Goal: Task Accomplishment & Management: Complete application form

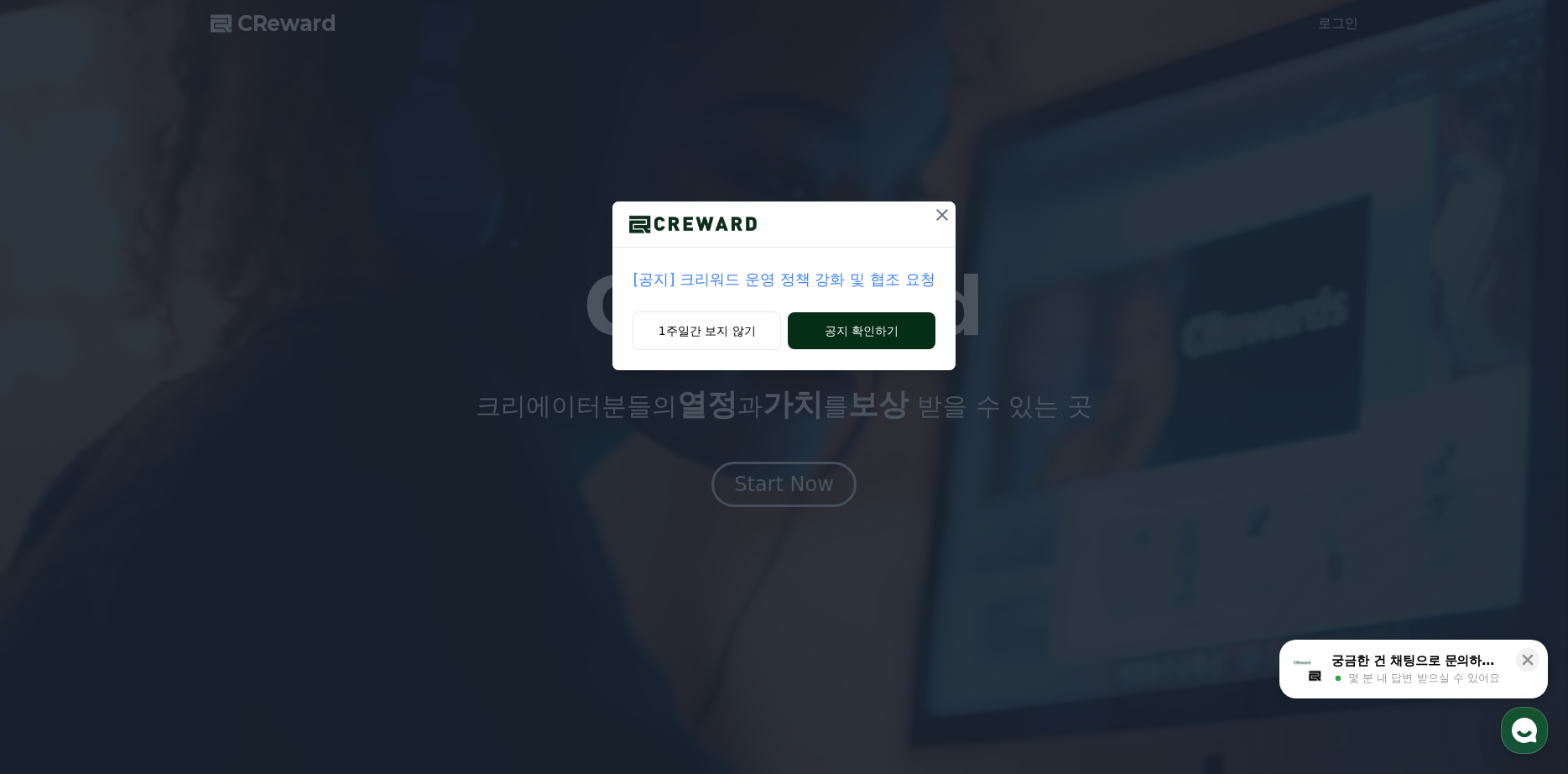
click at [827, 340] on button "공지 확인하기" at bounding box center [861, 330] width 147 height 37
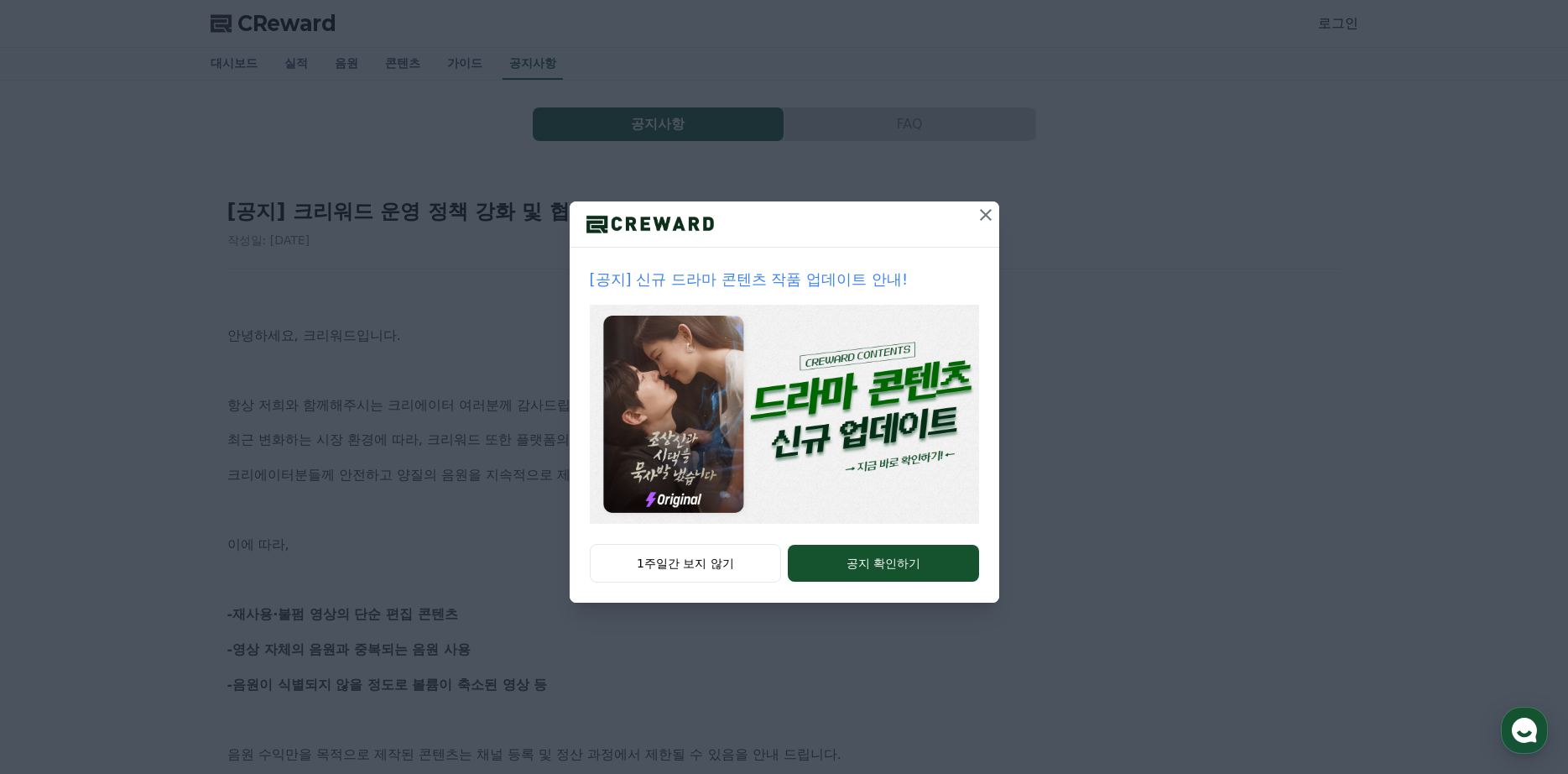
click at [984, 214] on icon at bounding box center [985, 214] width 12 height 12
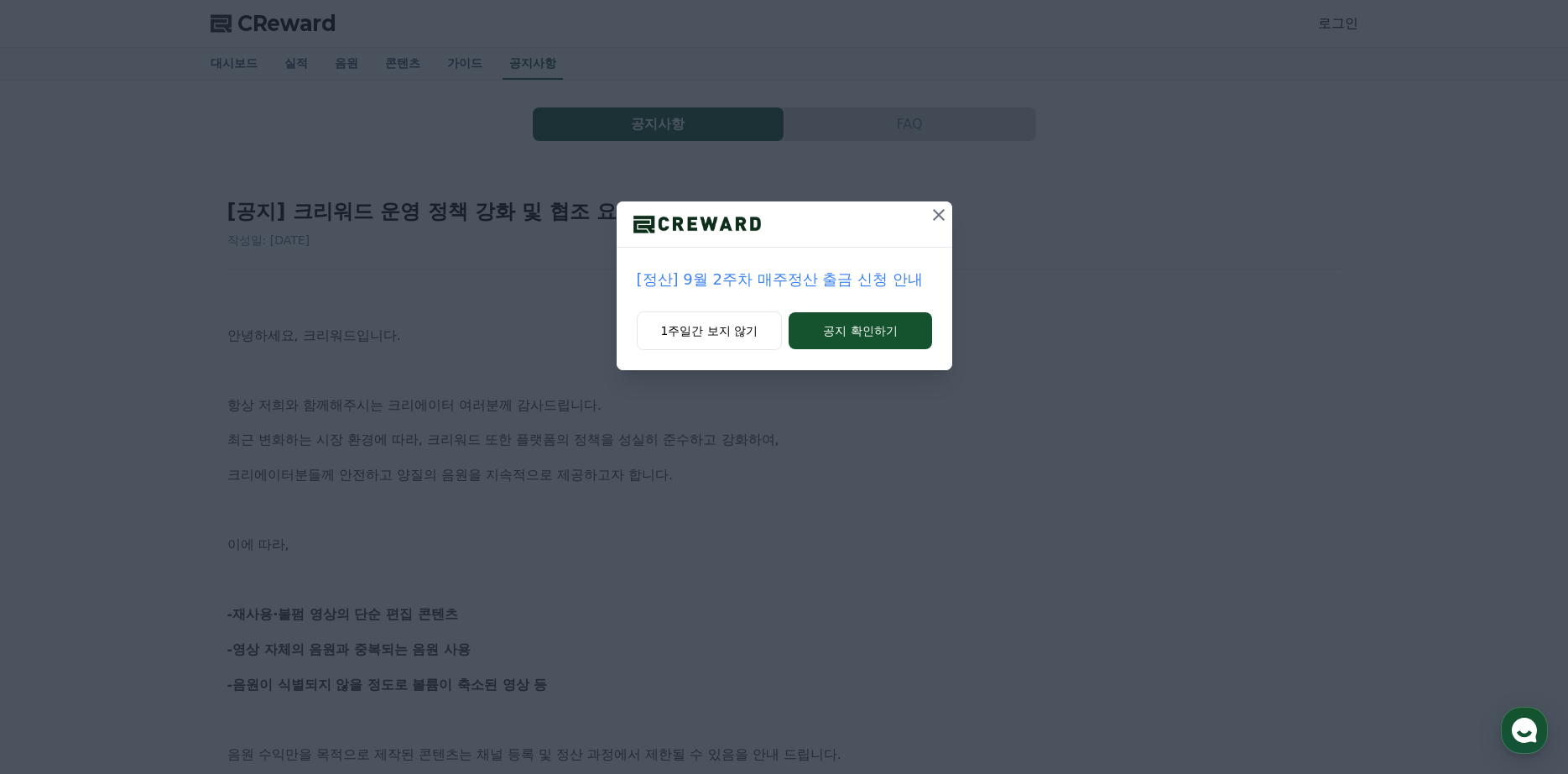
click at [941, 218] on icon at bounding box center [939, 215] width 20 height 20
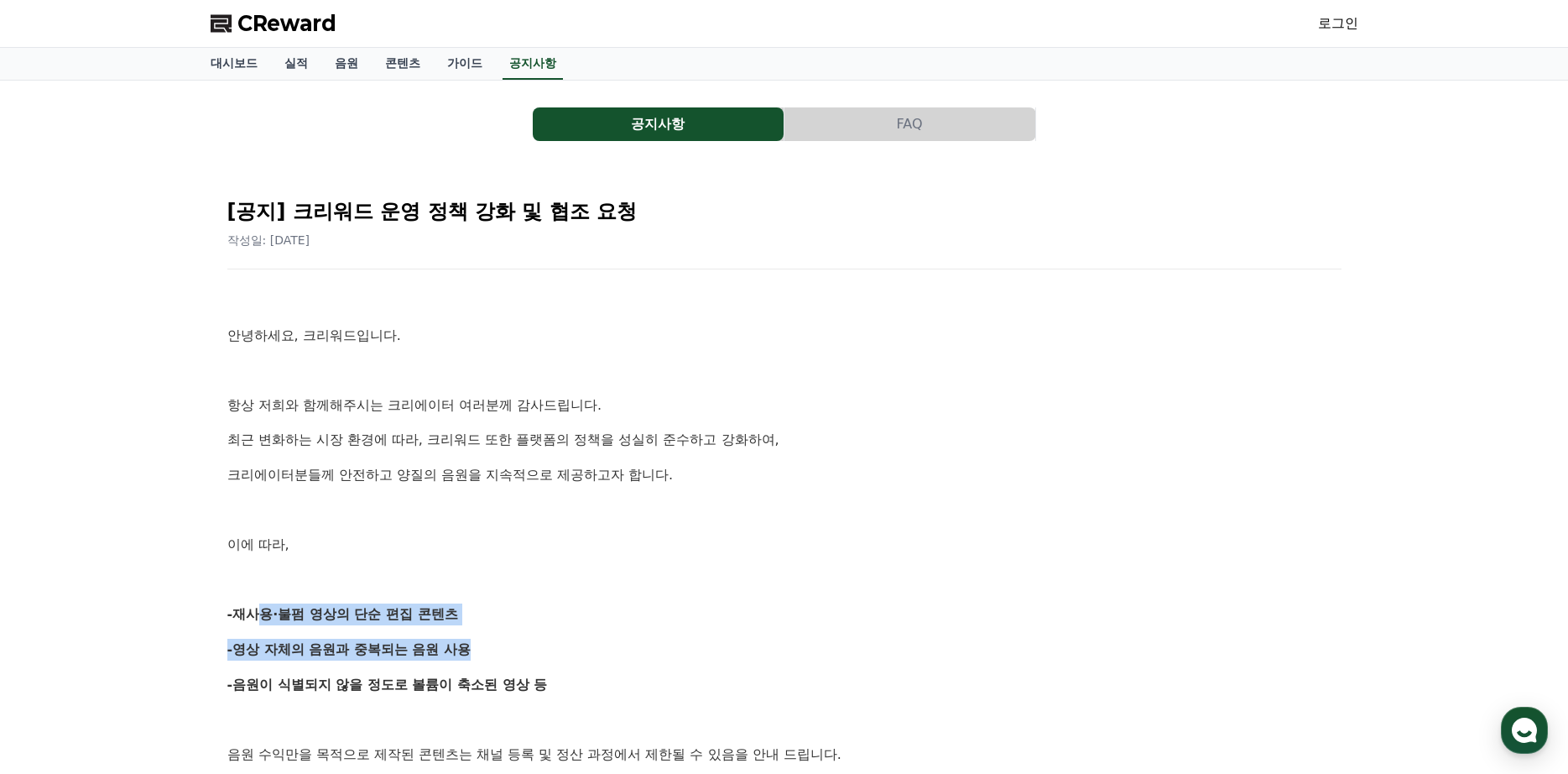
drag, startPoint x: 244, startPoint y: 613, endPoint x: 461, endPoint y: 627, distance: 217.5
click at [263, 655] on strong "-영상 자체의 음원과 중복되는 음원 사용" at bounding box center [349, 649] width 244 height 16
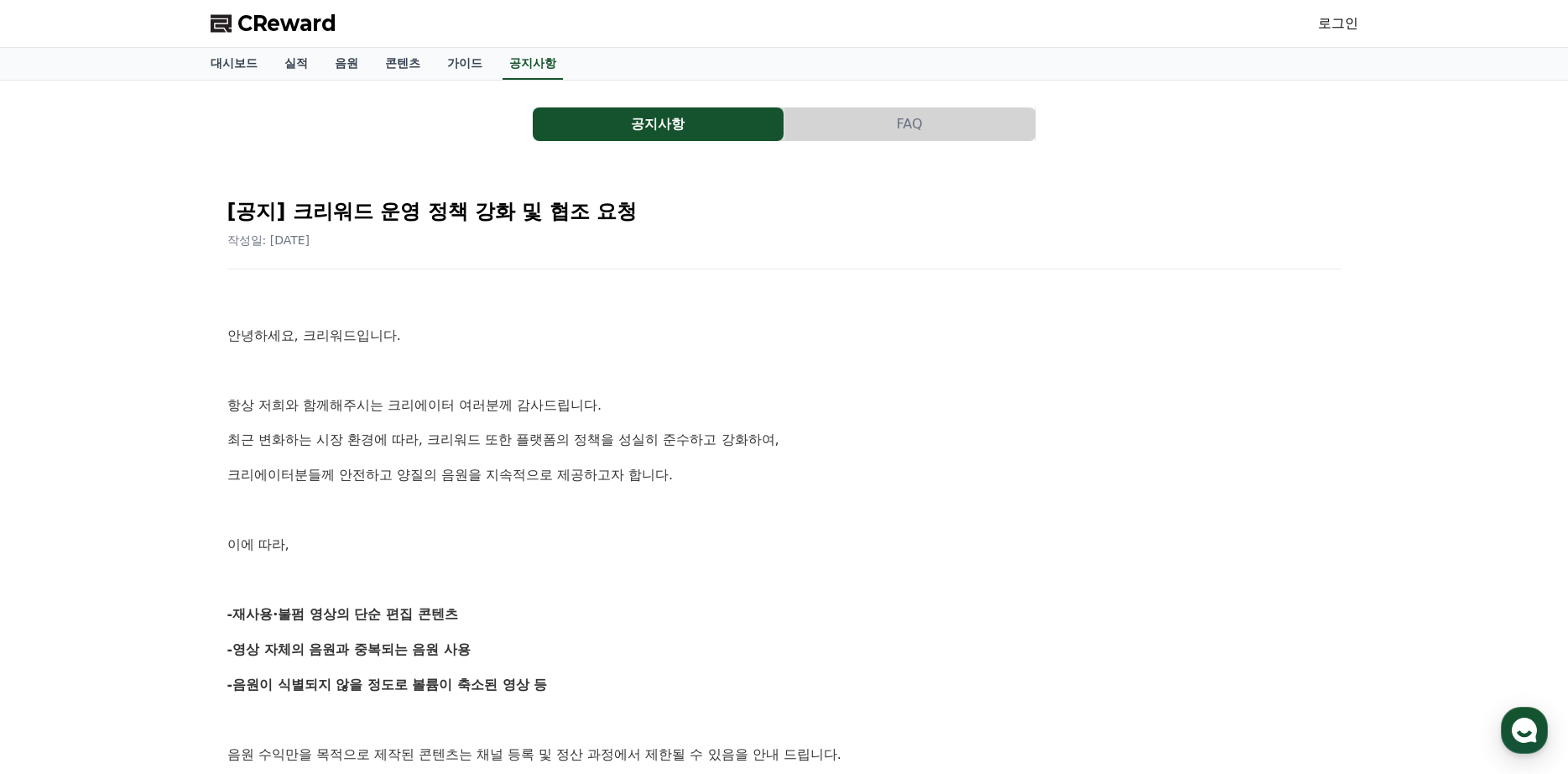
drag, startPoint x: 250, startPoint y: 653, endPoint x: 466, endPoint y: 658, distance: 216.1
click at [466, 658] on p "-영상 자체의 음원과 중복되는 음원 사용" at bounding box center [784, 650] width 1114 height 22
drag, startPoint x: 235, startPoint y: 686, endPoint x: 576, endPoint y: 695, distance: 341.1
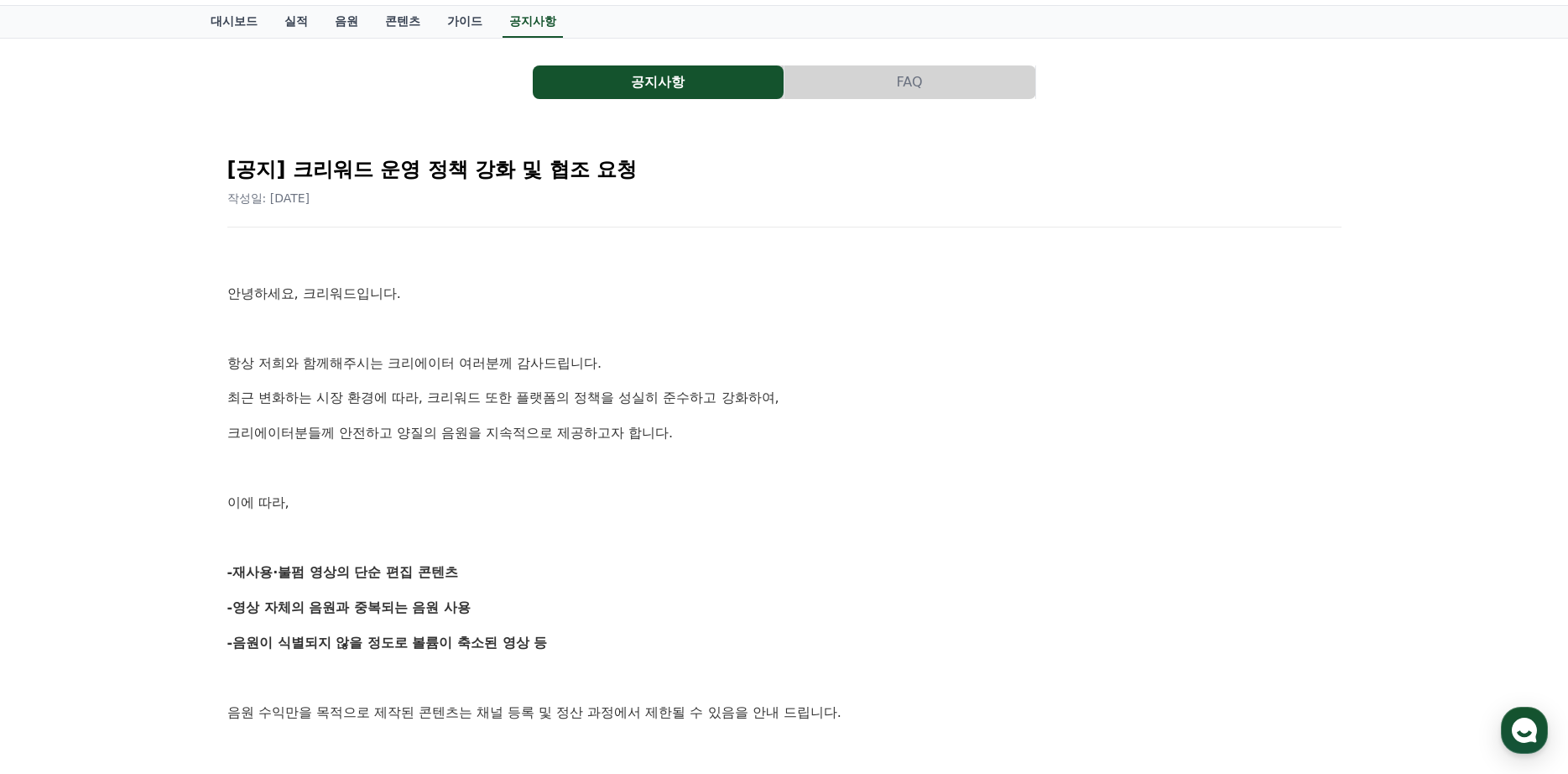
scroll to position [168, 0]
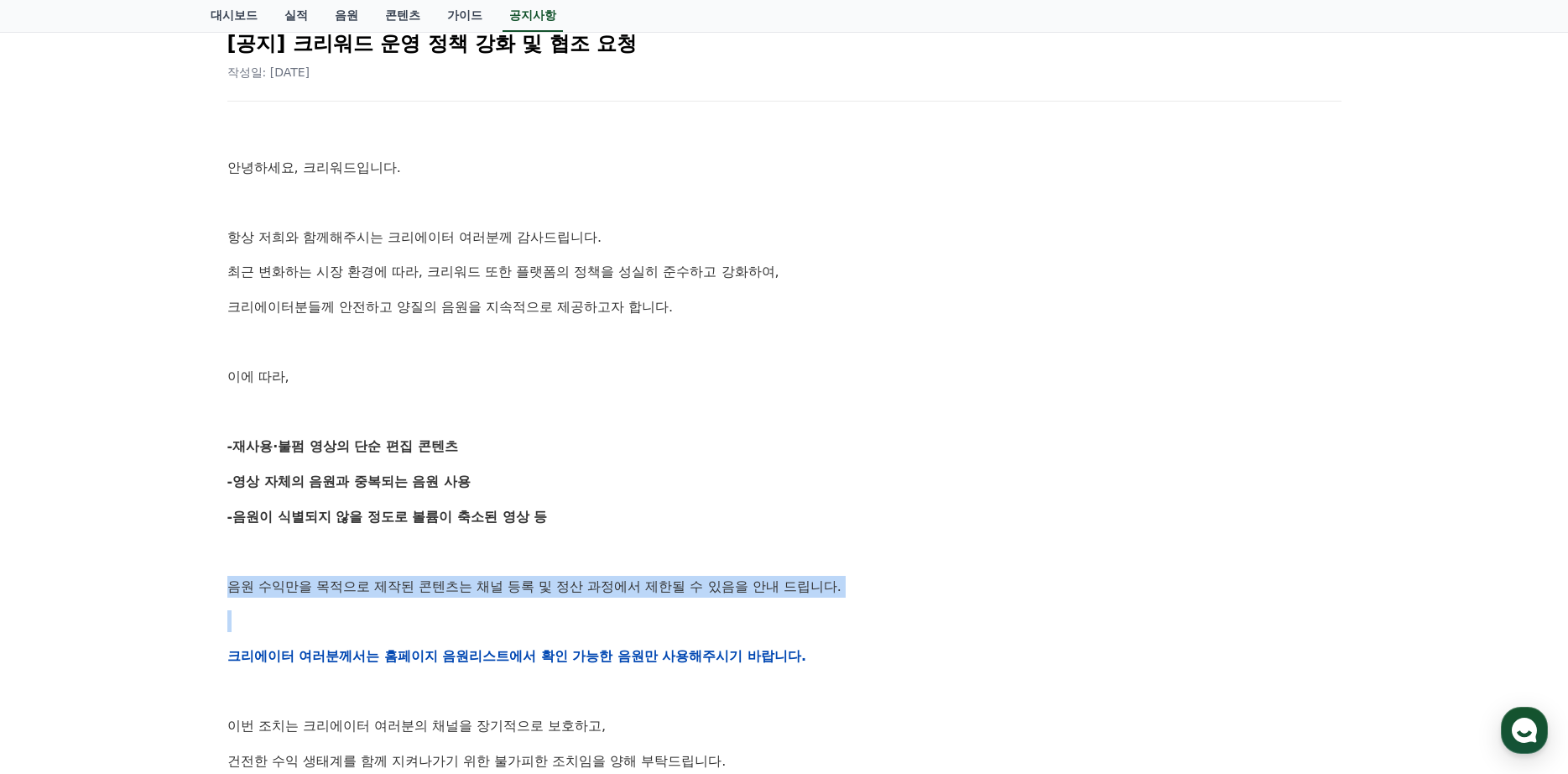
drag, startPoint x: 223, startPoint y: 587, endPoint x: 644, endPoint y: 624, distance: 422.6
click at [788, 613] on div "[공지] 크리워드 운영 정책 강화 및 협조 요청 작성일: 2025-09-15 안녕하세요, 크리워드입니다. 항상 저희와 함께해주시는 크리에이터 …" at bounding box center [784, 628] width 1134 height 1244
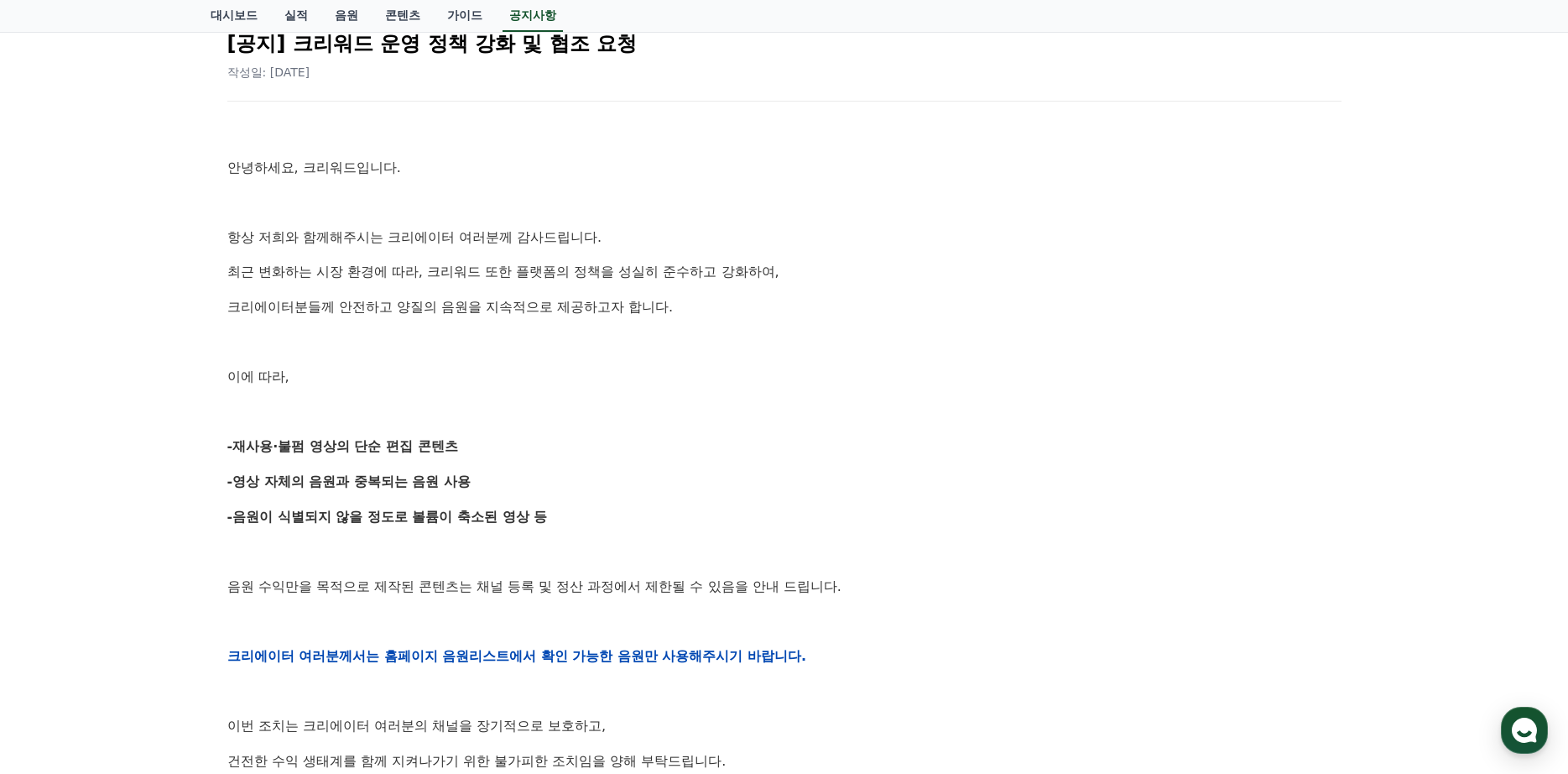
drag, startPoint x: 302, startPoint y: 654, endPoint x: 263, endPoint y: 657, distance: 39.1
click at [295, 654] on strong "크리에이터 여러분께서는 홈페이지 음원리스트에서 확인 가능한 음원만 사용해주시기 바랍니다." at bounding box center [517, 655] width 580 height 16
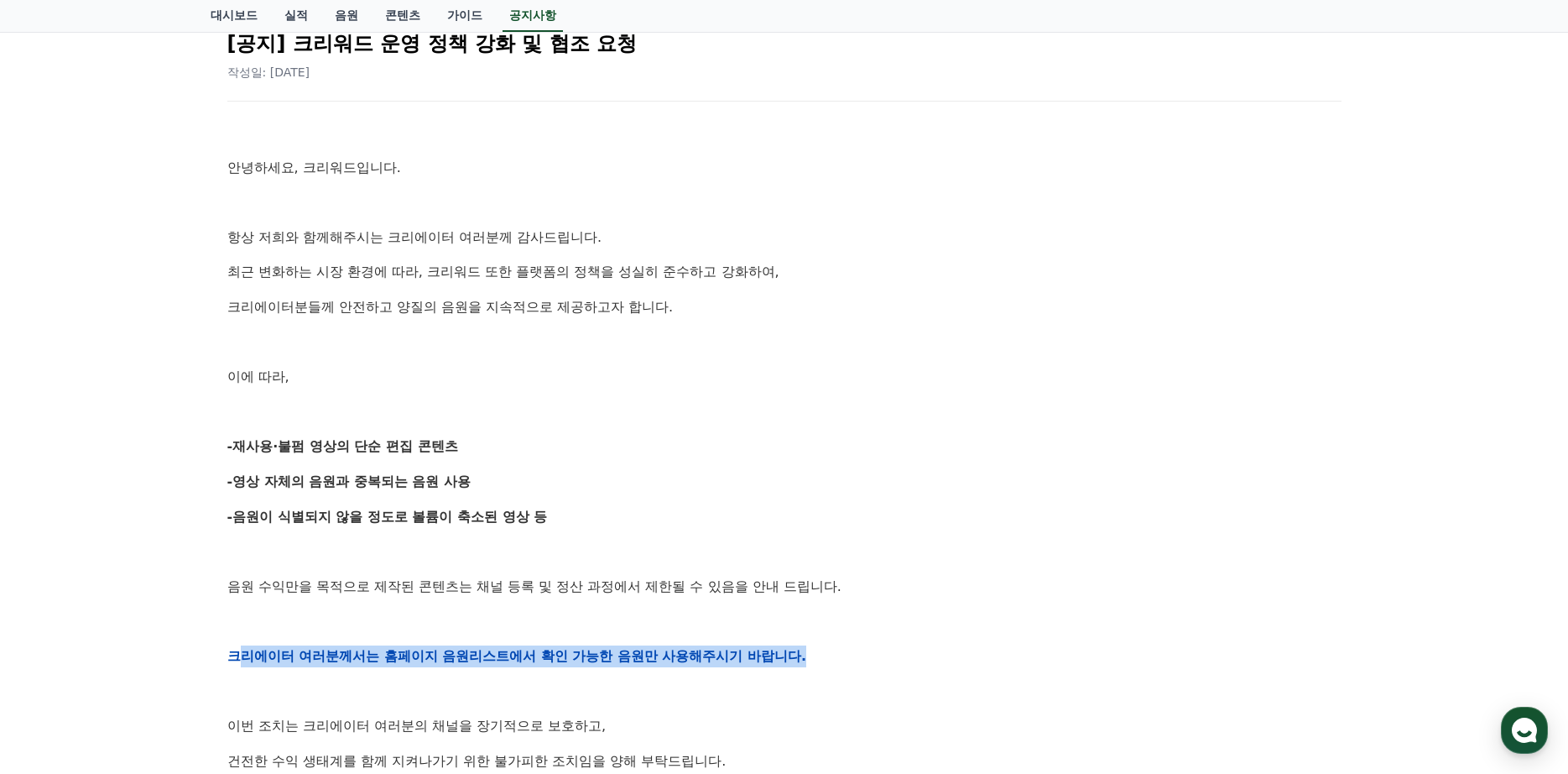
drag, startPoint x: 267, startPoint y: 660, endPoint x: 817, endPoint y: 664, distance: 550.0
click at [817, 664] on p "크리에이터 여러분께서는 홈페이지 음원리스트에서 확인 가능한 음원만 사용해주시기 바랍니다." at bounding box center [784, 656] width 1114 height 22
click at [826, 664] on p "크리에이터 여러분께서는 홈페이지 음원리스트에서 확인 가능한 음원만 사용해주시기 바랍니다." at bounding box center [784, 656] width 1114 height 22
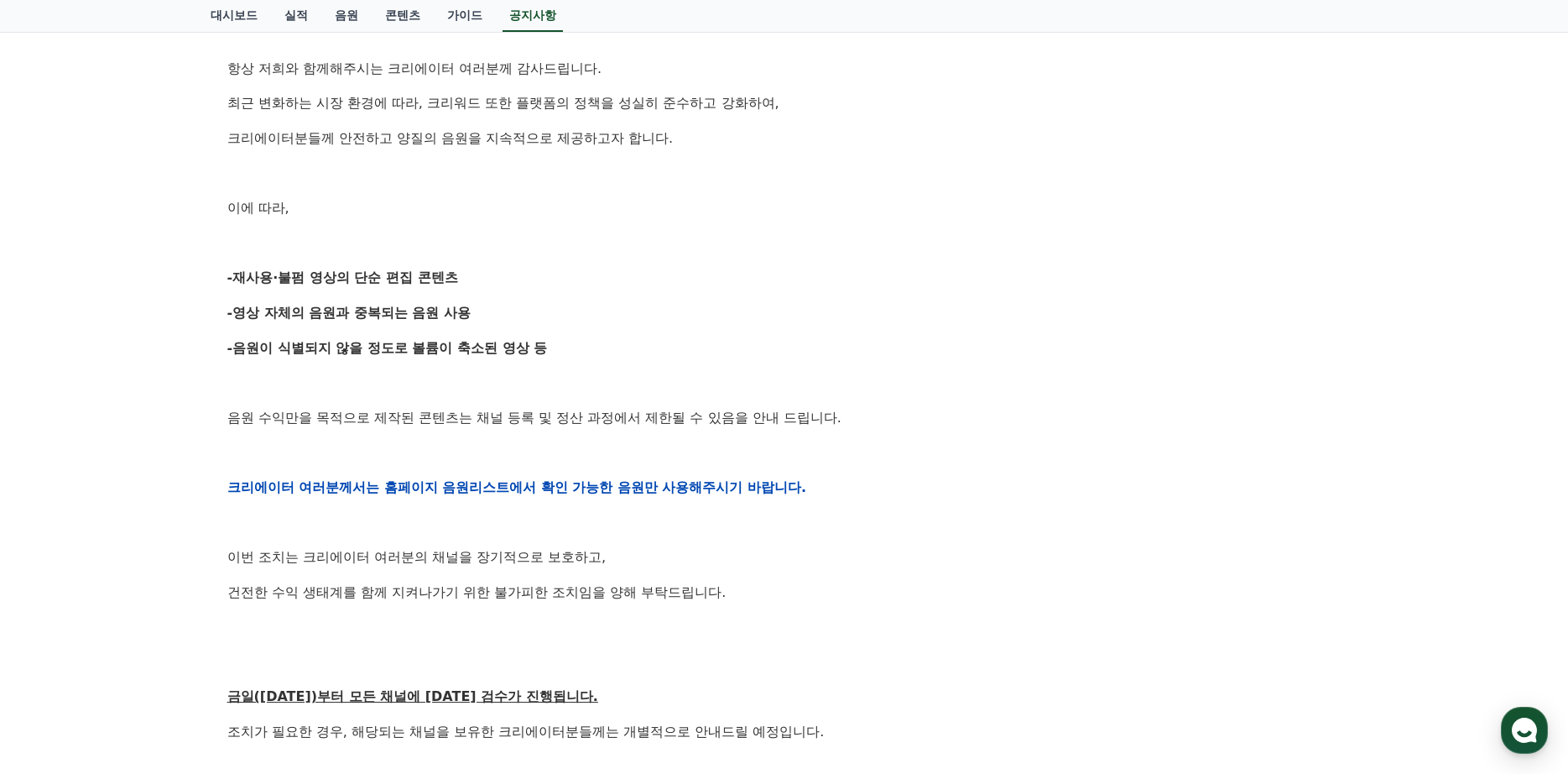
scroll to position [419, 0]
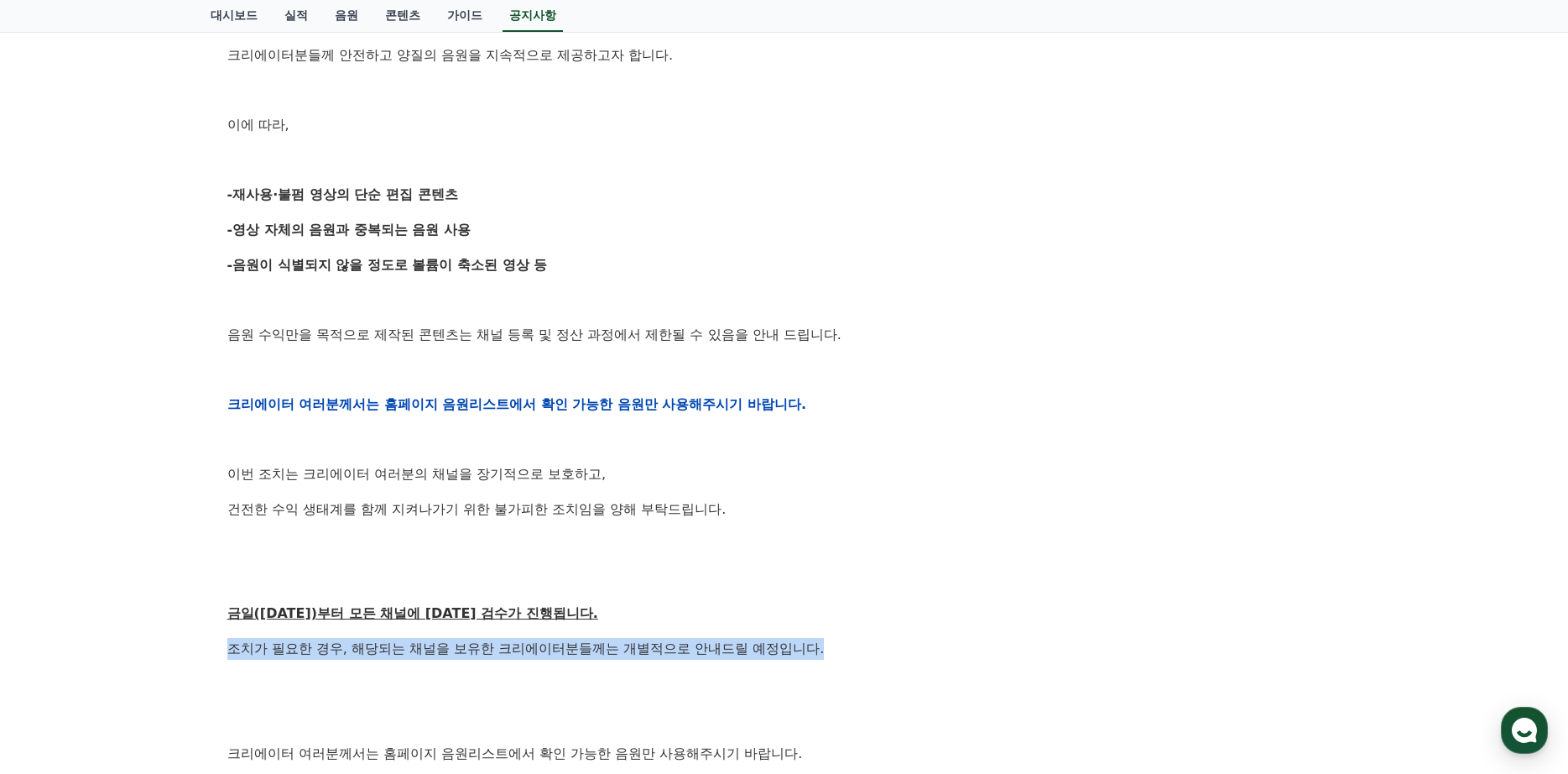
drag, startPoint x: 341, startPoint y: 658, endPoint x: 953, endPoint y: 651, distance: 612.0
click at [941, 656] on div "공지사항 FAQ [공지] 크리워드 운영 정책 강화 및 협조 요청 작성일: 2025-09-15 안녕하세요, 크리워드입니다. 항상 저희와 함께해주…" at bounding box center [784, 340] width 1568 height 1358
click at [982, 637] on div "안녕하세요, 크리워드입니다. 항상 저희와 함께해주시는 크리에이터 여러분께 감사드립니다. 최근 변화하는 시장 환경에 따라, 크리워드 또한 플랫폼…" at bounding box center [784, 404] width 1114 height 1068
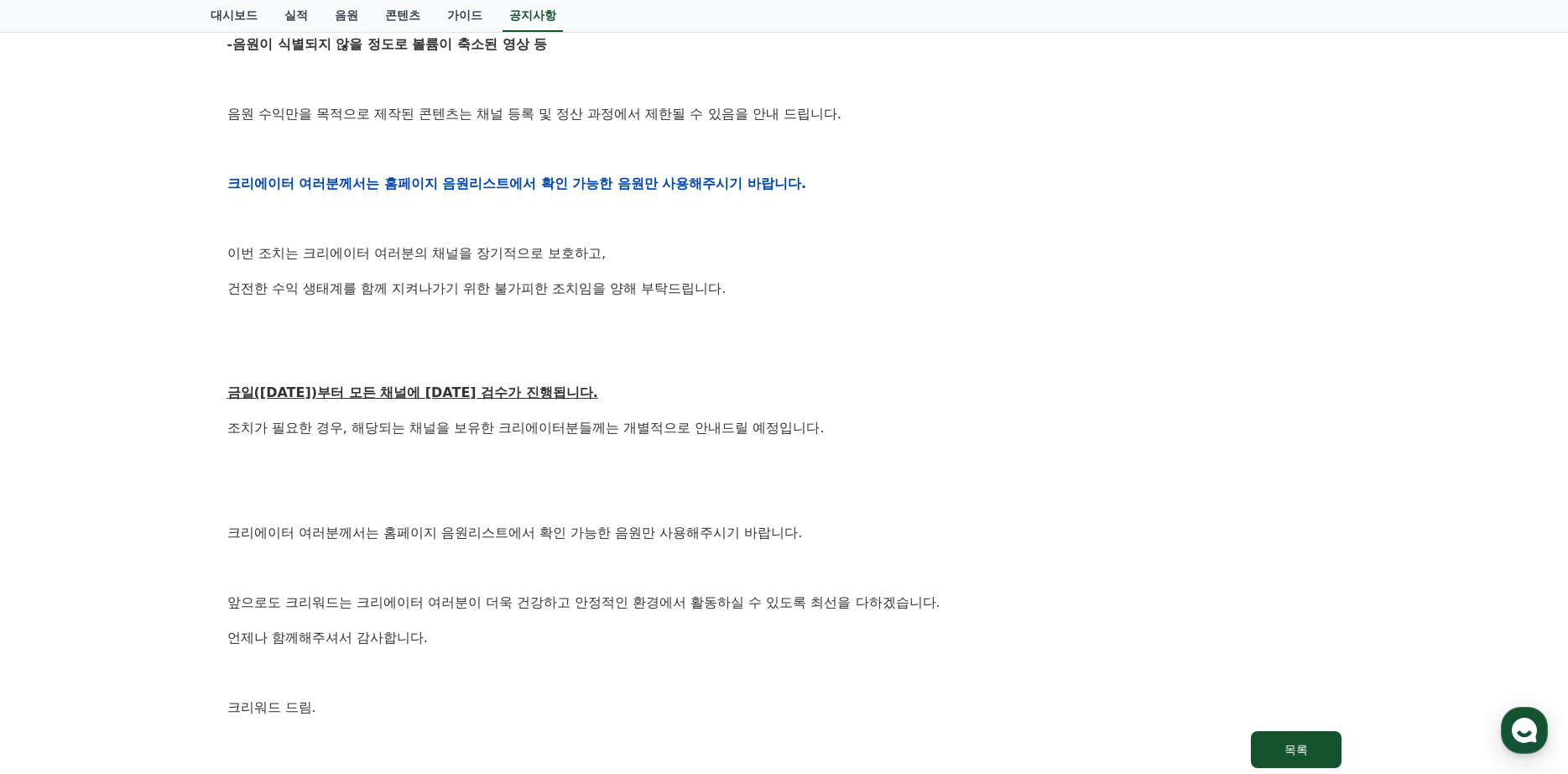
scroll to position [755, 0]
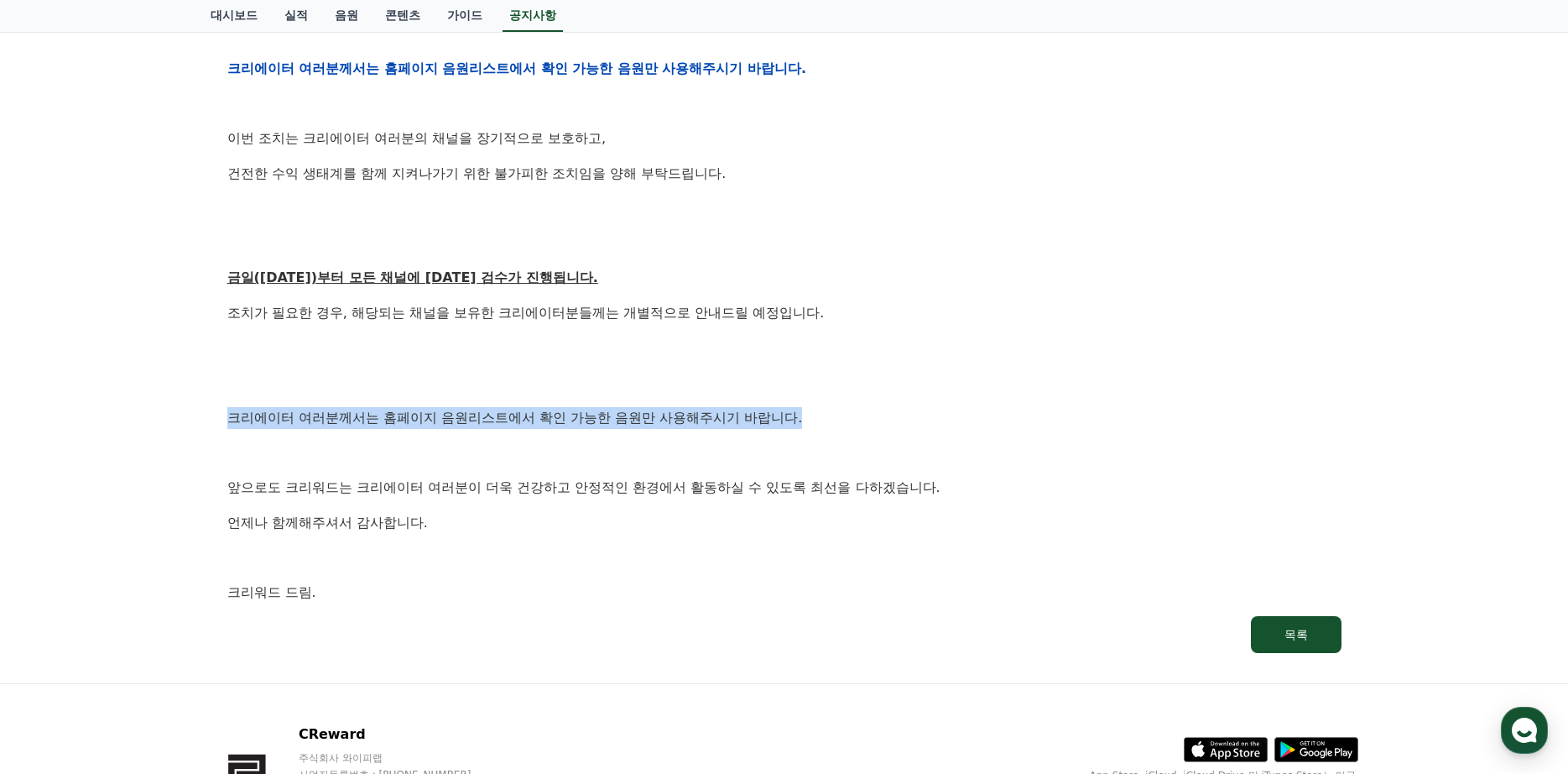
drag, startPoint x: 373, startPoint y: 406, endPoint x: 792, endPoint y: 421, distance: 419.3
click at [841, 411] on p "크리에이터 여러분께서는 홈페이지 음원리스트에서 확인 가능한 음원만 사용해주시기 바랍니다." at bounding box center [784, 418] width 1114 height 22
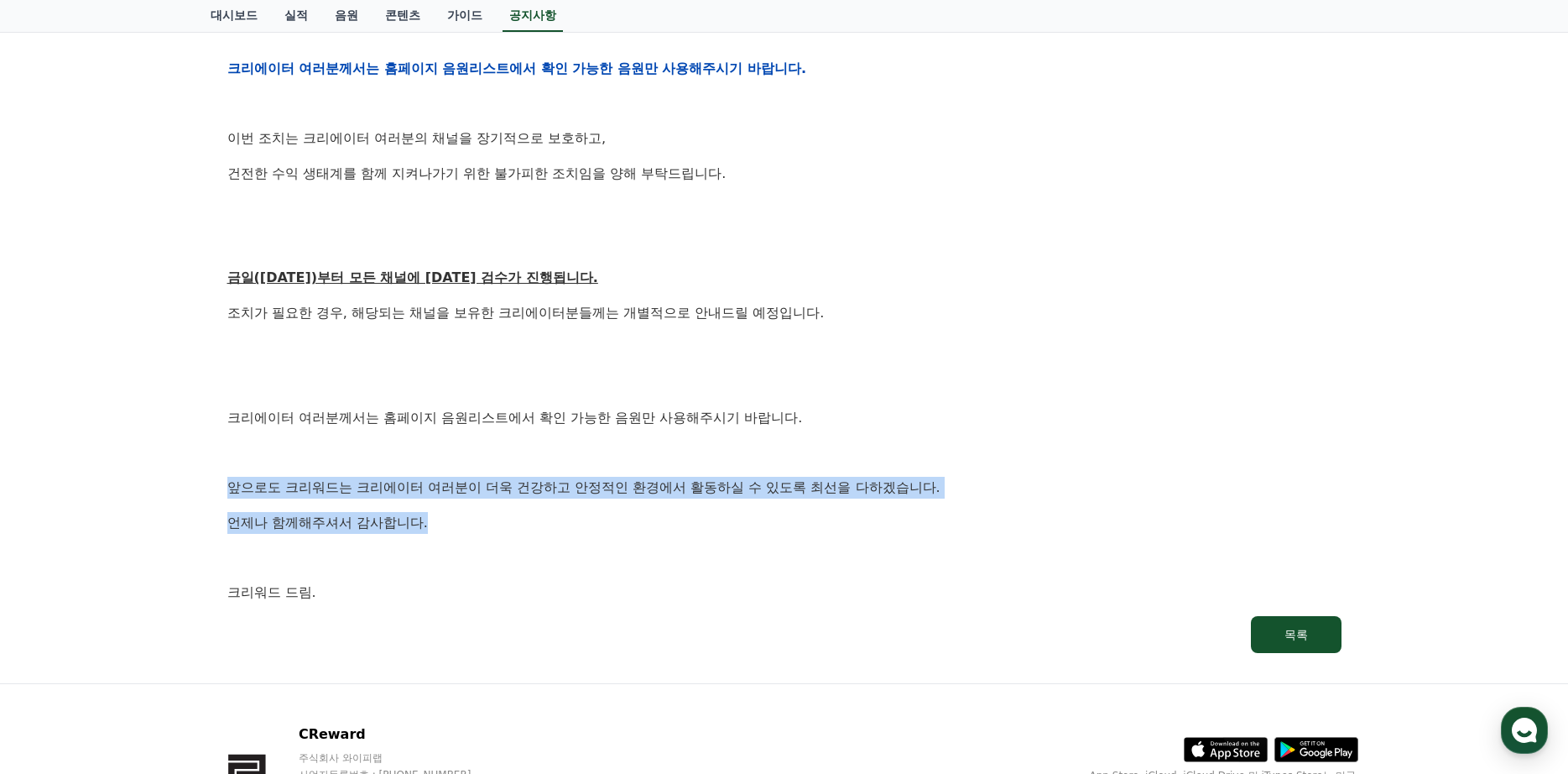
drag, startPoint x: 209, startPoint y: 485, endPoint x: 960, endPoint y: 498, distance: 751.1
click at [960, 498] on div "공지사항 FAQ [공지] 크리워드 운영 정책 강화 및 협조 요청 작성일: 2025-09-15 안녕하세요, 크리워드입니다. 항상 저희와 함께해주…" at bounding box center [784, 4] width 1161 height 1344
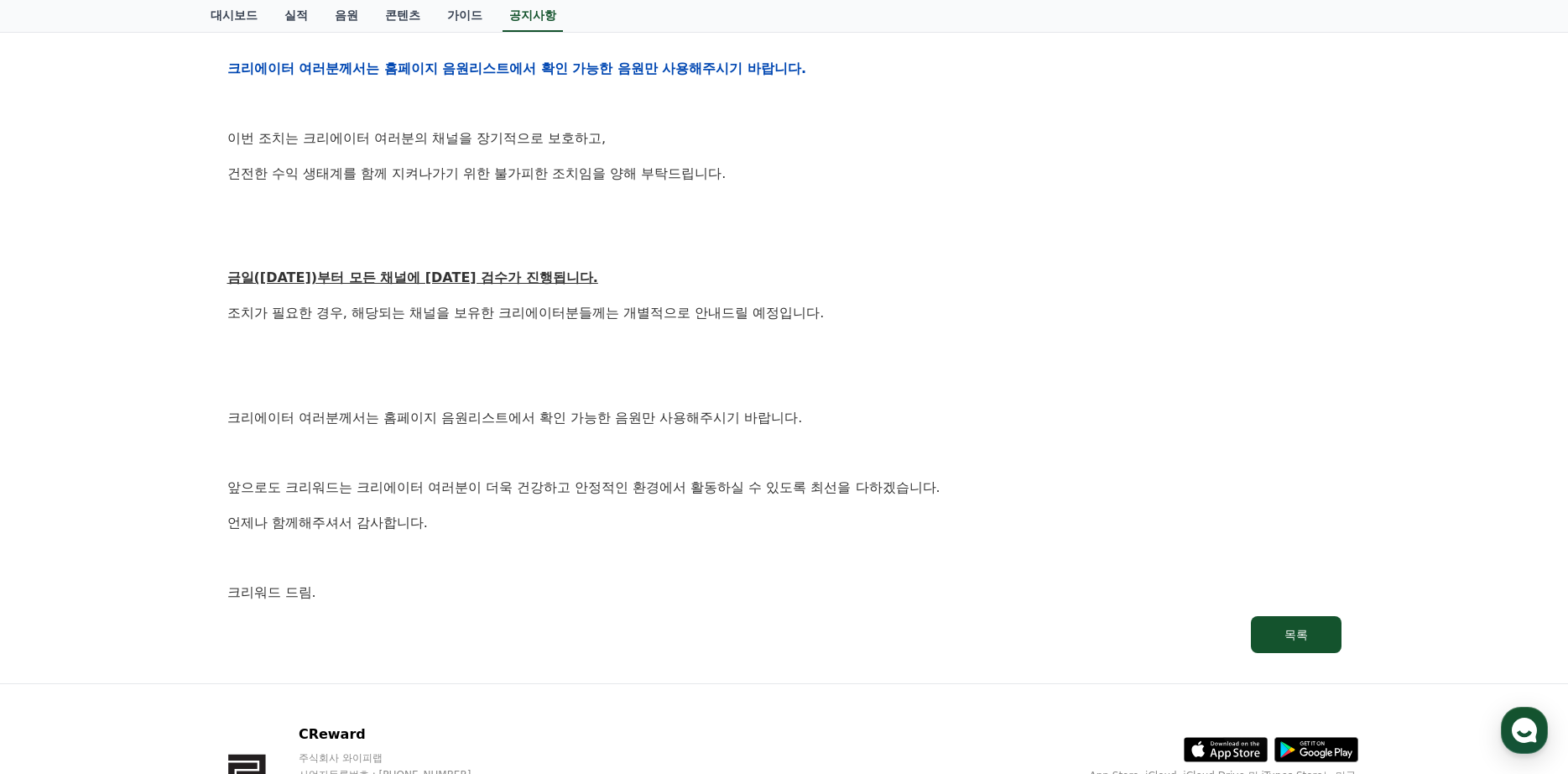
click at [232, 573] on div "안녕하세요, 크리워드입니다. 항상 저희와 함께해주시는 크리에이터 여러분께 감사드립니다. 최근 변화하는 시장 환경에 따라, 크리워드 또한 플랫폼…" at bounding box center [784, 68] width 1114 height 1068
drag, startPoint x: 348, startPoint y: 592, endPoint x: 329, endPoint y: 556, distance: 40.7
click at [365, 593] on p "크리워드 드림." at bounding box center [784, 593] width 1114 height 22
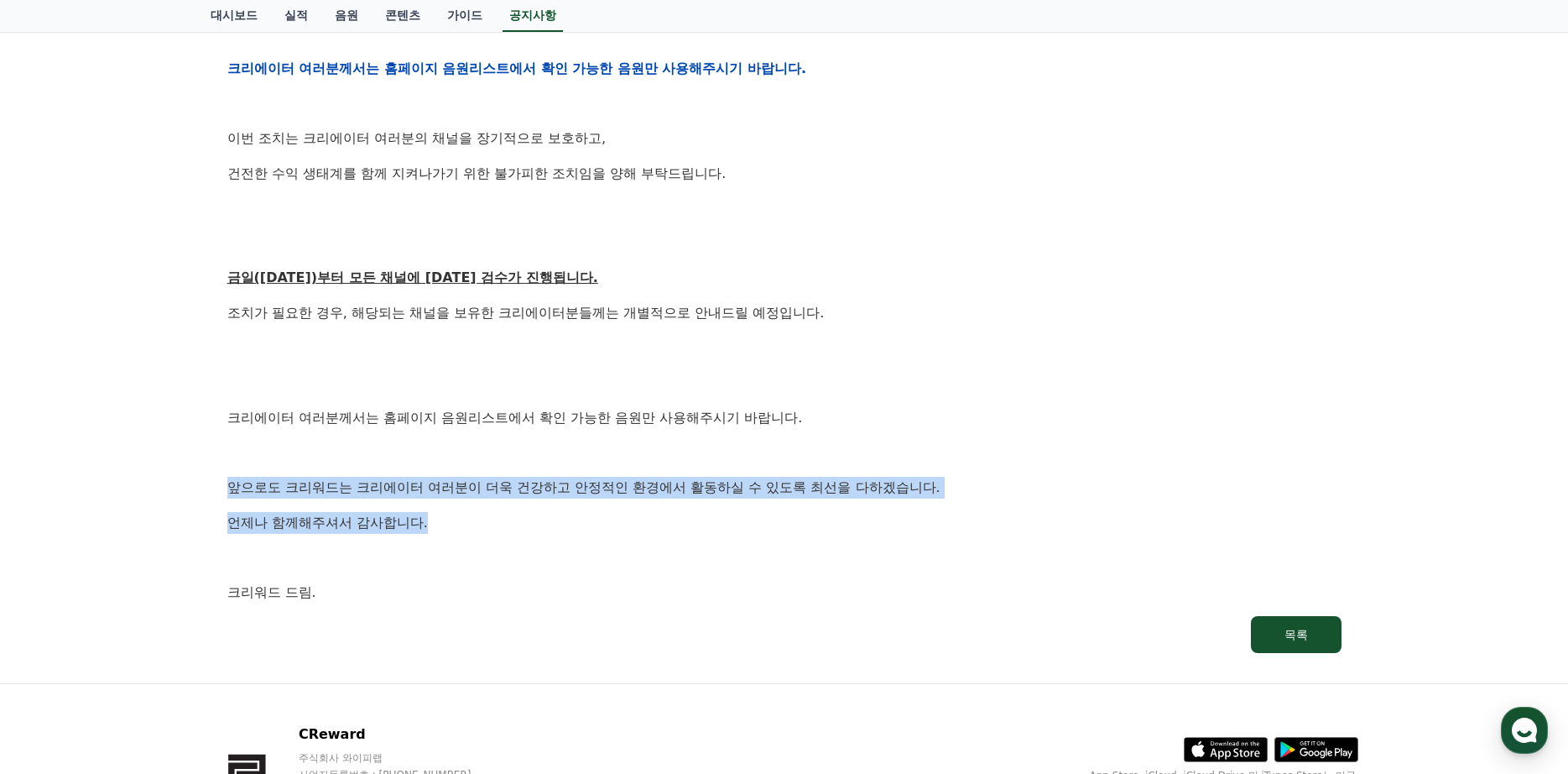
drag, startPoint x: 392, startPoint y: 485, endPoint x: 1035, endPoint y: 530, distance: 644.6
click at [1034, 530] on div "공지사항 FAQ [공지] 크리워드 운영 정책 강화 및 협조 요청 작성일: 2025-09-15 안녕하세요, 크리워드입니다. 항상 저희와 함께해주…" at bounding box center [784, 4] width 1161 height 1344
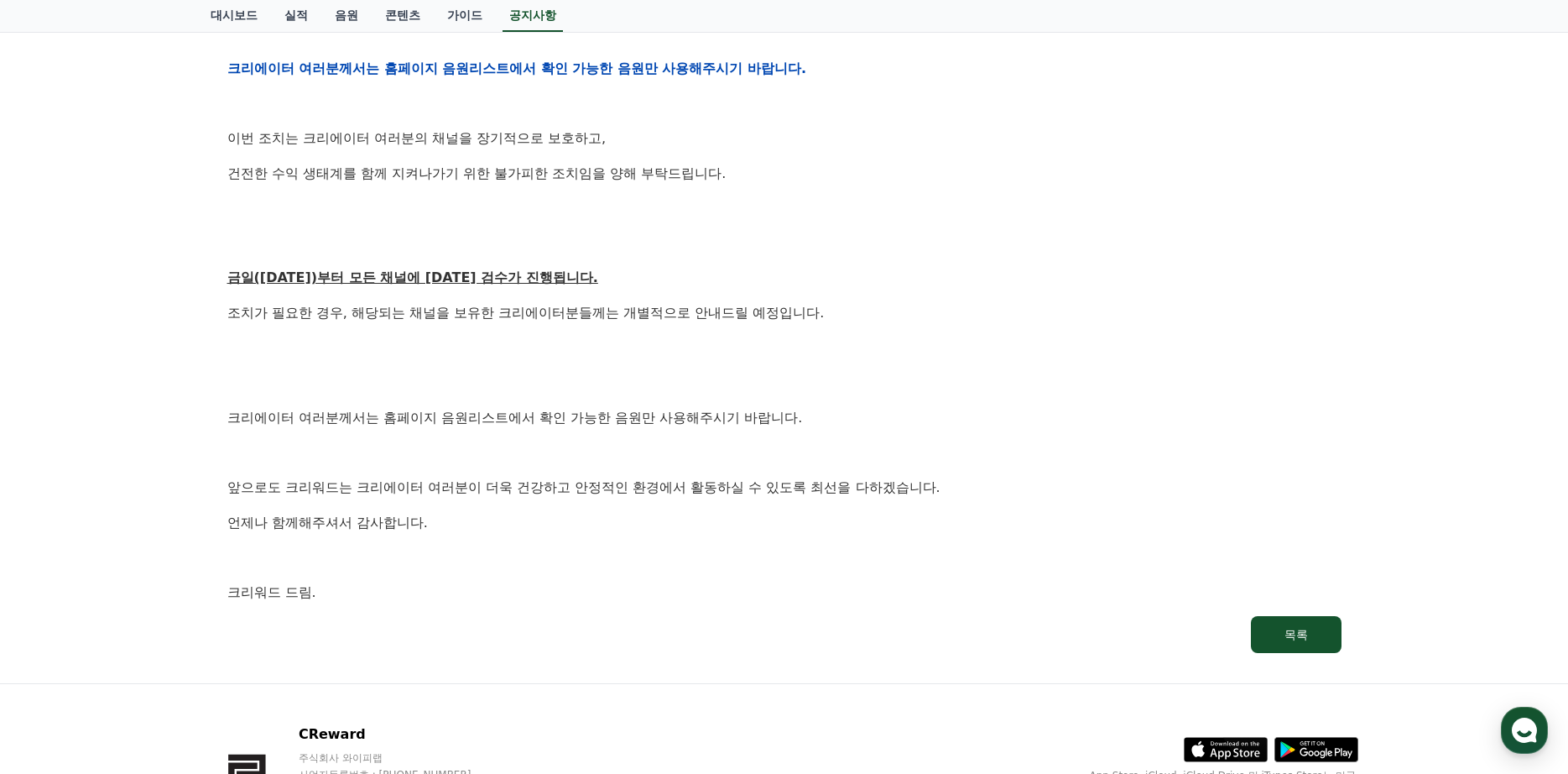
click at [1037, 540] on div "안녕하세요, 크리워드입니다. 항상 저희와 함께해주시는 크리에이터 여러분께 감사드립니다. 최근 변화하는 시장 환경에 따라, 크리워드 또한 플랫폼…" at bounding box center [784, 68] width 1114 height 1068
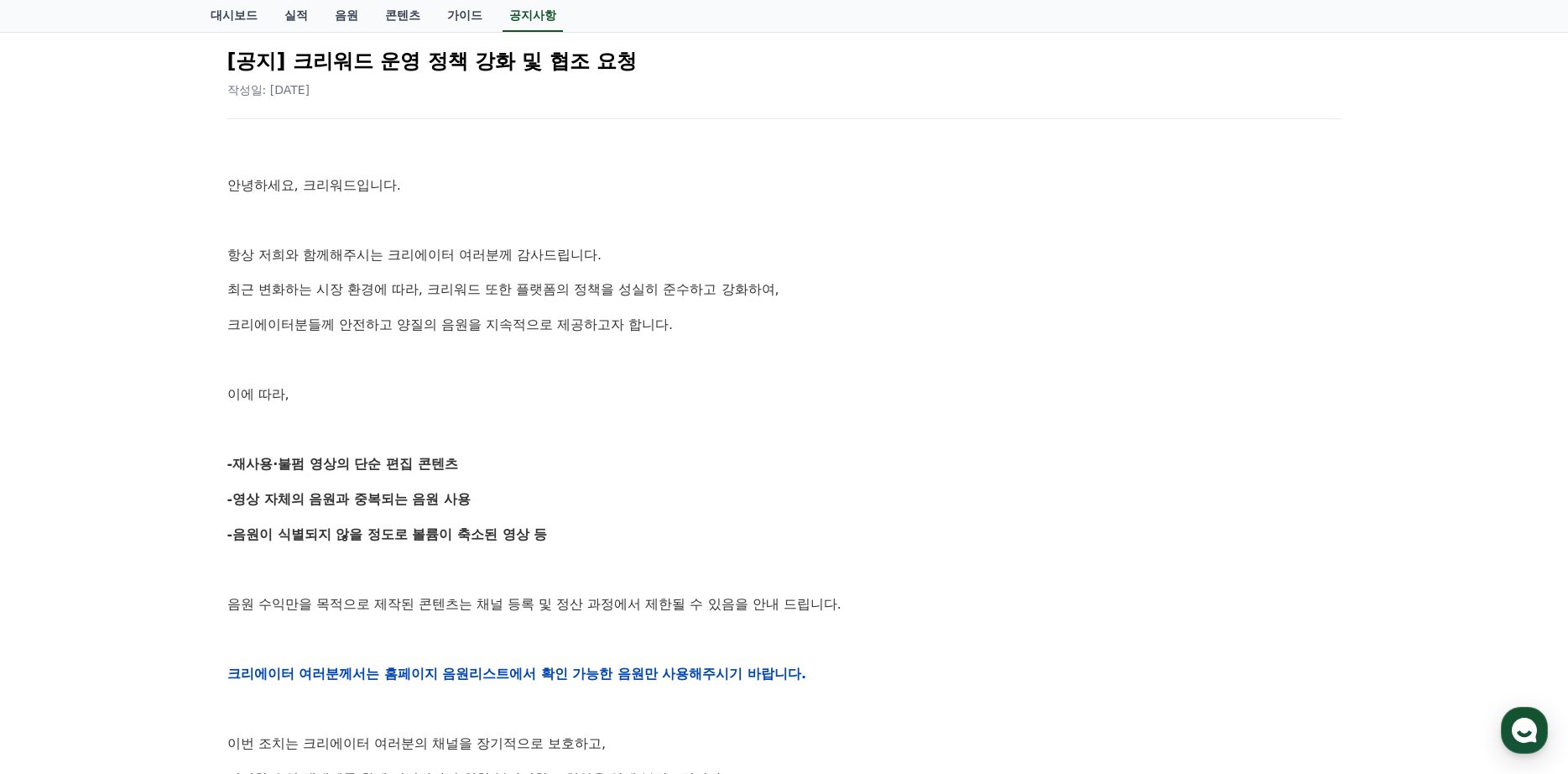
scroll to position [84, 0]
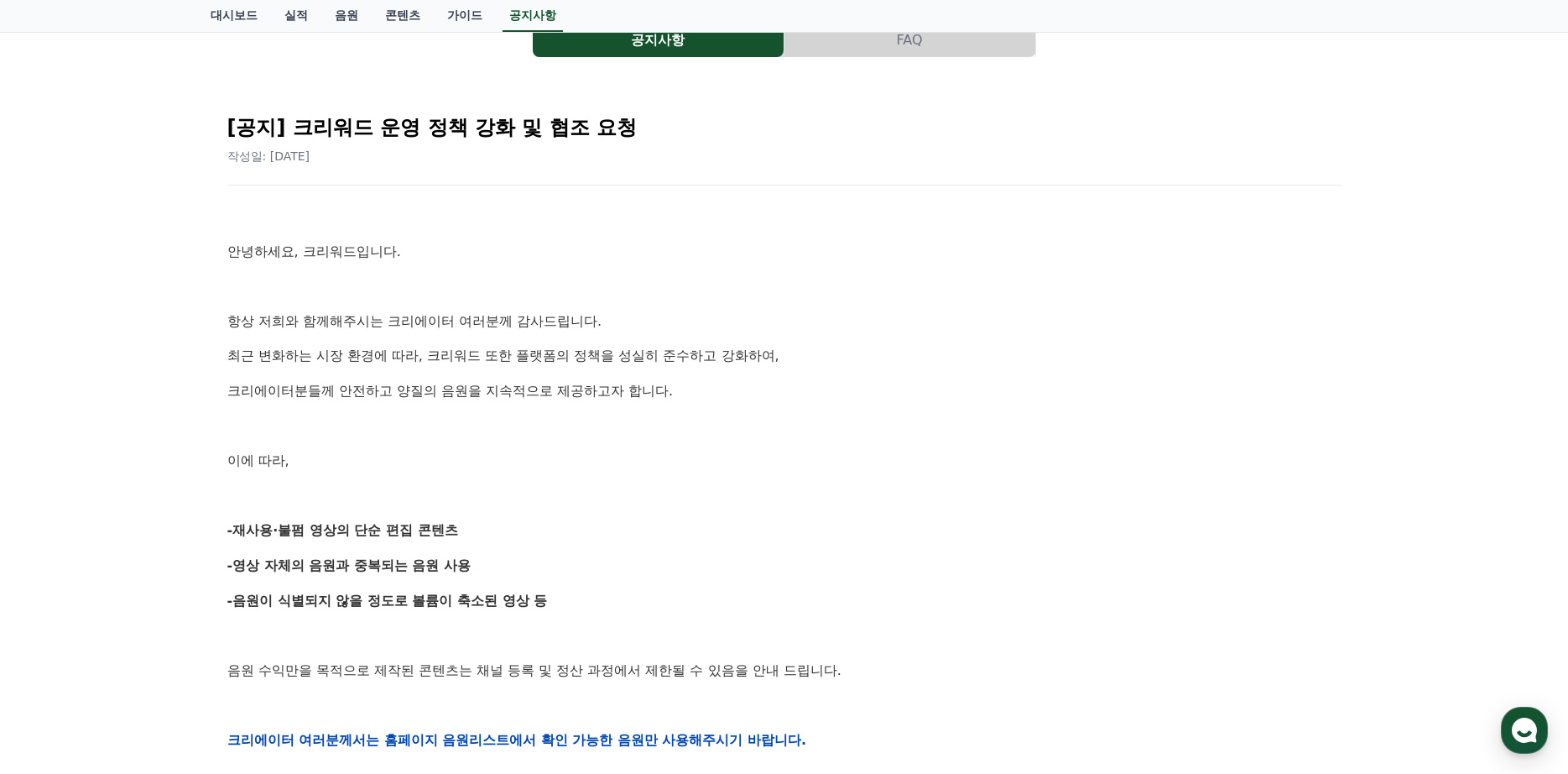
drag, startPoint x: 260, startPoint y: 563, endPoint x: 246, endPoint y: 568, distance: 14.9
click at [250, 567] on strong "-영상 자체의 음원과 중복되는 음원 사용" at bounding box center [349, 564] width 244 height 16
click at [246, 568] on strong "-영상 자체의 음원과 중복되는 음원 사용" at bounding box center [349, 564] width 244 height 16
drag, startPoint x: 239, startPoint y: 564, endPoint x: 539, endPoint y: 573, distance: 300.1
click at [539, 573] on p "-영상 자체의 음원과 중복되는 음원 사용" at bounding box center [784, 566] width 1114 height 22
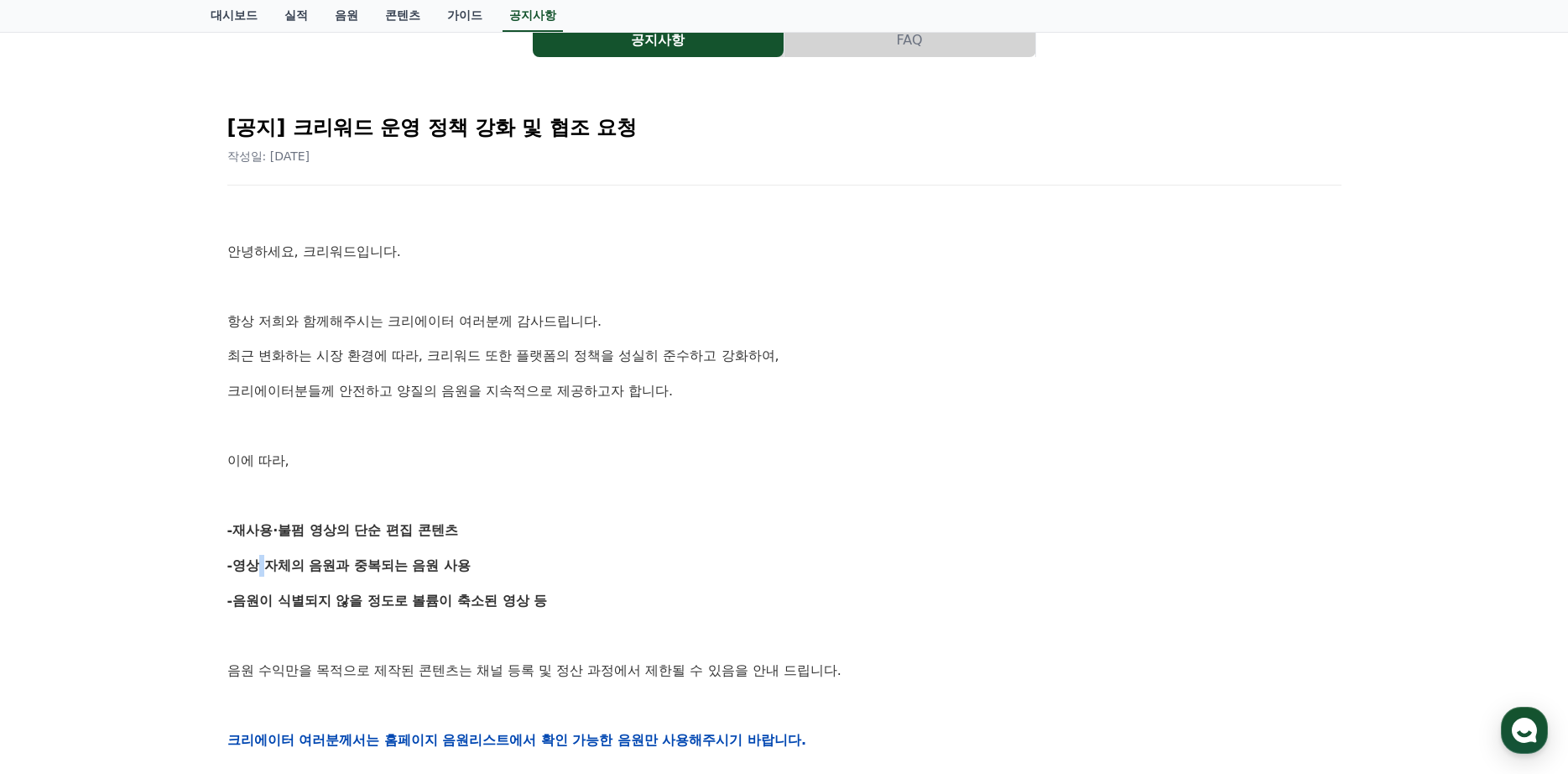
click at [561, 570] on p "-영상 자체의 음원과 중복되는 음원 사용" at bounding box center [784, 566] width 1114 height 22
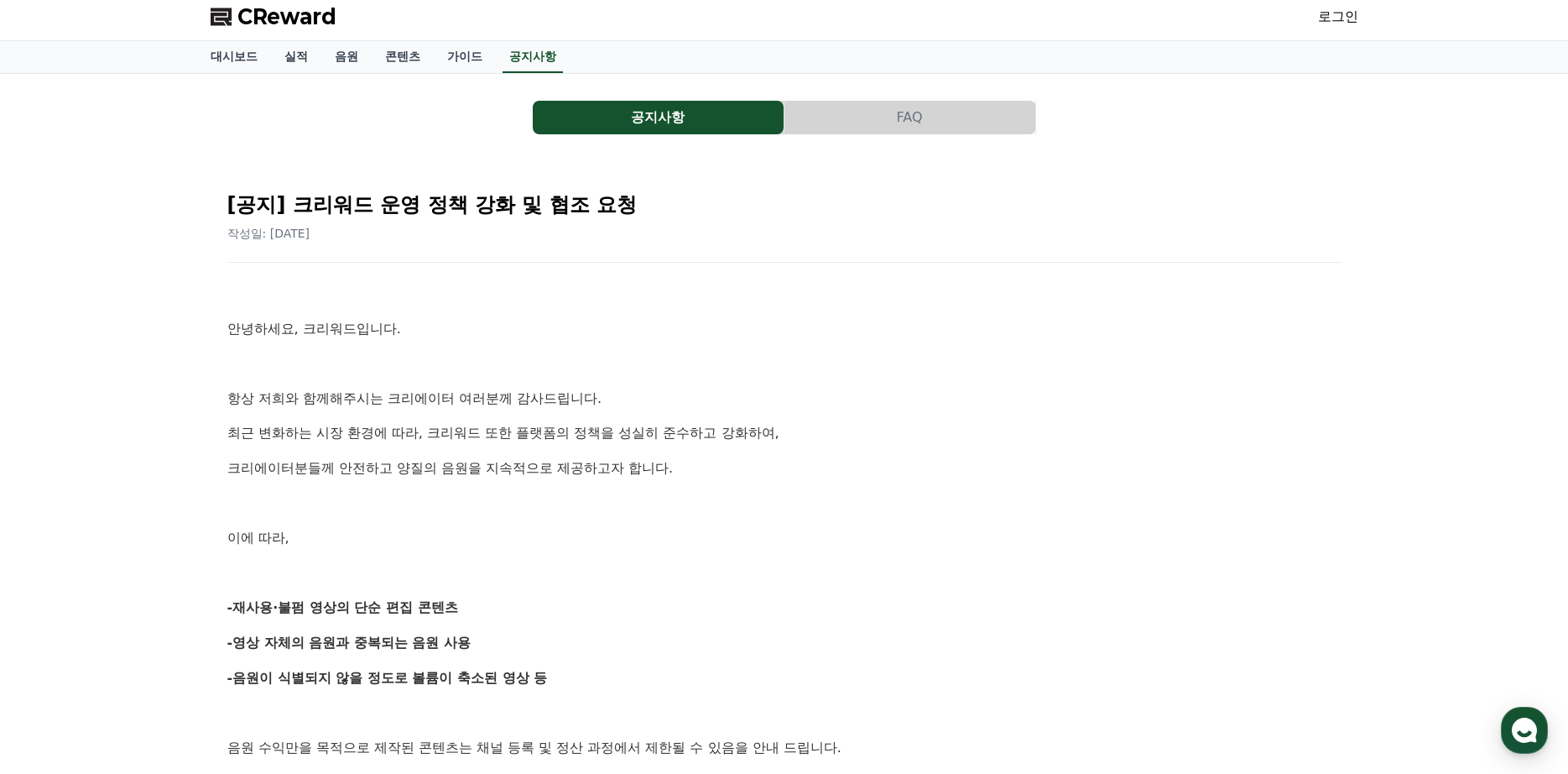
scroll to position [0, 0]
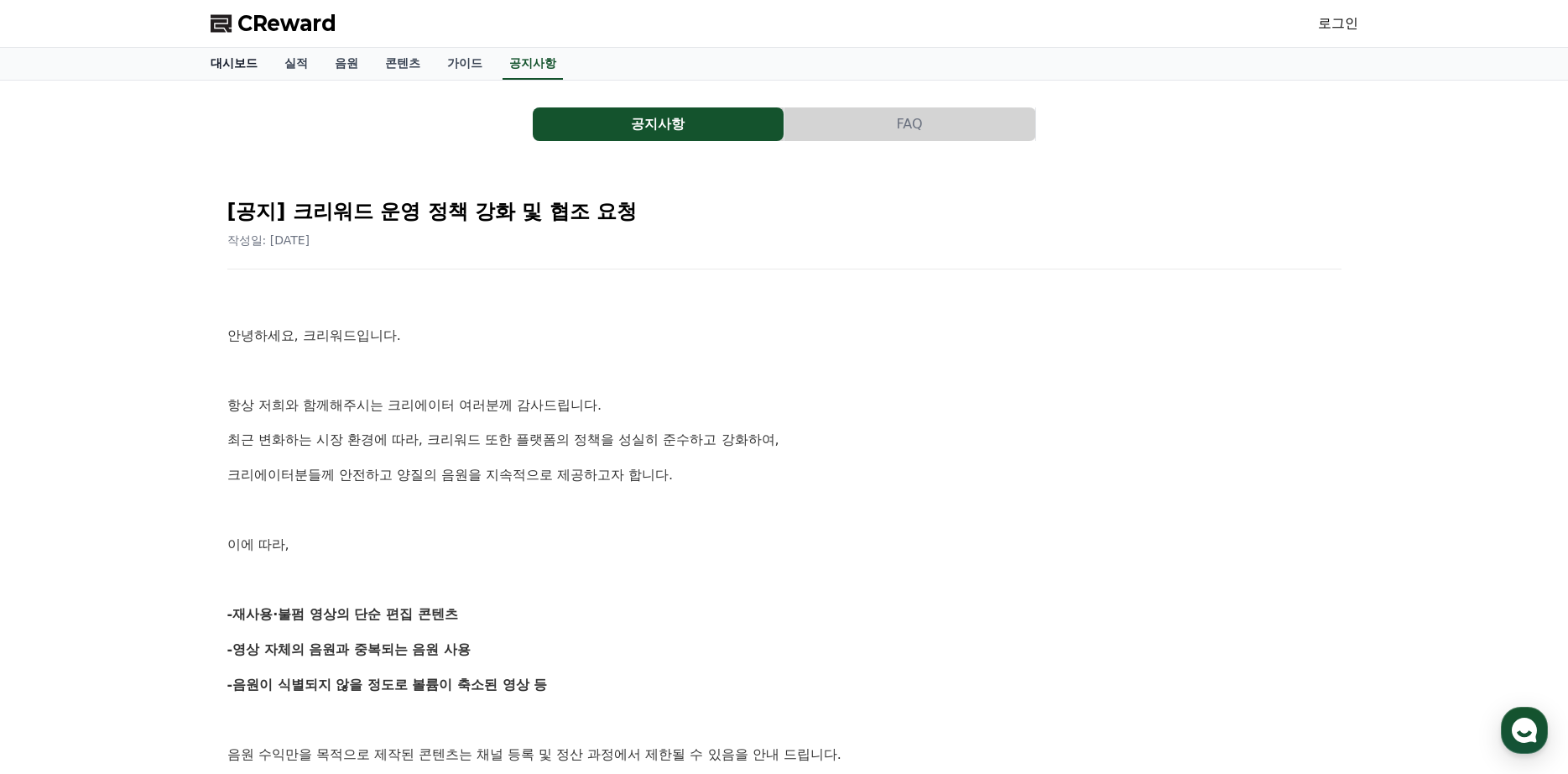
click at [246, 71] on link "대시보드" at bounding box center [234, 64] width 74 height 32
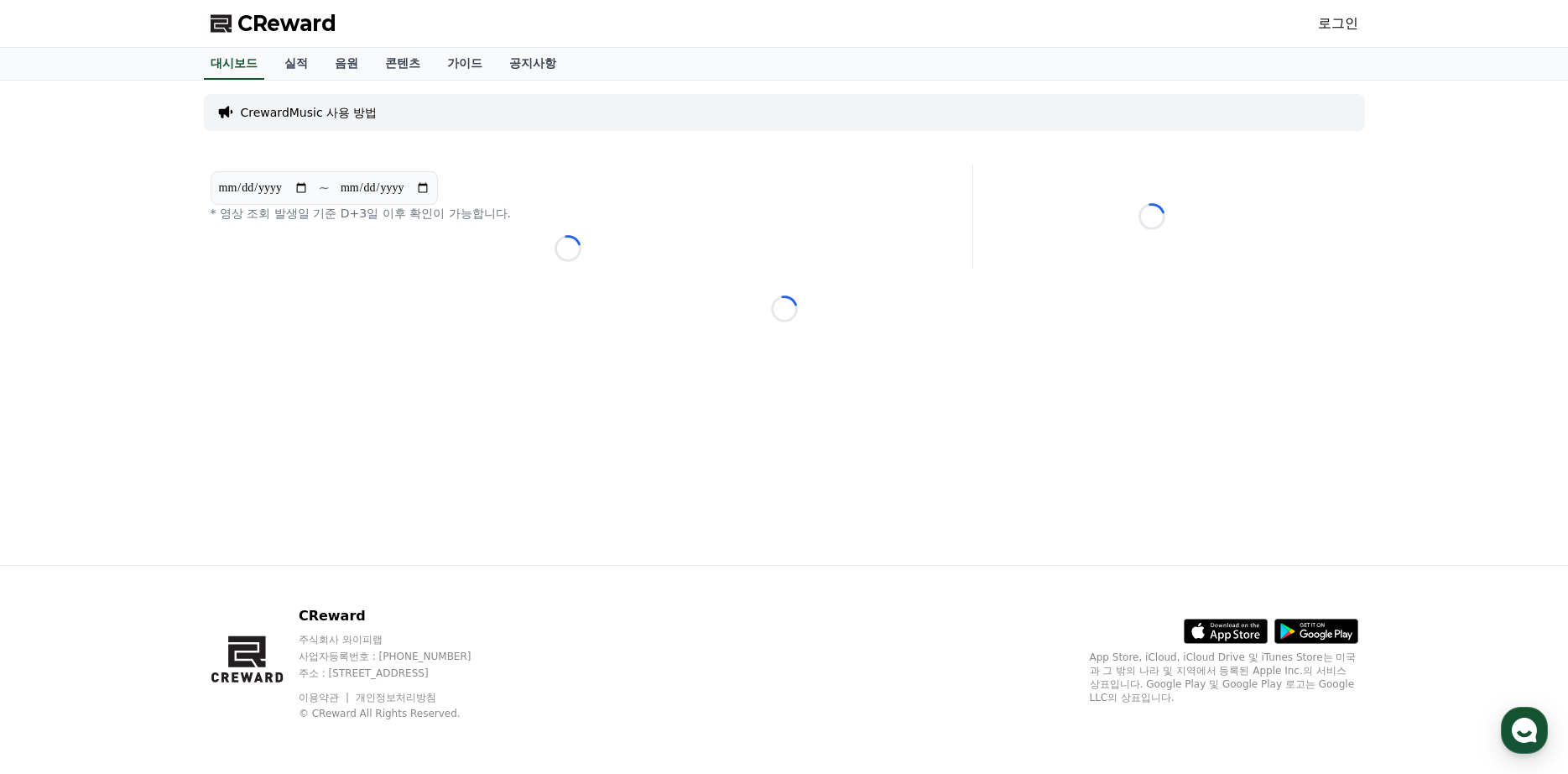
click at [1339, 12] on div "로그인" at bounding box center [1337, 23] width 40 height 27
click at [1332, 29] on link "로그인" at bounding box center [1337, 23] width 40 height 20
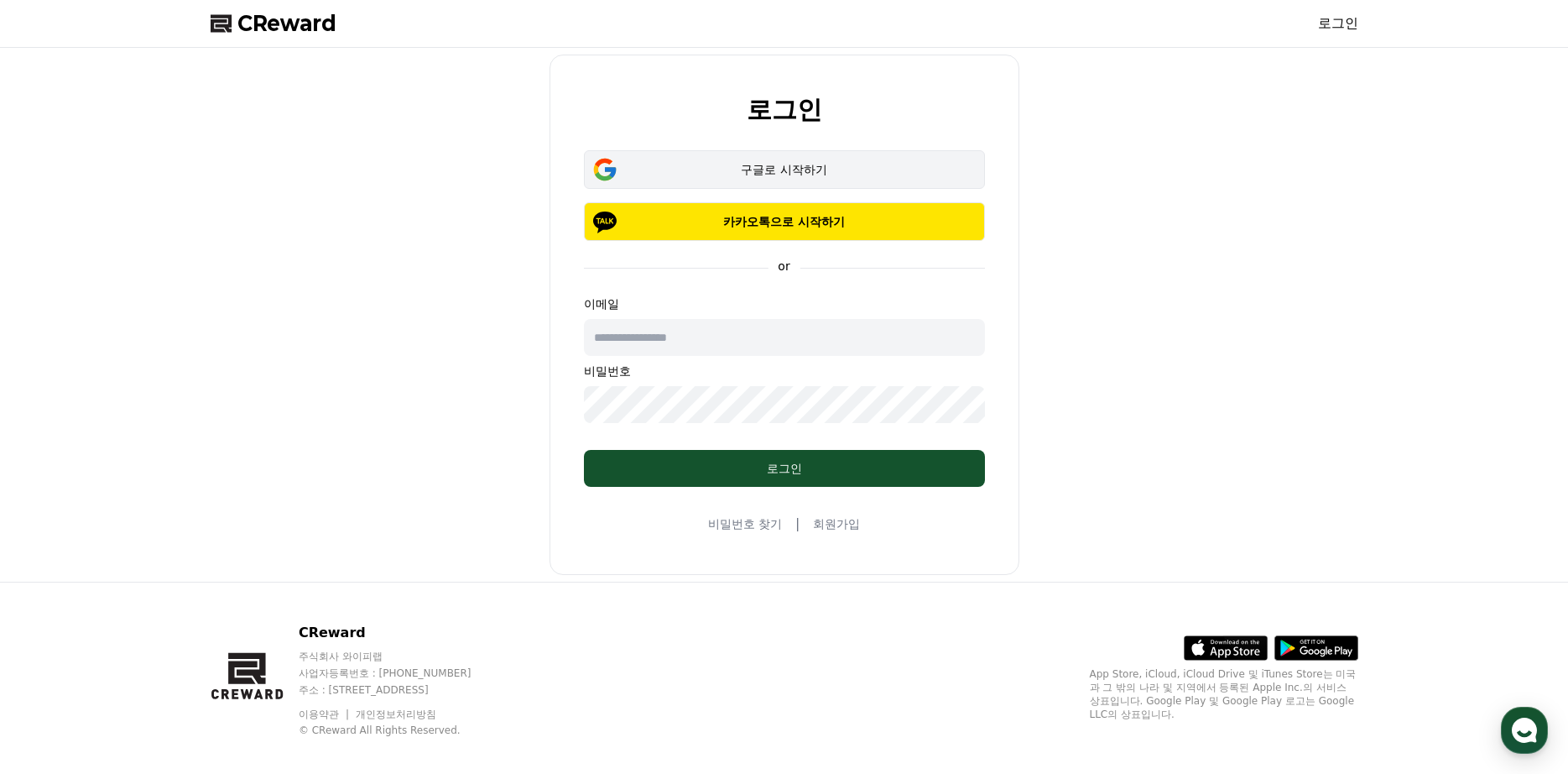
click at [828, 171] on div "구글로 시작하기" at bounding box center [784, 170] width 353 height 17
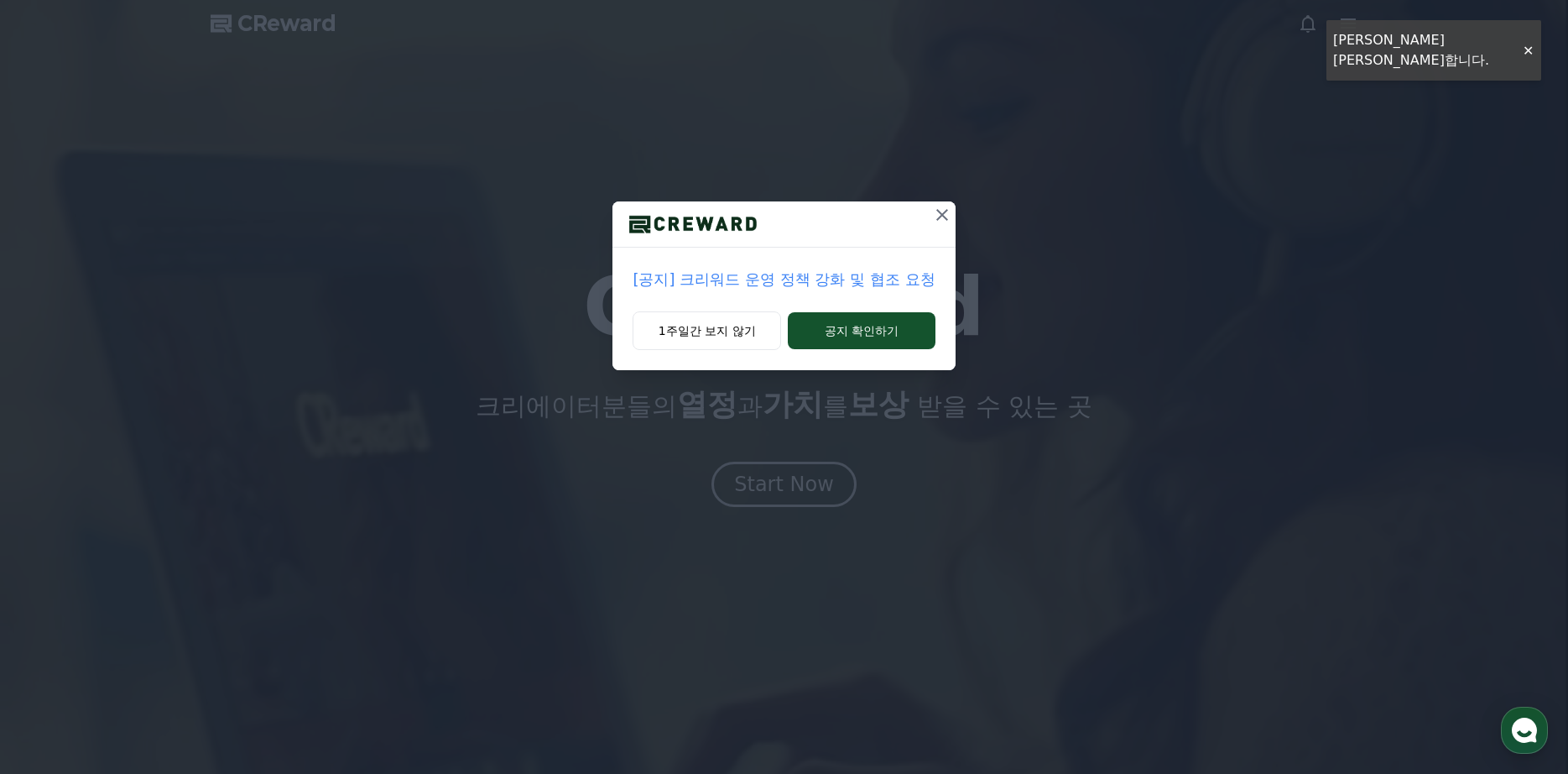
click at [945, 215] on icon at bounding box center [942, 215] width 20 height 20
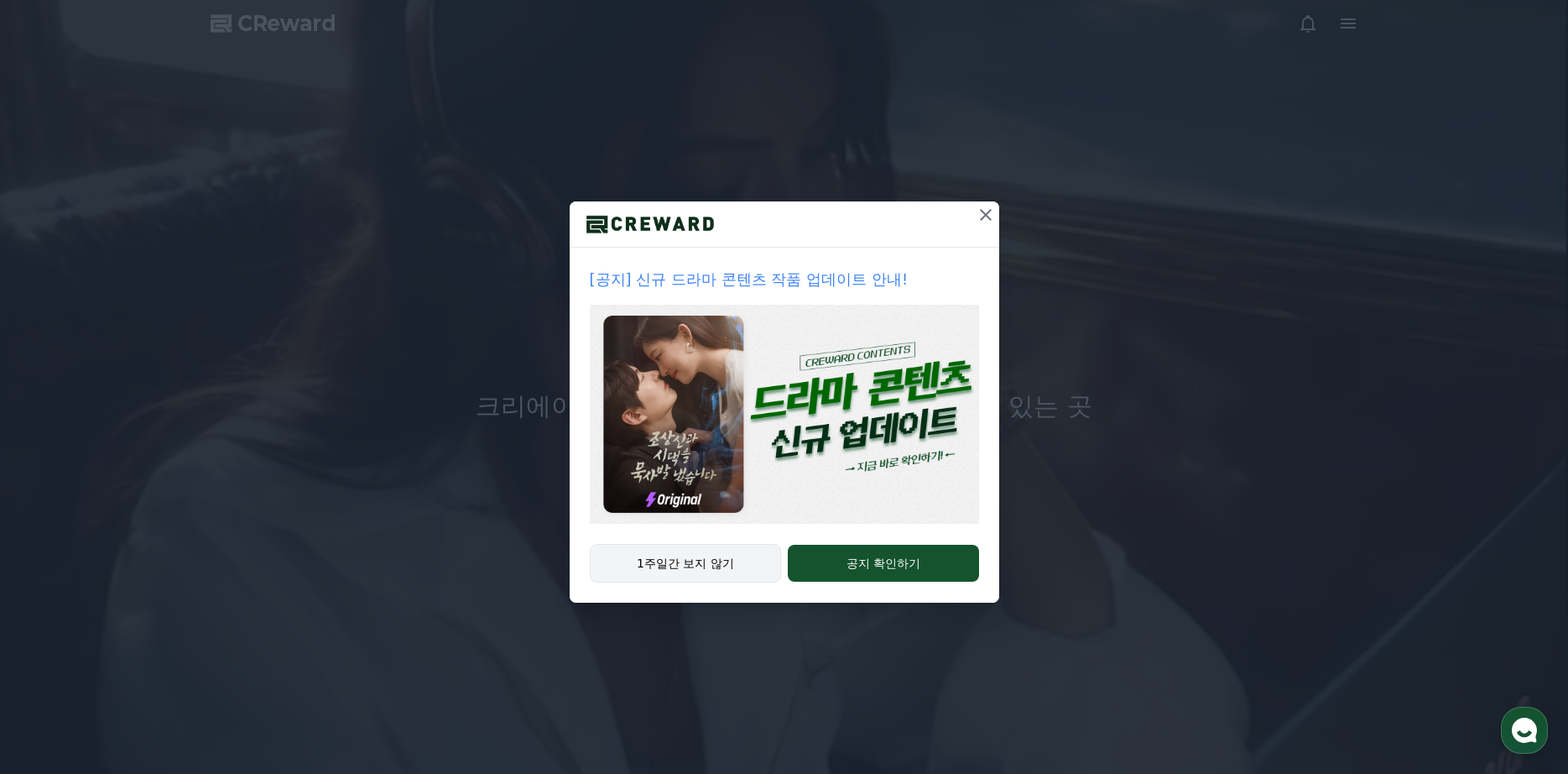
click at [704, 560] on button "1주일간 보지 않기" at bounding box center [686, 563] width 192 height 39
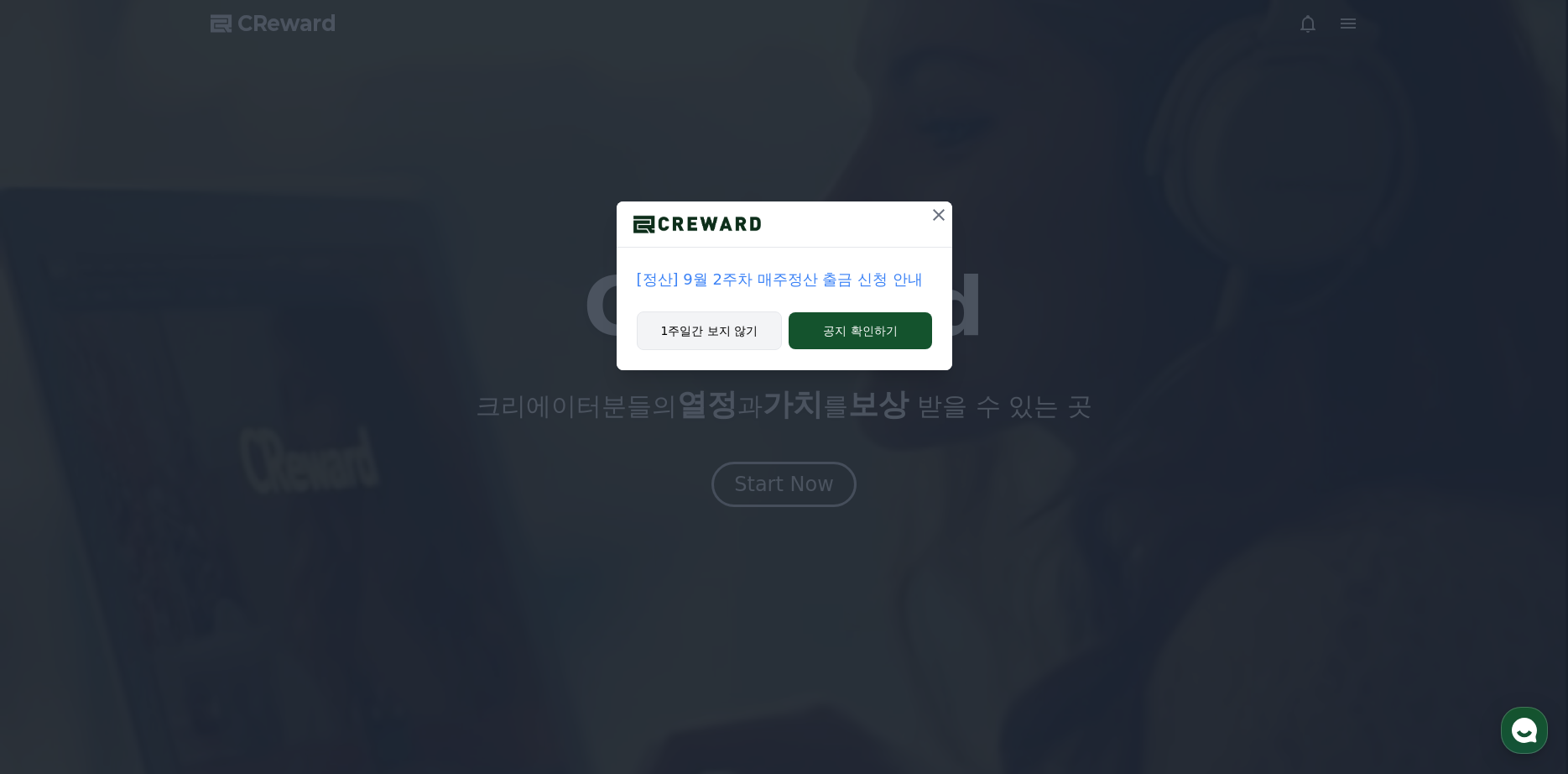
click at [708, 337] on button "1주일간 보지 않기" at bounding box center [709, 330] width 146 height 39
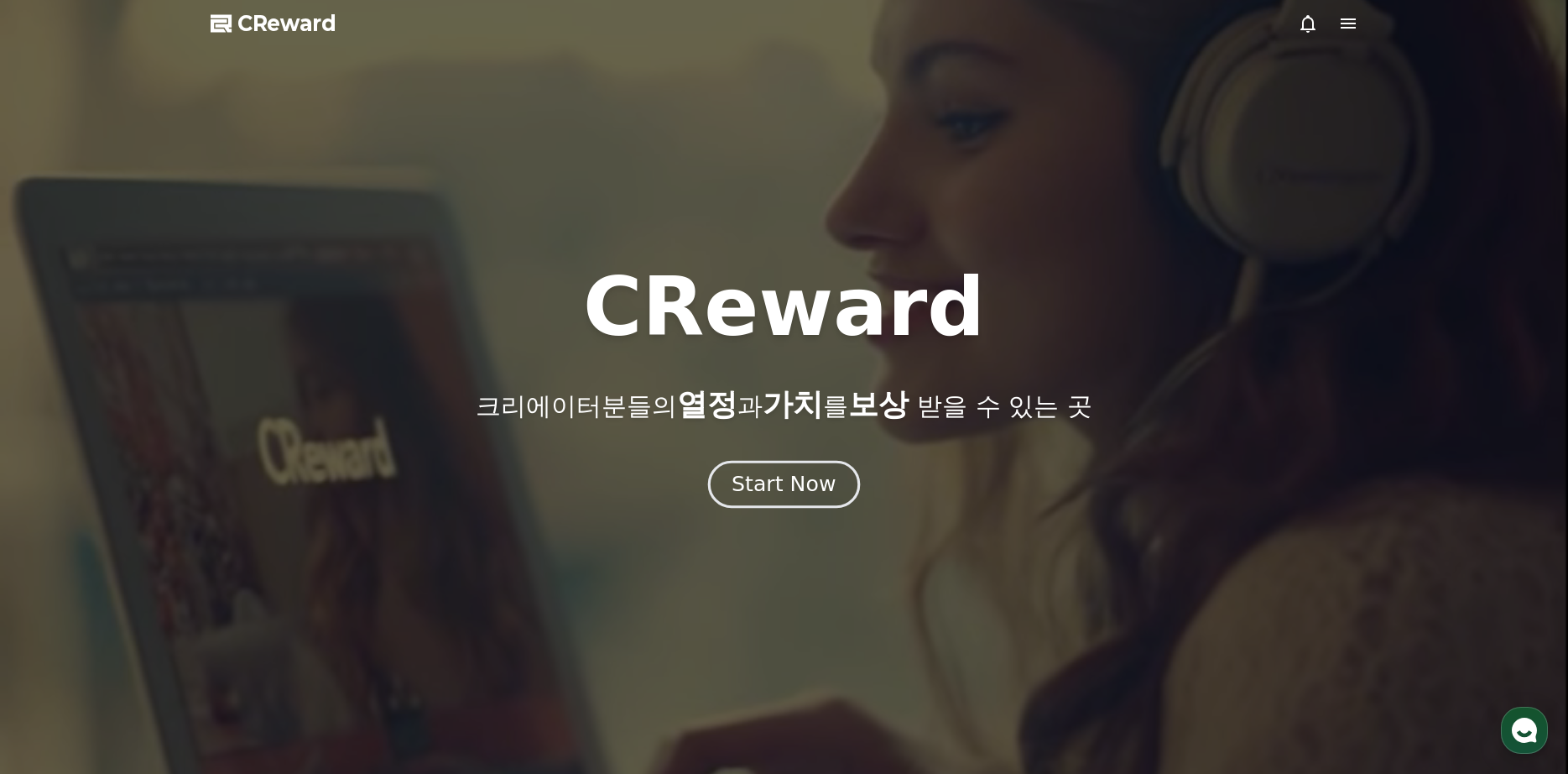
click at [821, 501] on button "Start Now" at bounding box center [784, 484] width 152 height 48
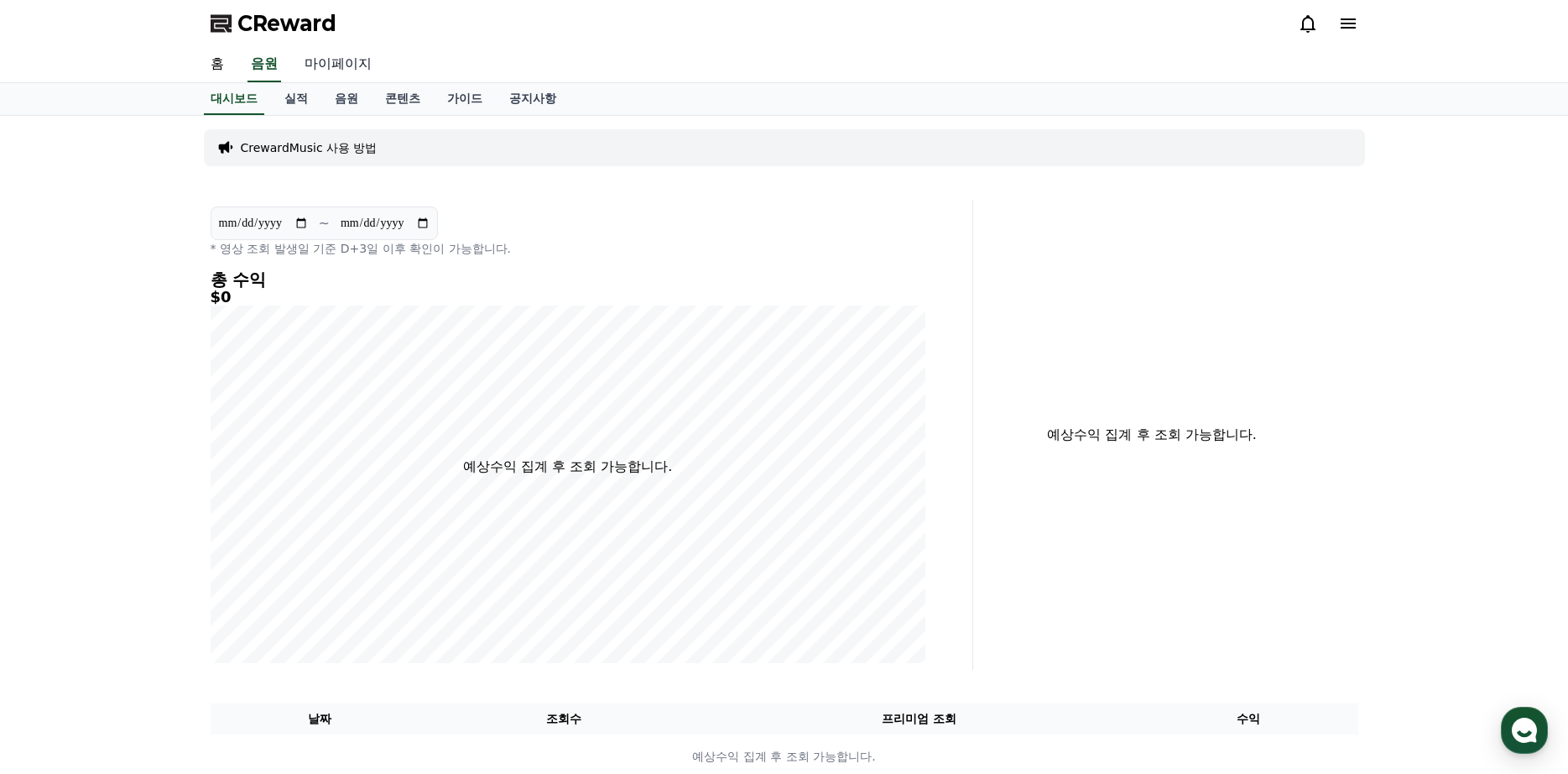
click at [336, 73] on link "마이페이지" at bounding box center [338, 65] width 94 height 35
select select "**********"
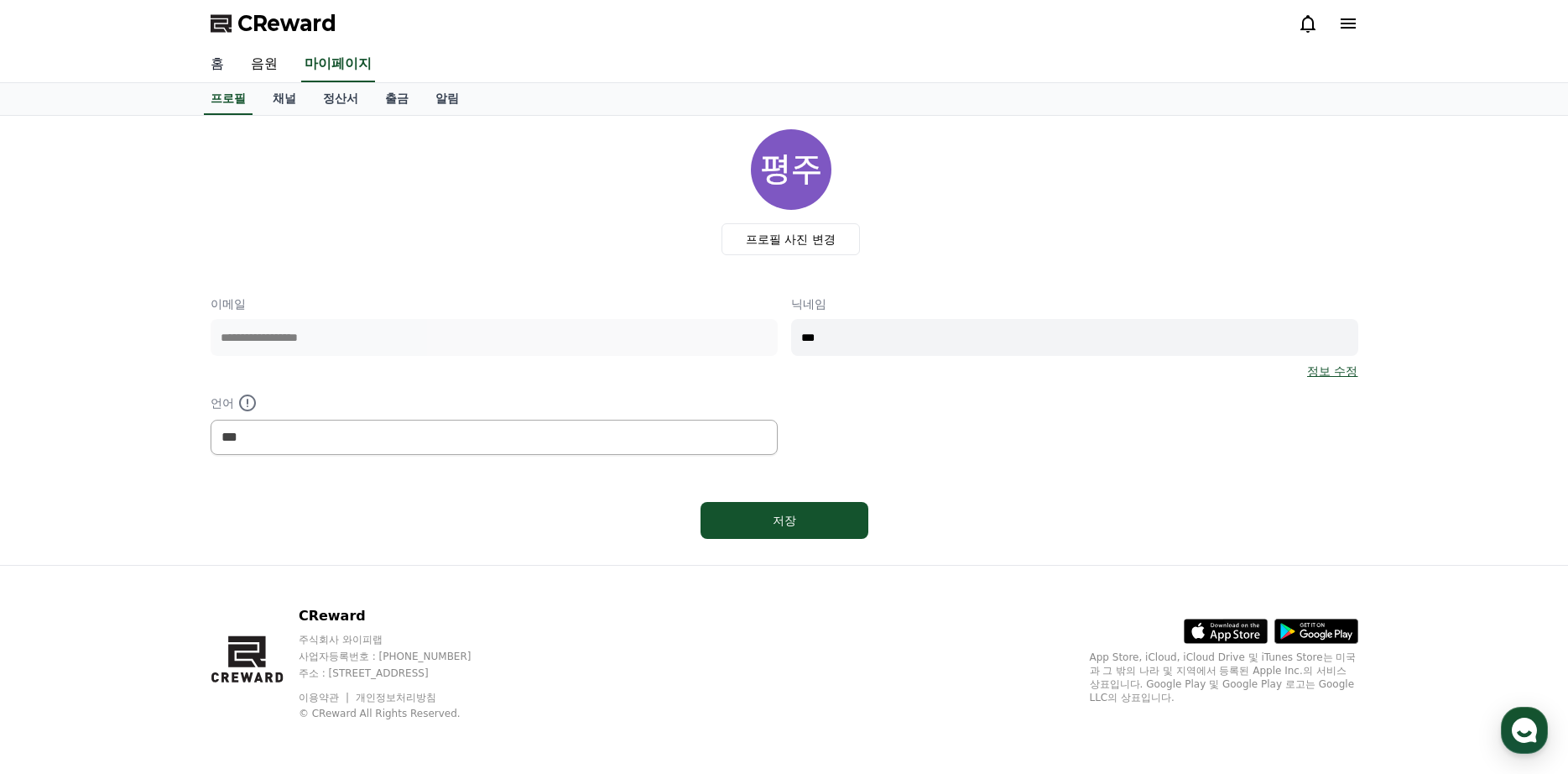
click at [221, 67] on link "홈" at bounding box center [216, 65] width 40 height 35
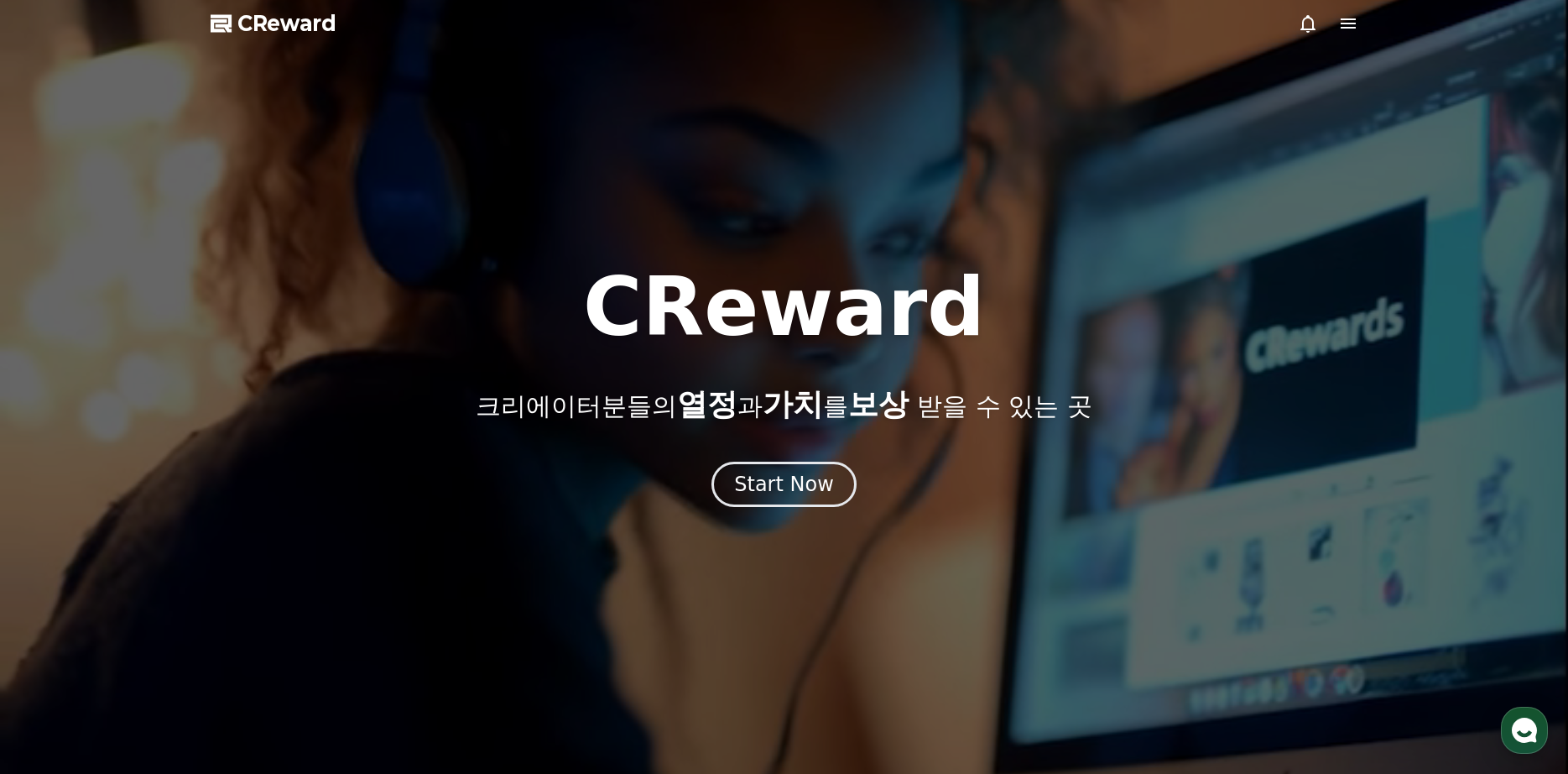
click at [1350, 37] on div at bounding box center [784, 387] width 1568 height 774
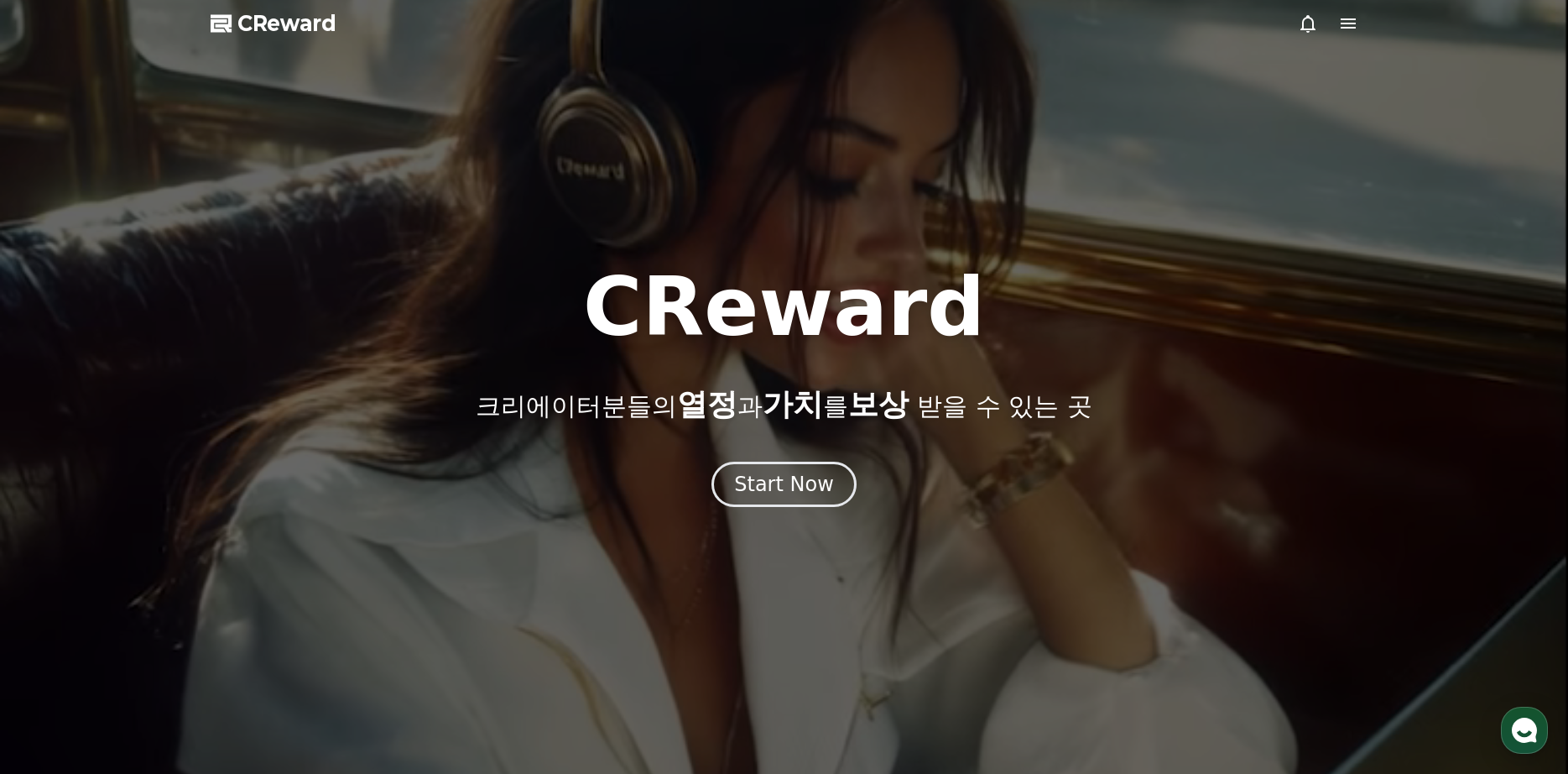
click at [1350, 29] on icon at bounding box center [1348, 23] width 15 height 10
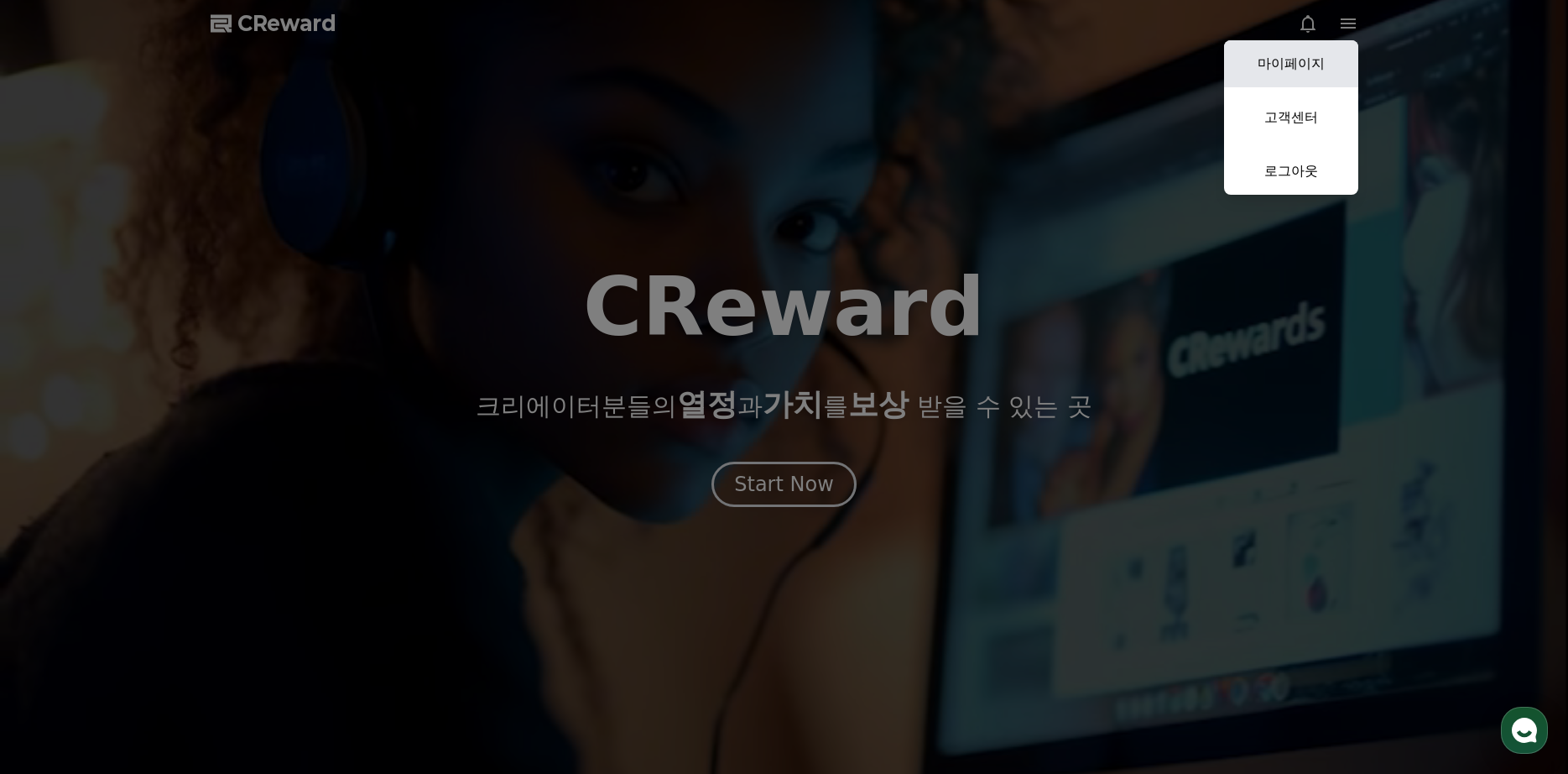
click at [1326, 63] on link "마이페이지" at bounding box center [1291, 63] width 135 height 47
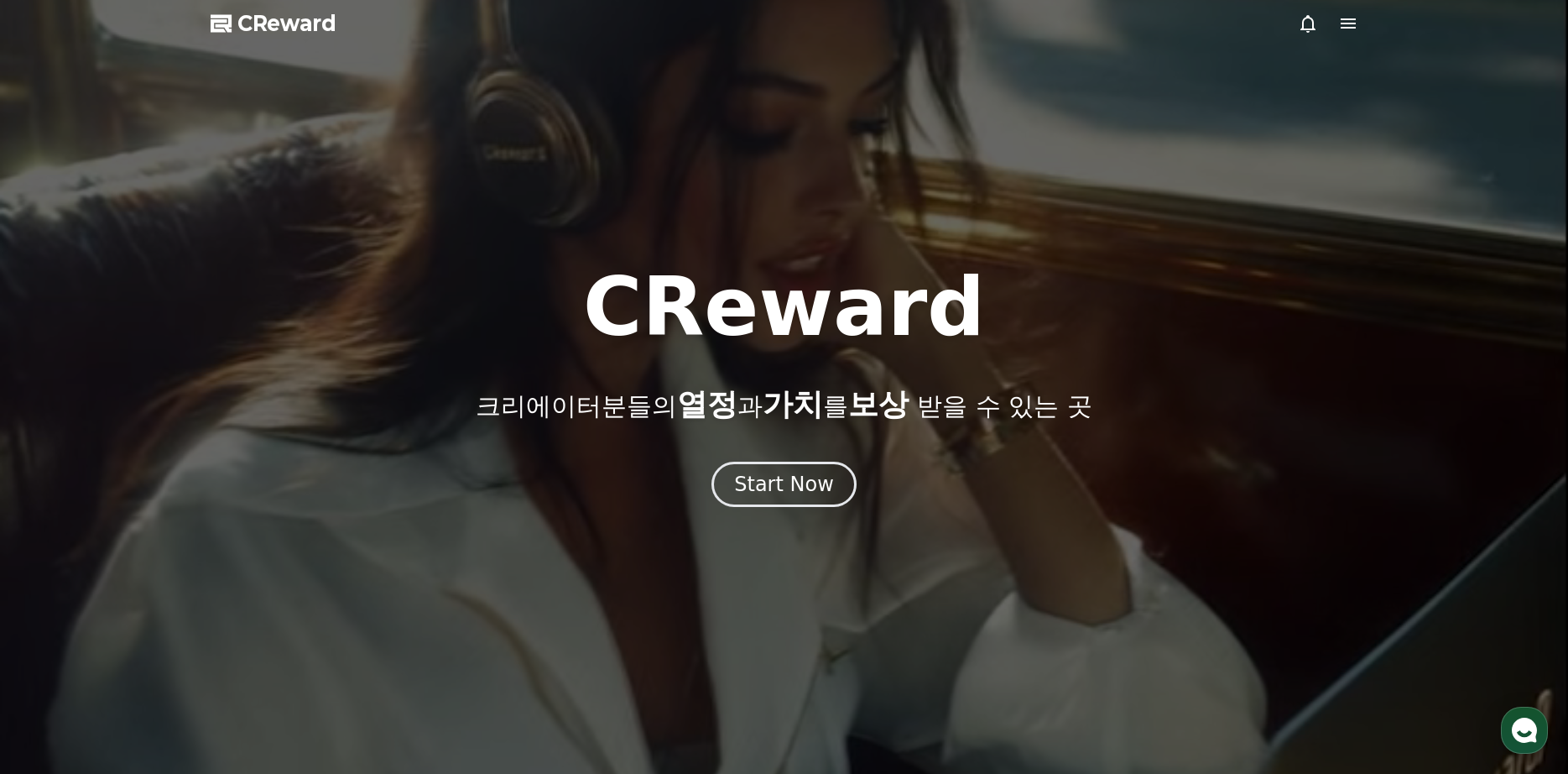
select select "**********"
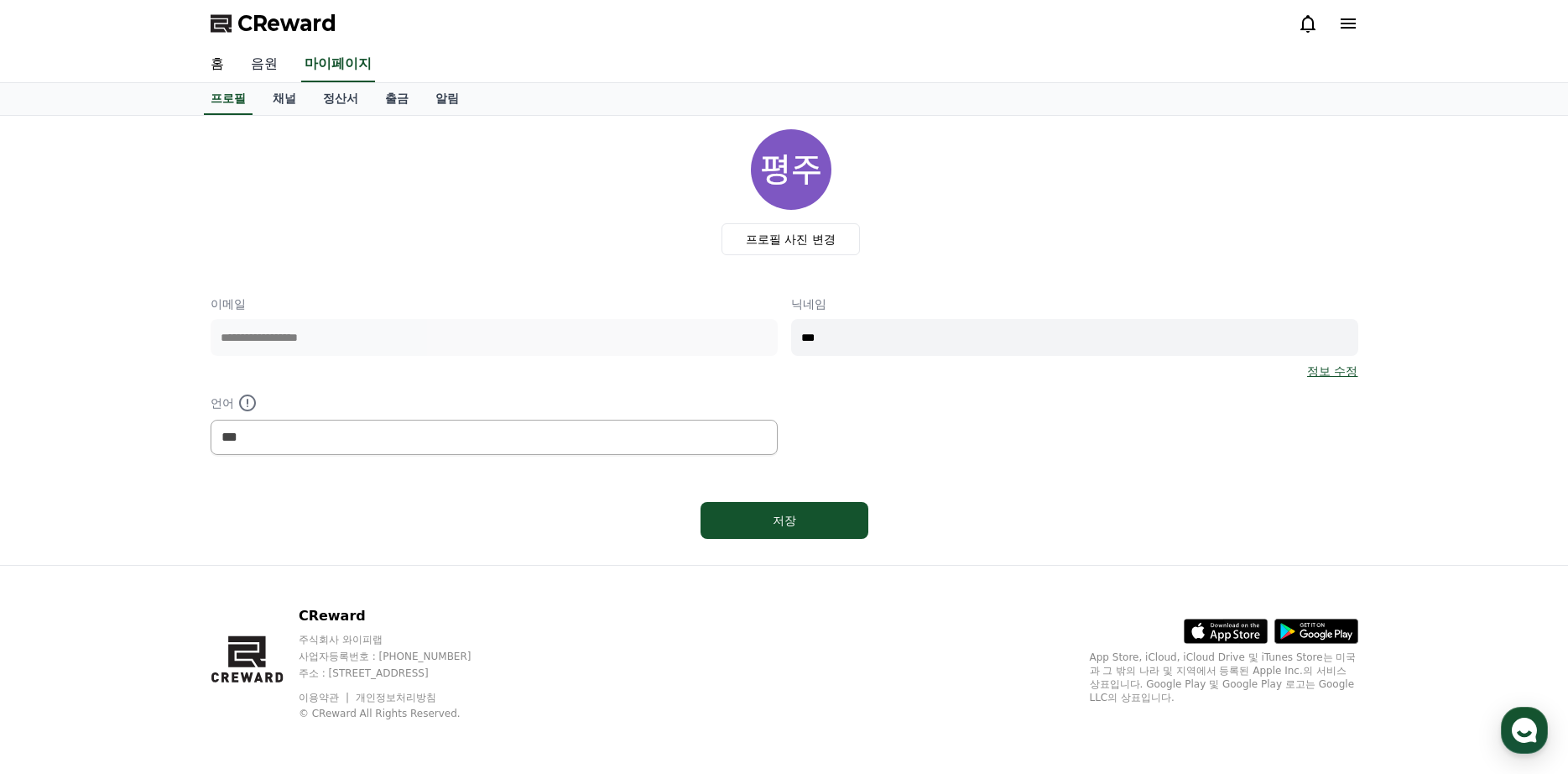
click at [262, 69] on link "음원" at bounding box center [264, 65] width 54 height 35
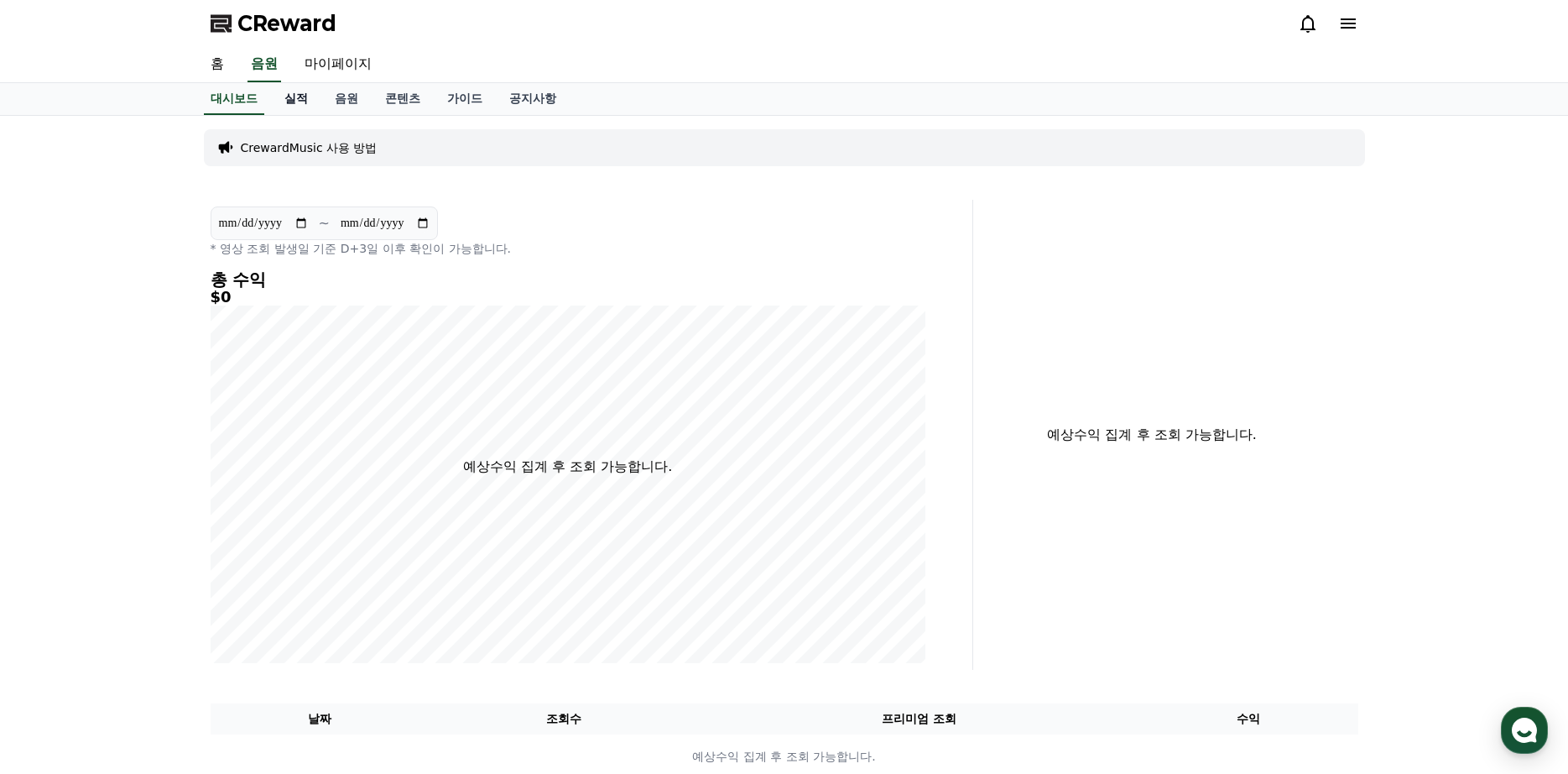
drag, startPoint x: 279, startPoint y: 92, endPoint x: 300, endPoint y: 91, distance: 21.0
click at [280, 91] on link "실적" at bounding box center [296, 99] width 50 height 32
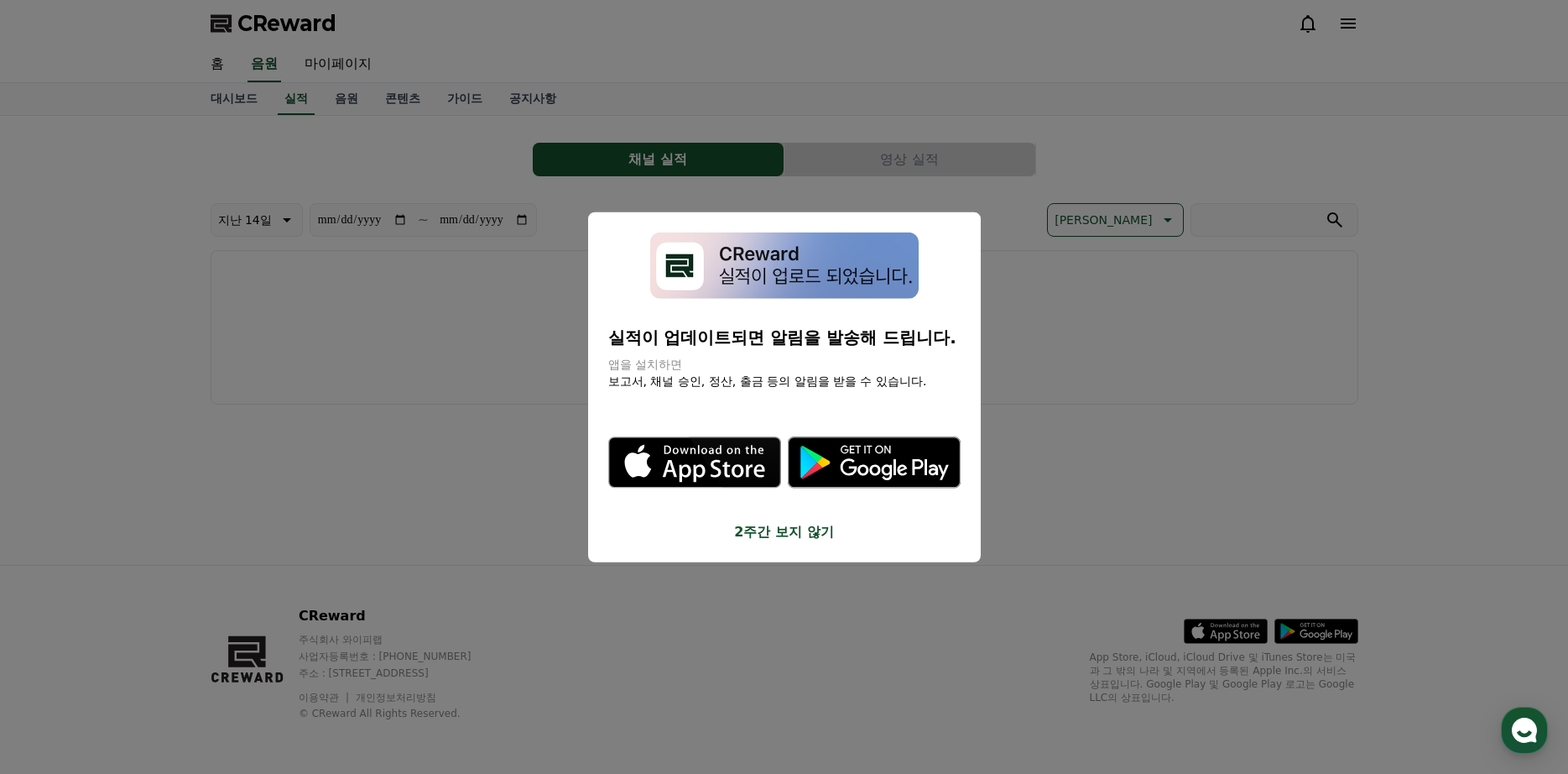
click at [801, 538] on button "2주간 보지 않기" at bounding box center [784, 531] width 353 height 20
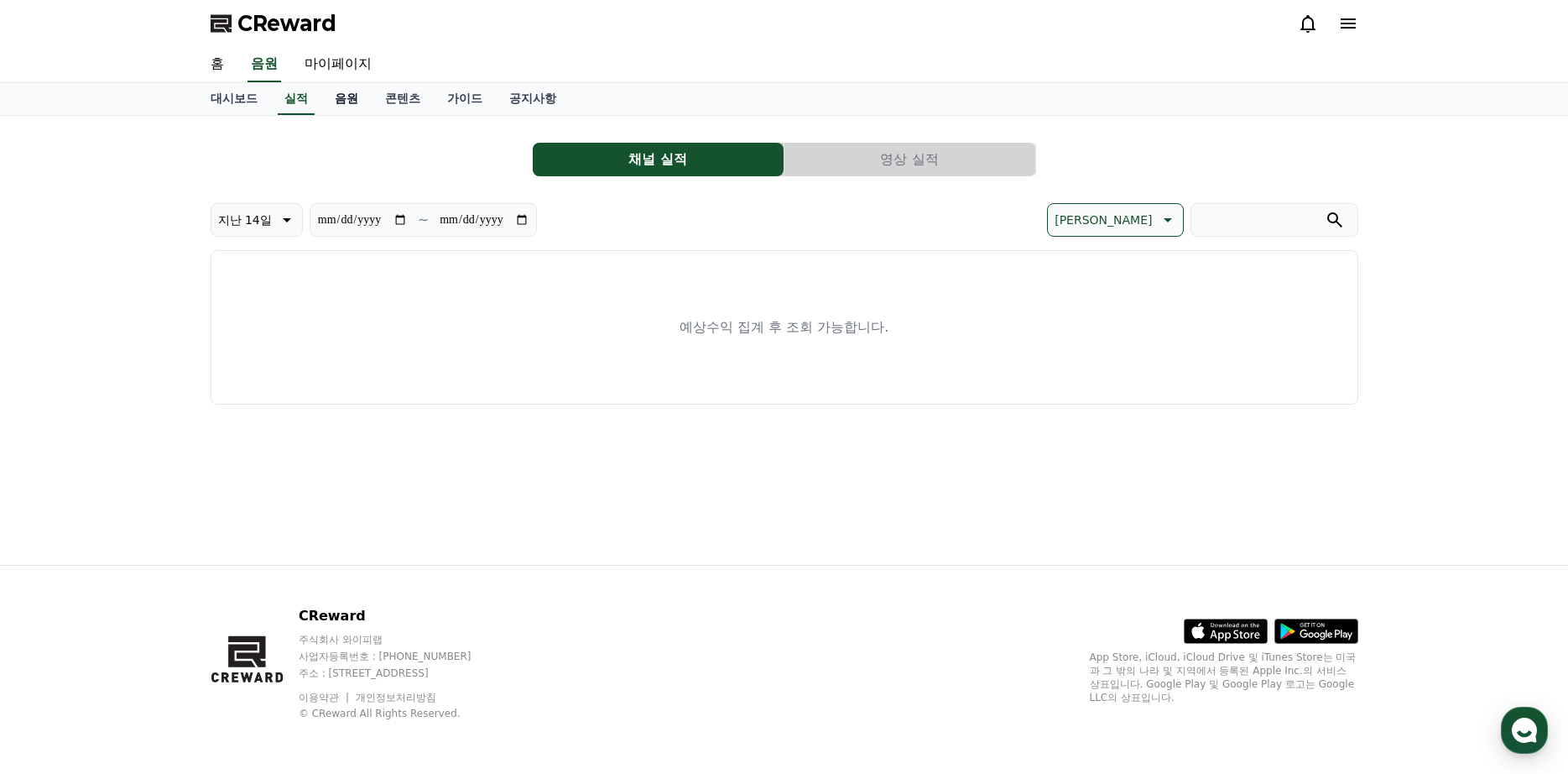
click at [352, 108] on link "음원" at bounding box center [346, 99] width 50 height 32
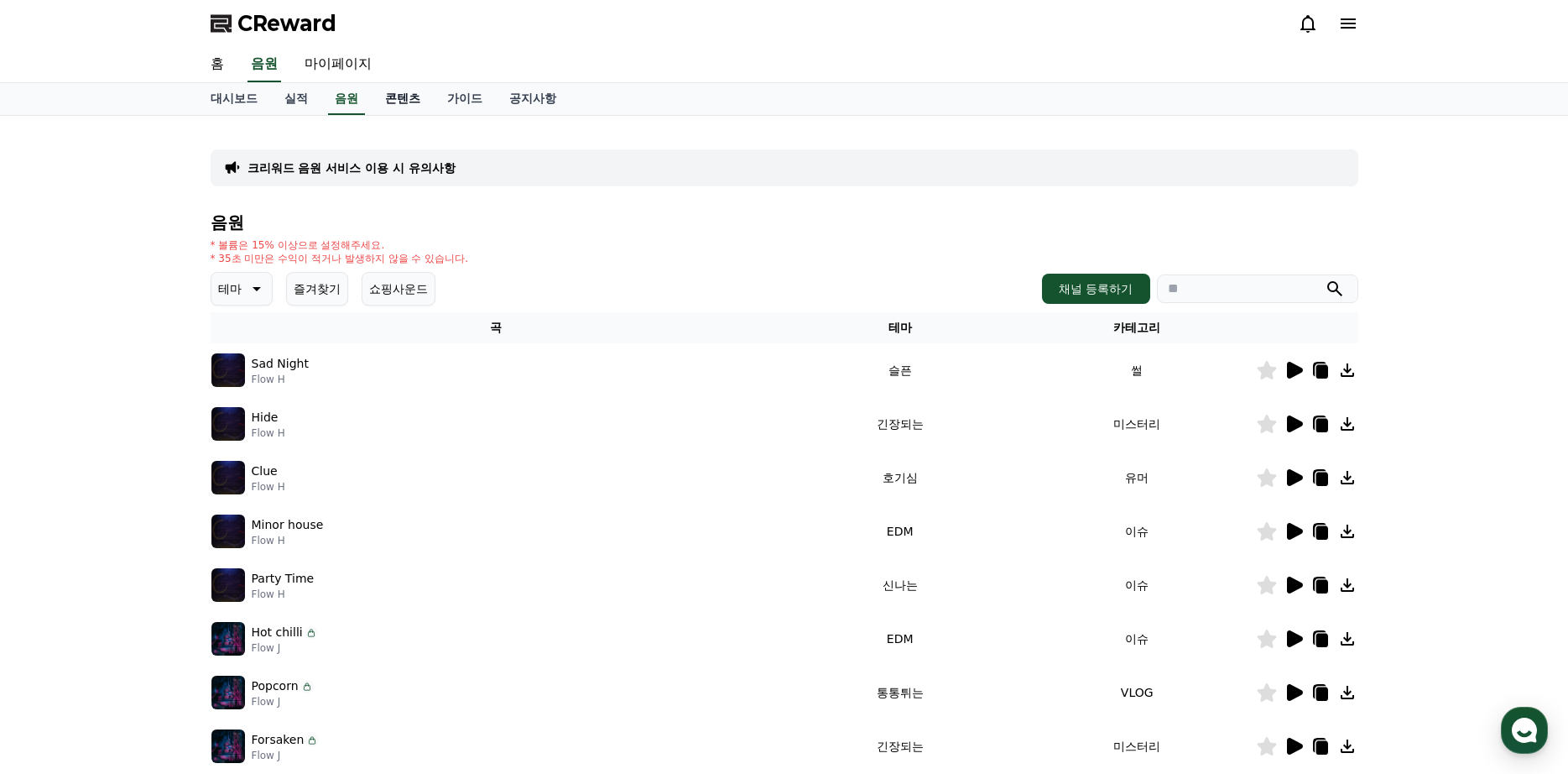
click at [393, 95] on link "콘텐츠" at bounding box center [403, 99] width 62 height 32
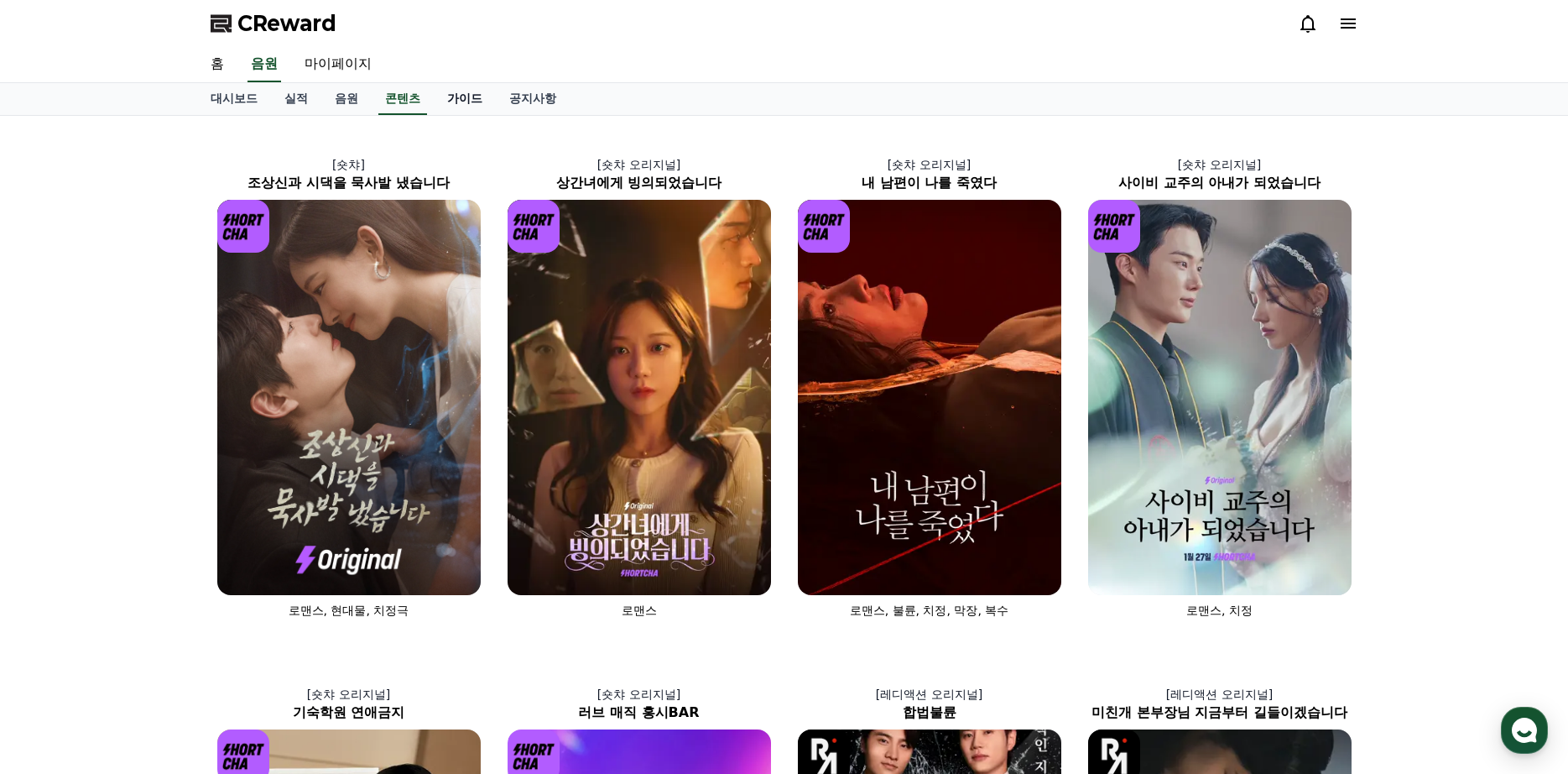
click at [469, 100] on link "가이드" at bounding box center [464, 99] width 62 height 32
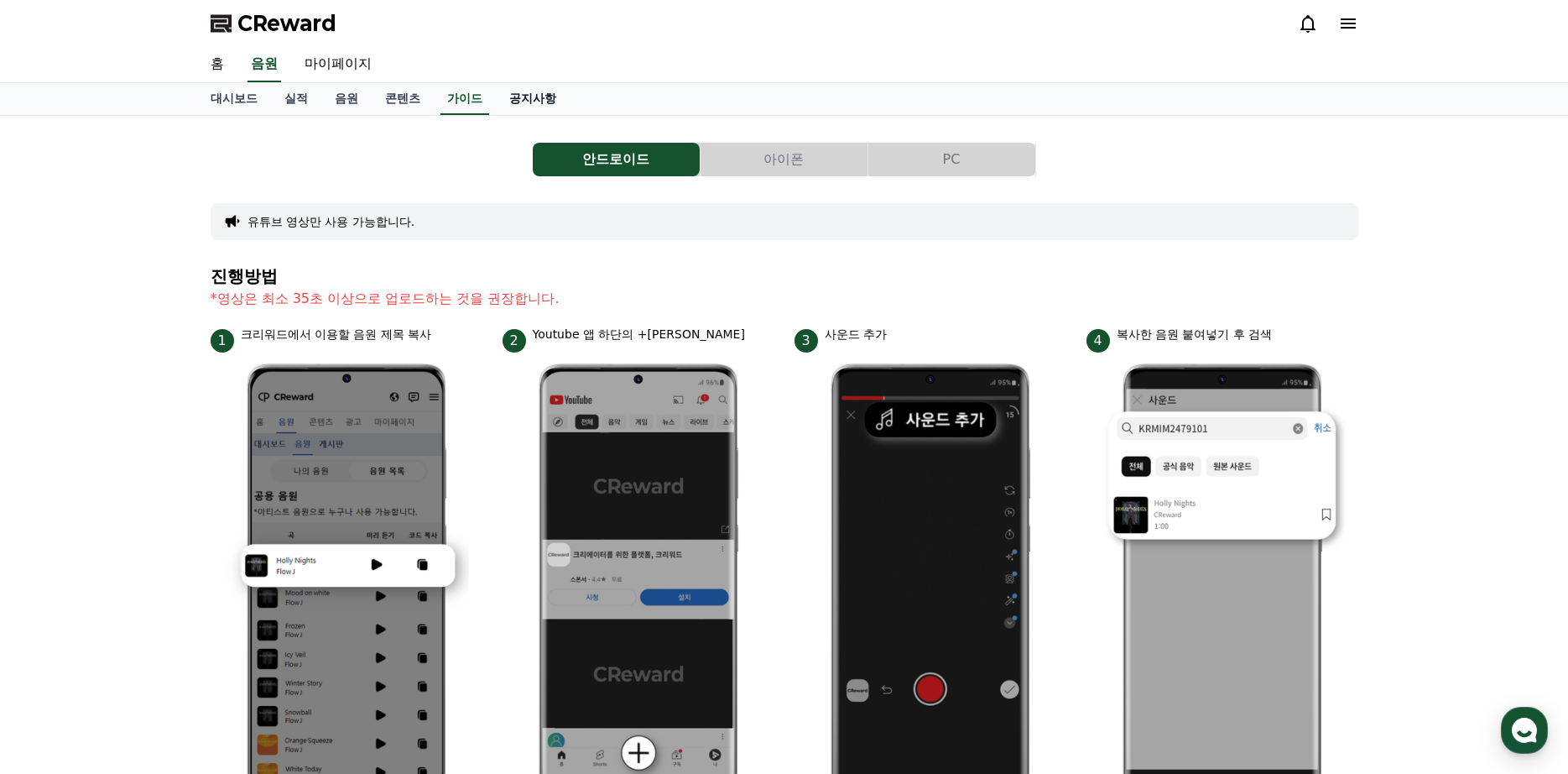
click at [521, 93] on link "공지사항" at bounding box center [533, 99] width 74 height 32
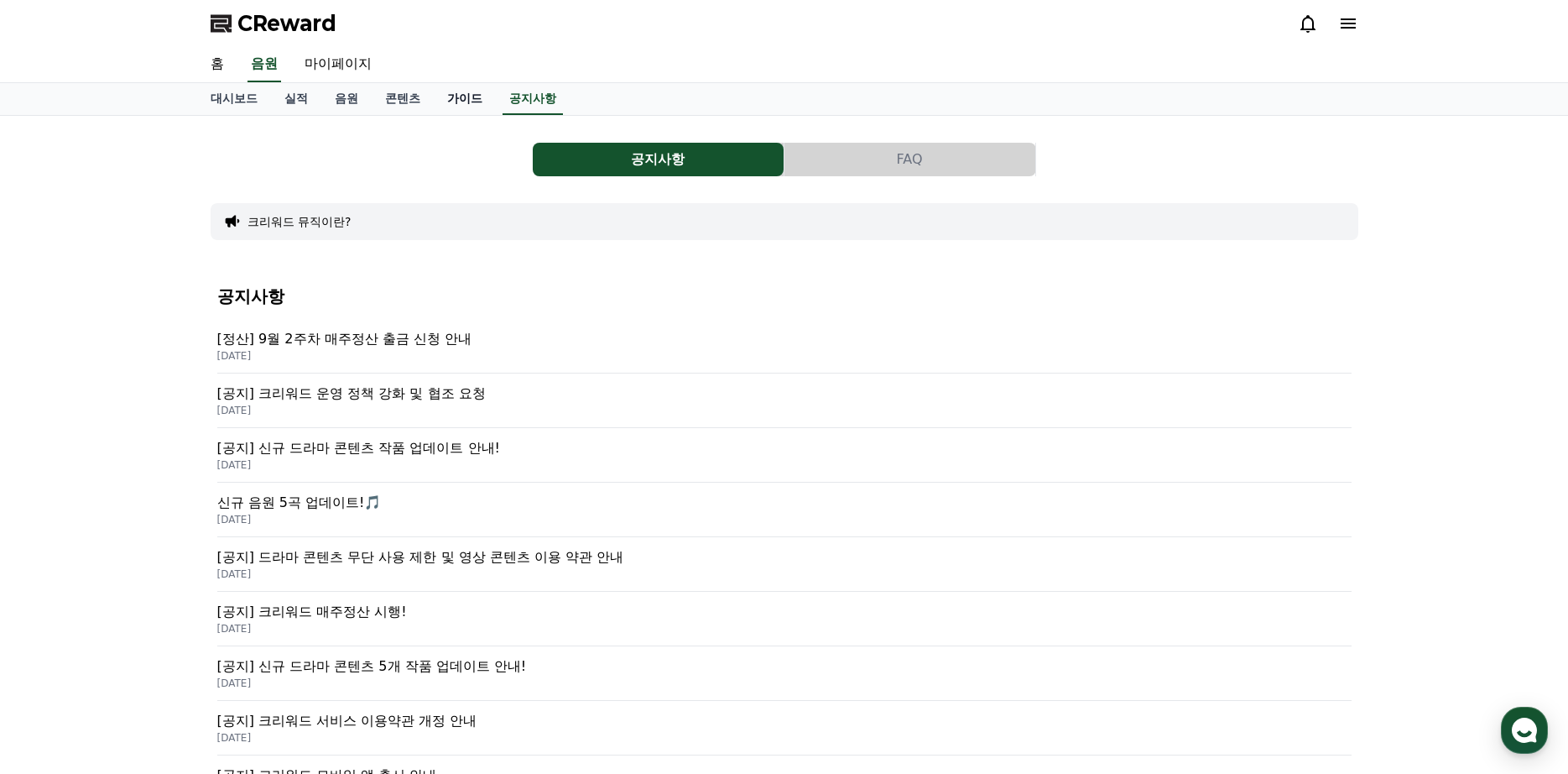
click at [482, 104] on link "가이드" at bounding box center [464, 99] width 62 height 32
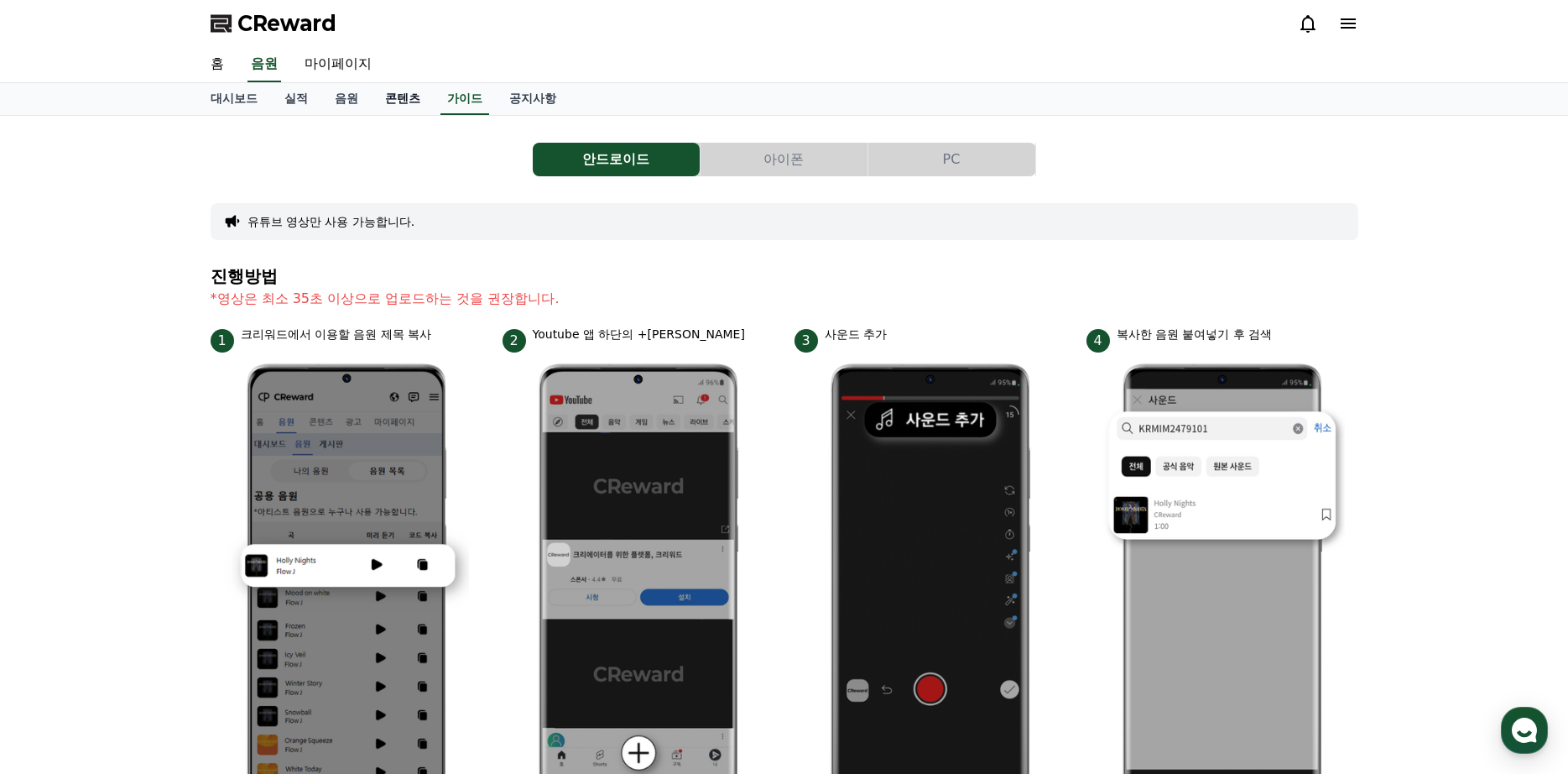
click at [422, 106] on link "콘텐츠" at bounding box center [403, 99] width 62 height 32
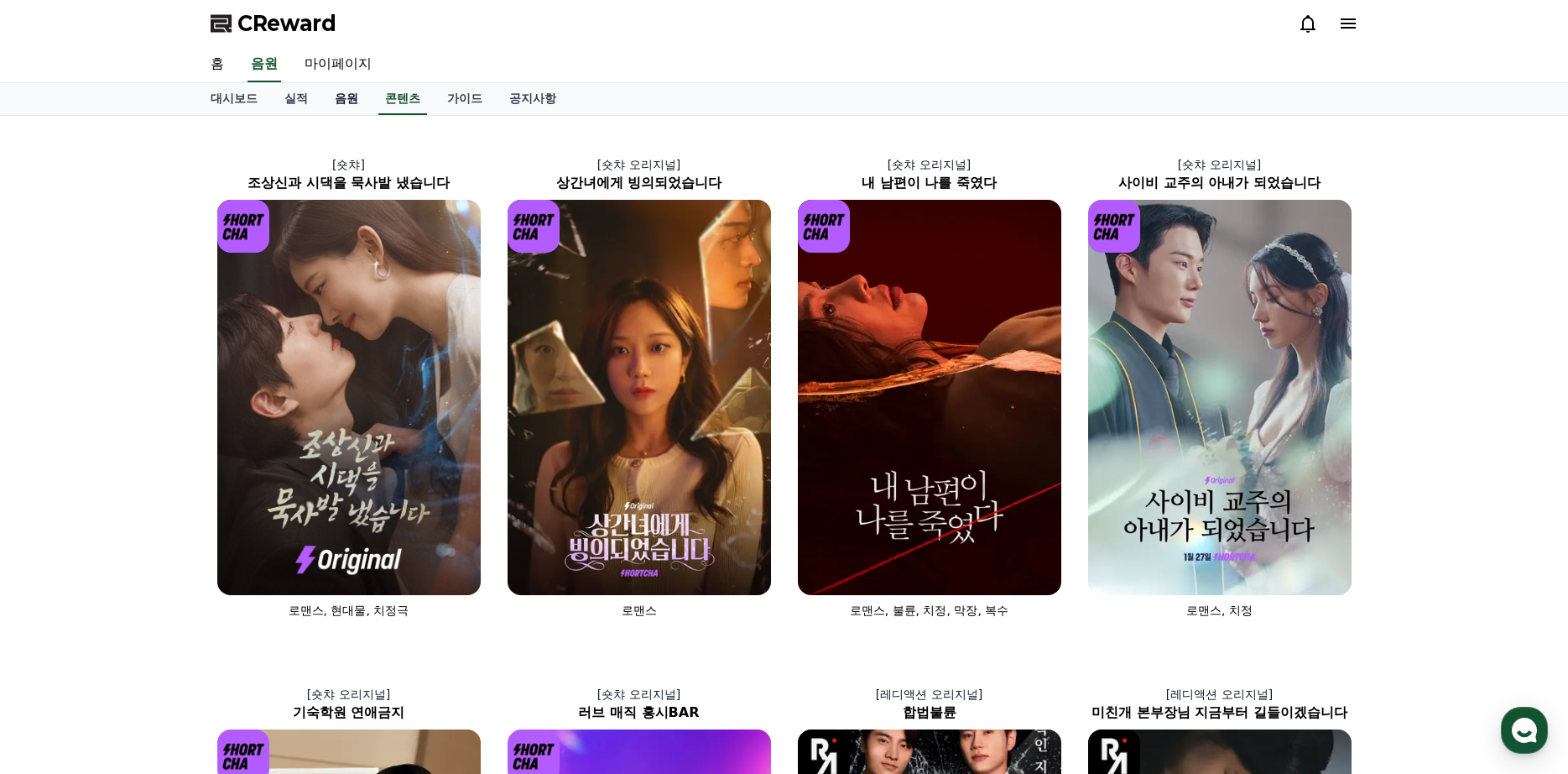
click at [346, 99] on link "음원" at bounding box center [346, 99] width 50 height 32
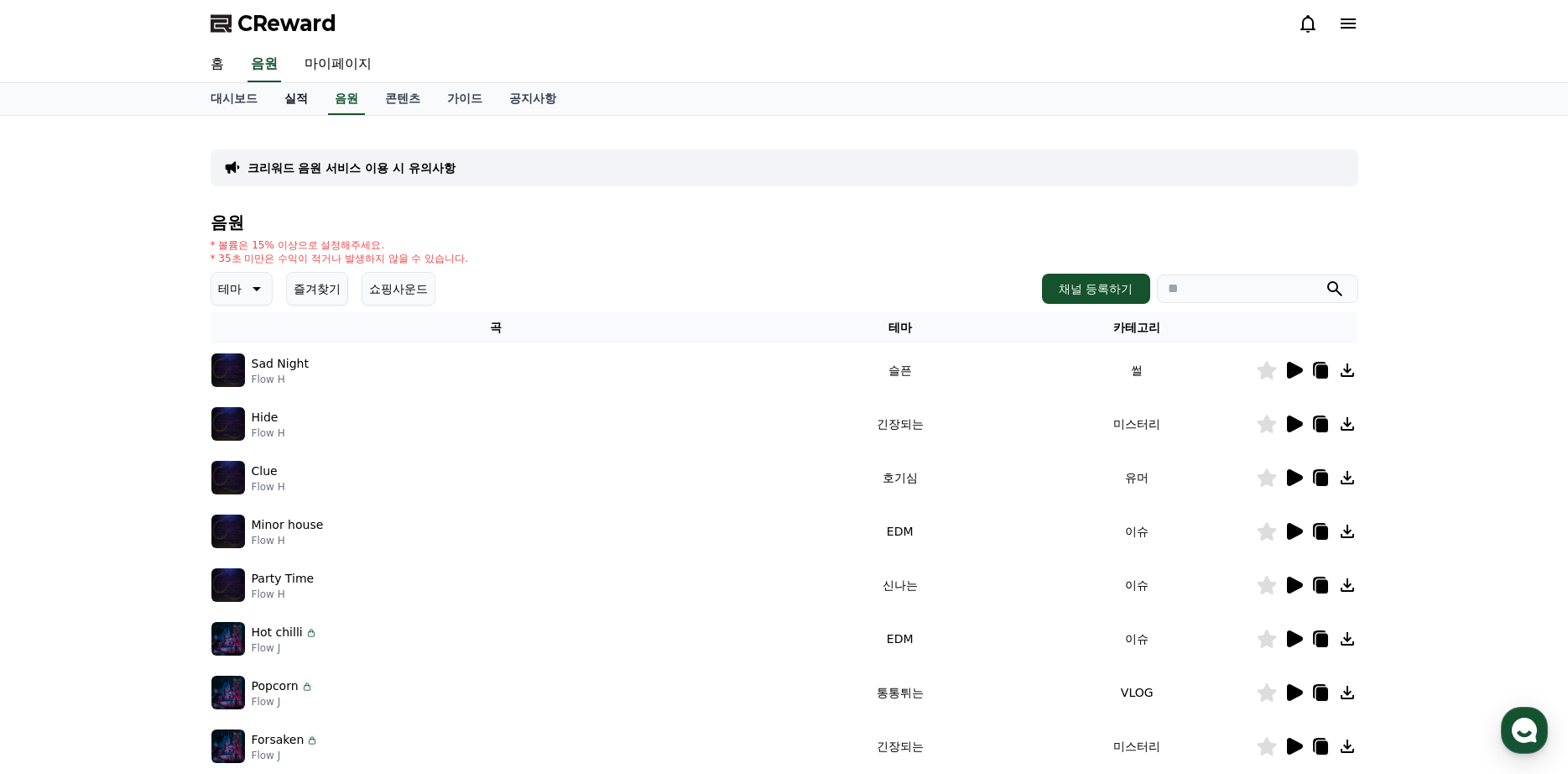
click at [291, 102] on link "실적" at bounding box center [296, 99] width 50 height 32
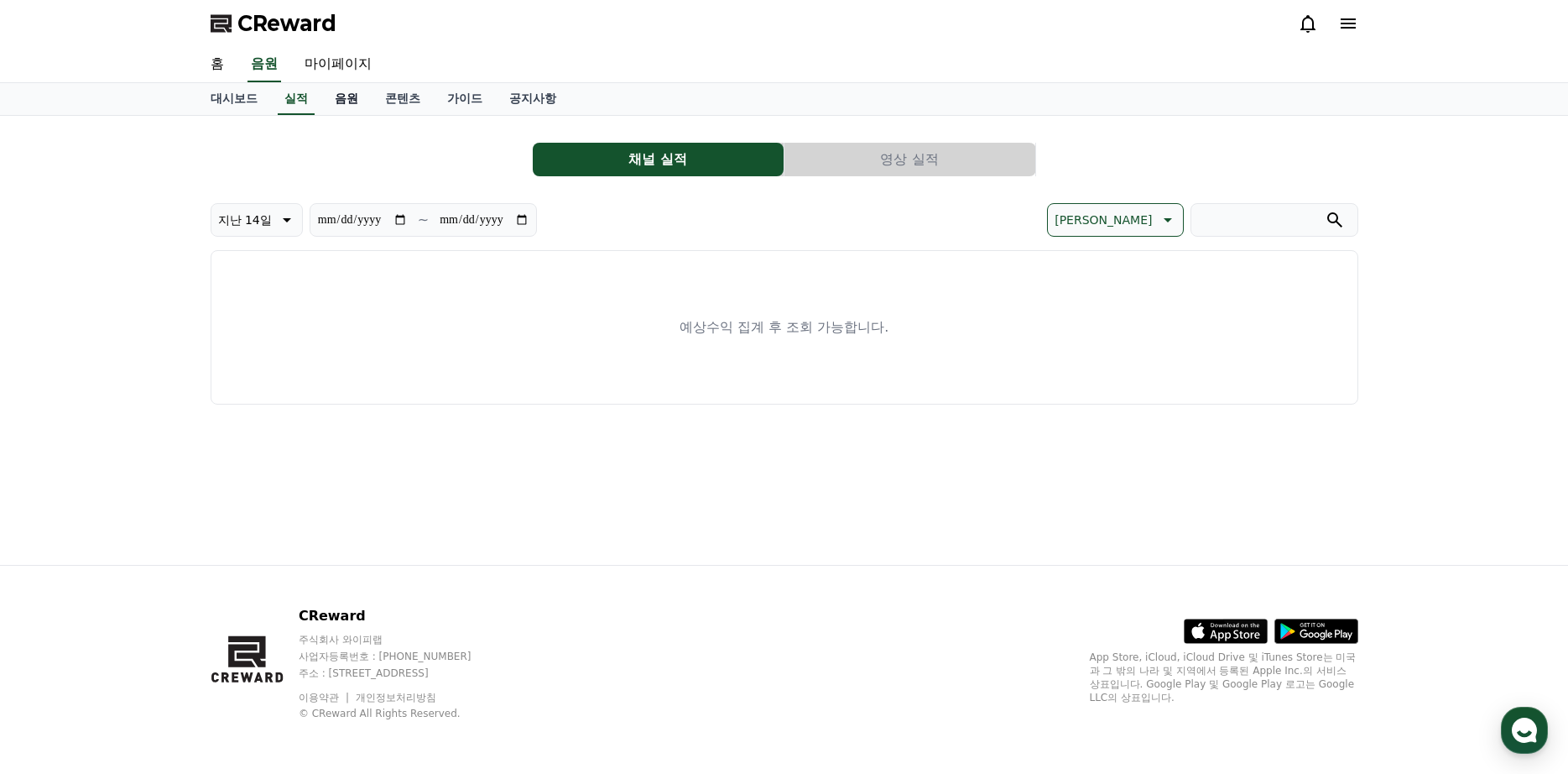
click at [328, 107] on link "음원" at bounding box center [346, 99] width 50 height 32
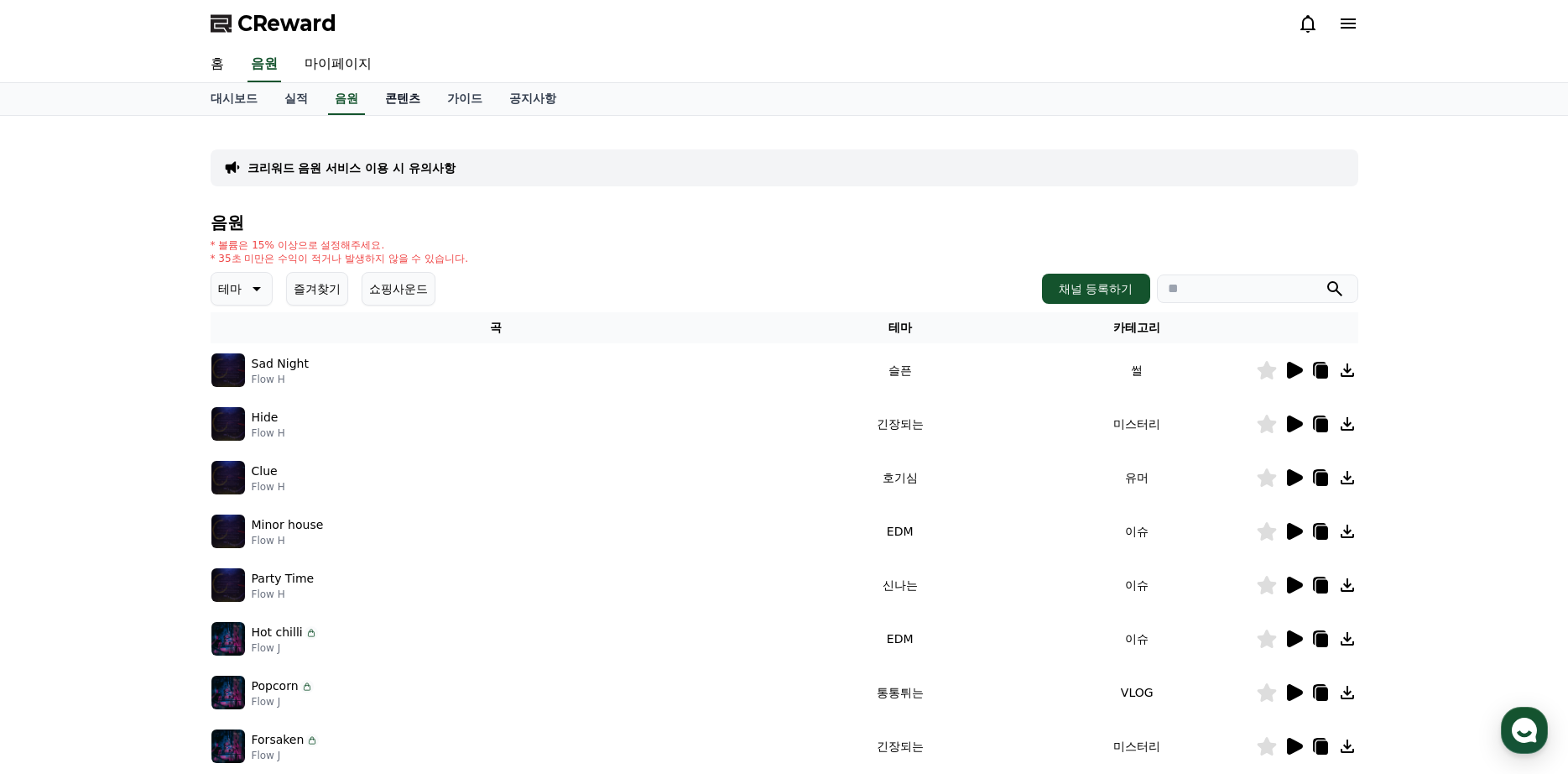
click at [391, 103] on link "콘텐츠" at bounding box center [403, 99] width 62 height 32
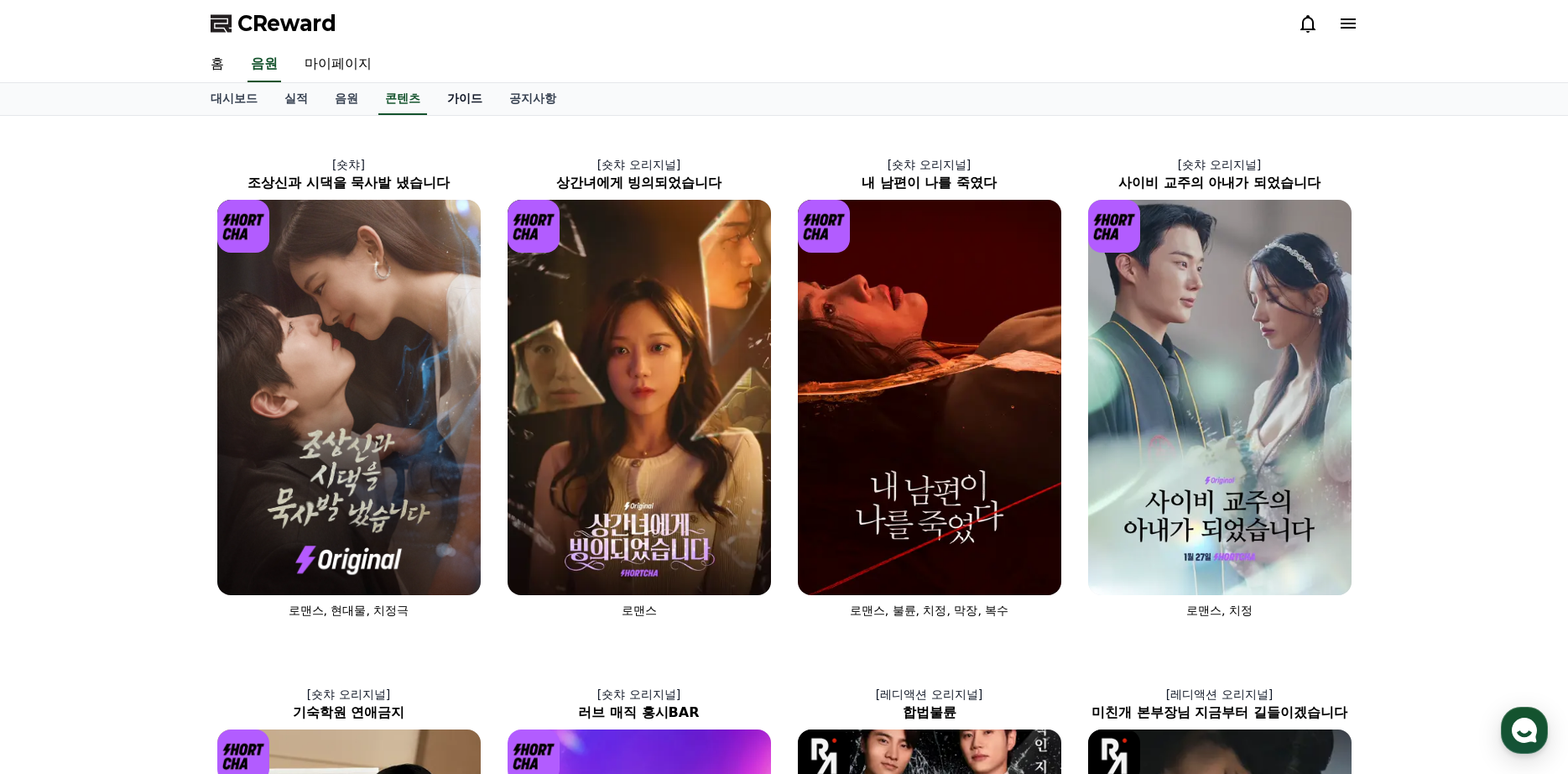
click at [444, 100] on link "가이드" at bounding box center [464, 99] width 62 height 32
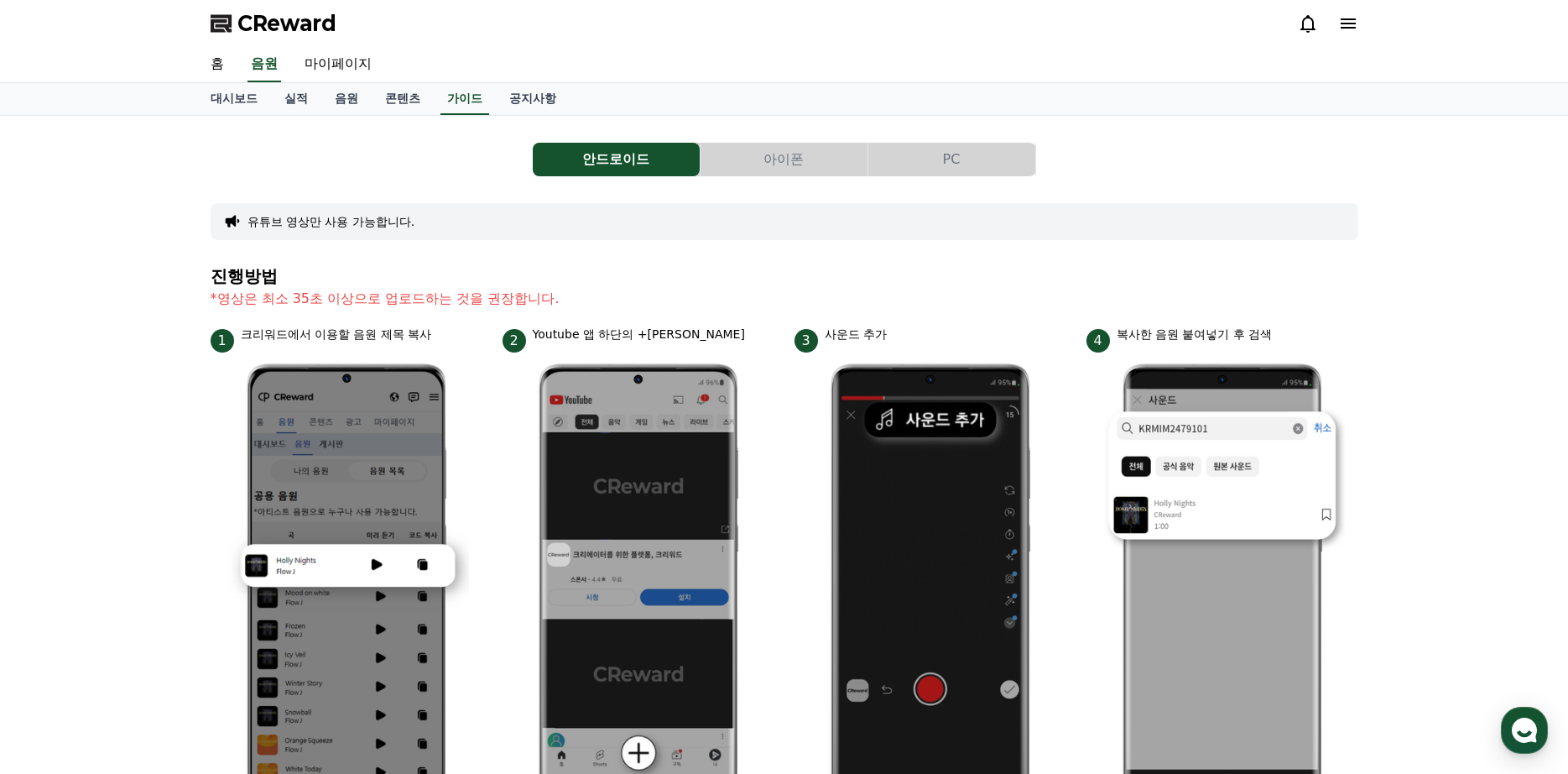
click at [941, 161] on button "PC" at bounding box center [952, 160] width 167 height 33
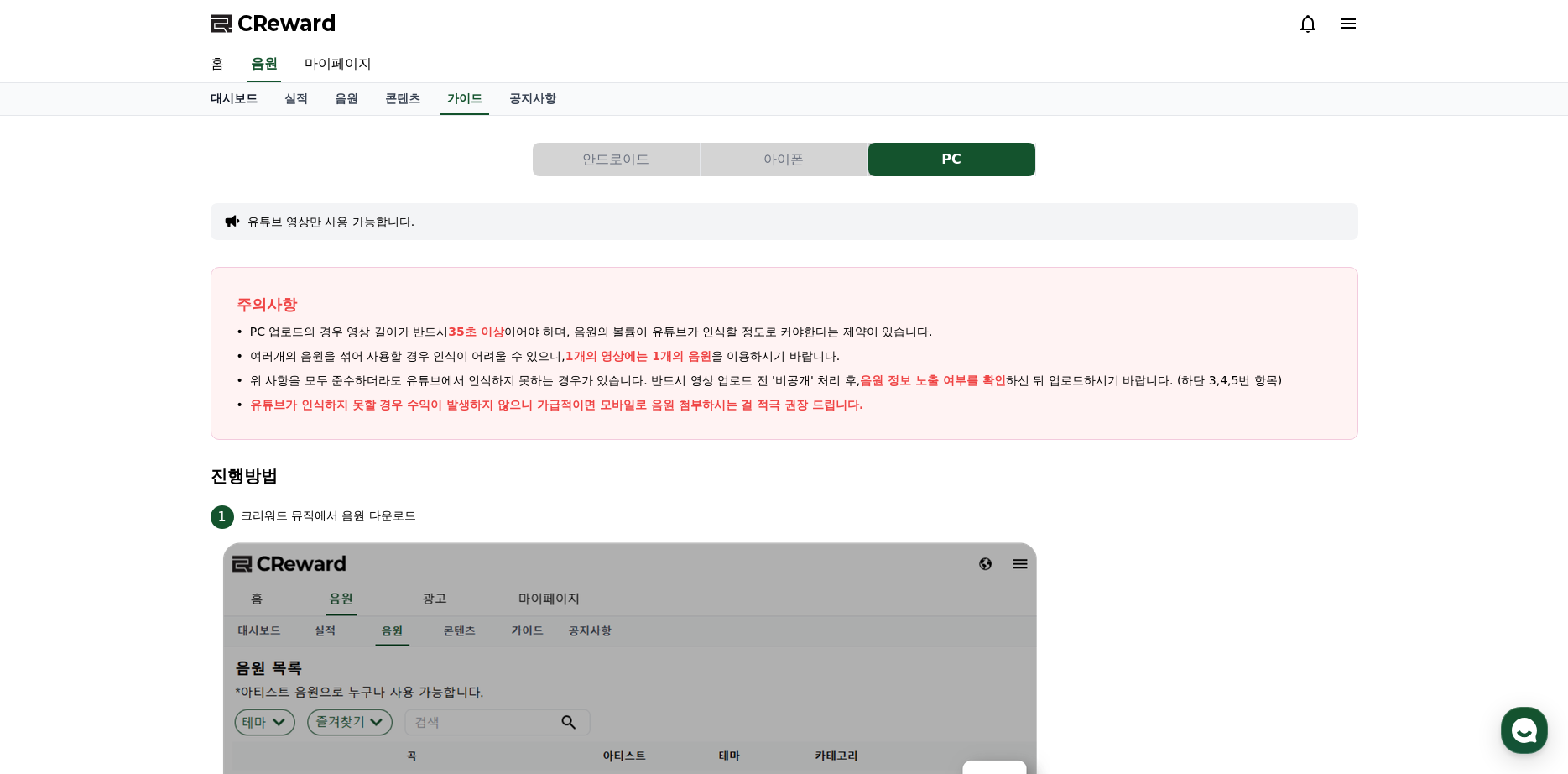
click at [212, 93] on link "대시보드" at bounding box center [234, 99] width 74 height 32
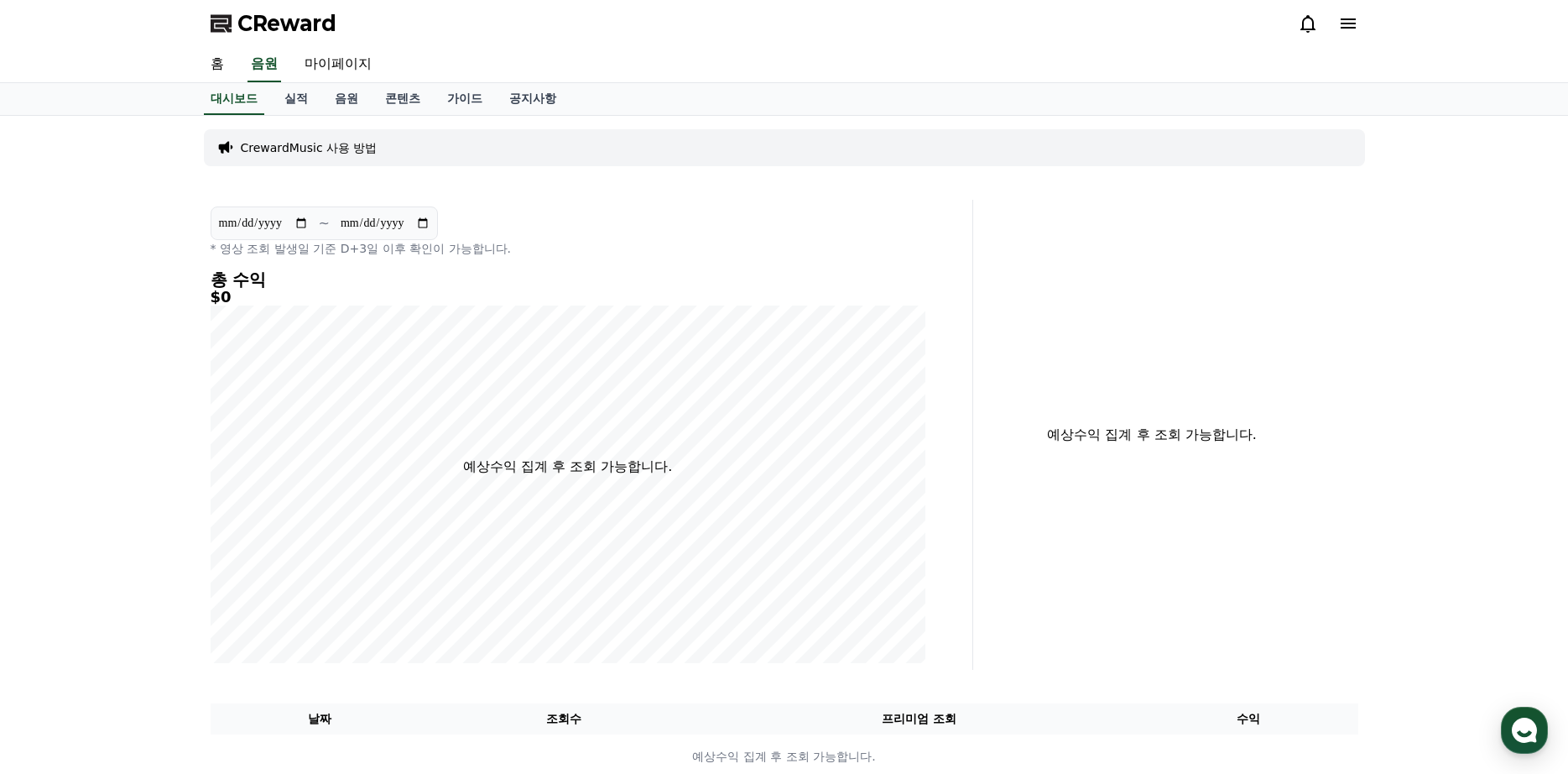
click at [285, 146] on p "CrewardMusic 사용 방법" at bounding box center [308, 148] width 136 height 17
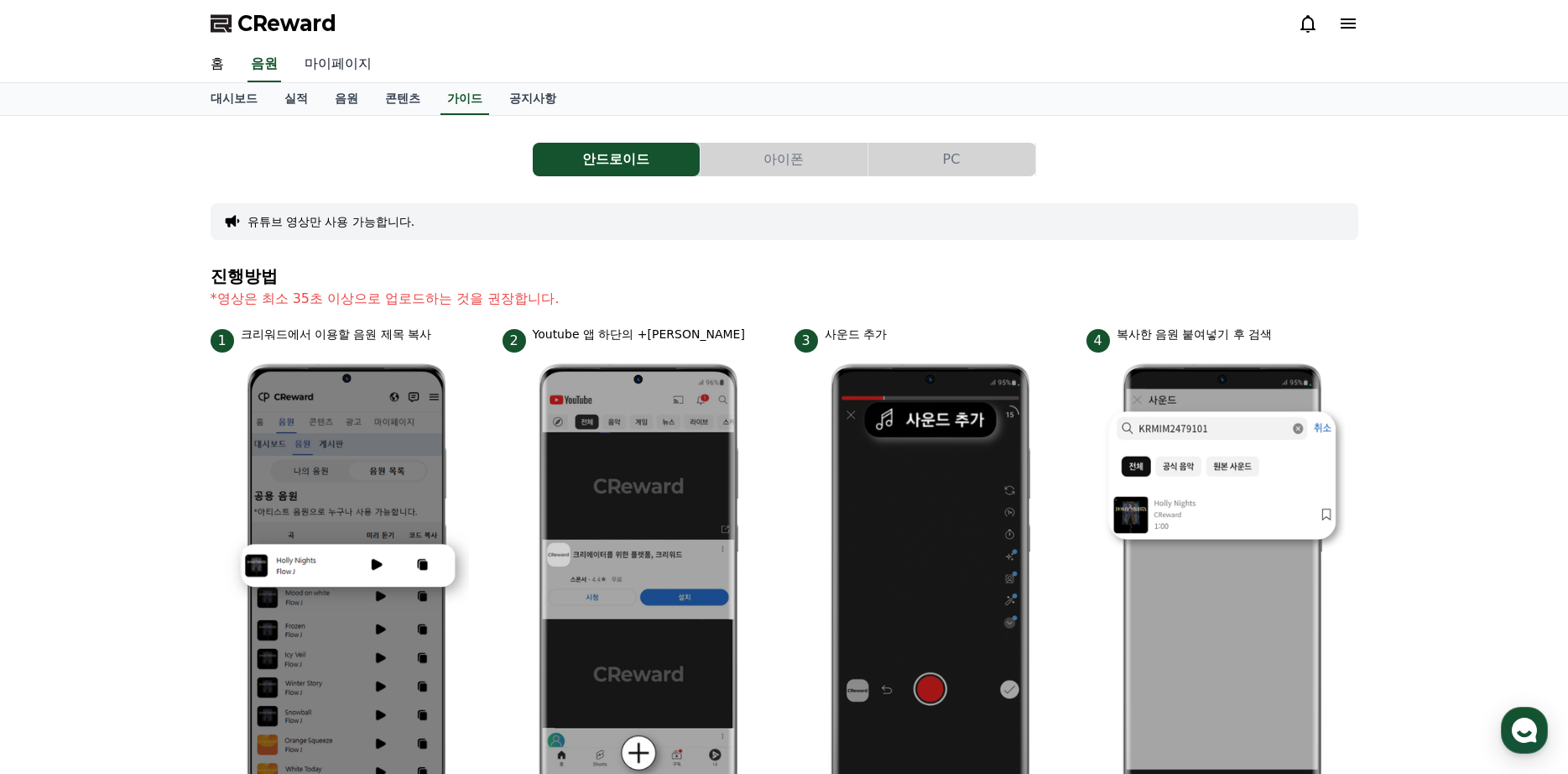
click at [325, 68] on link "마이페이지" at bounding box center [338, 65] width 94 height 35
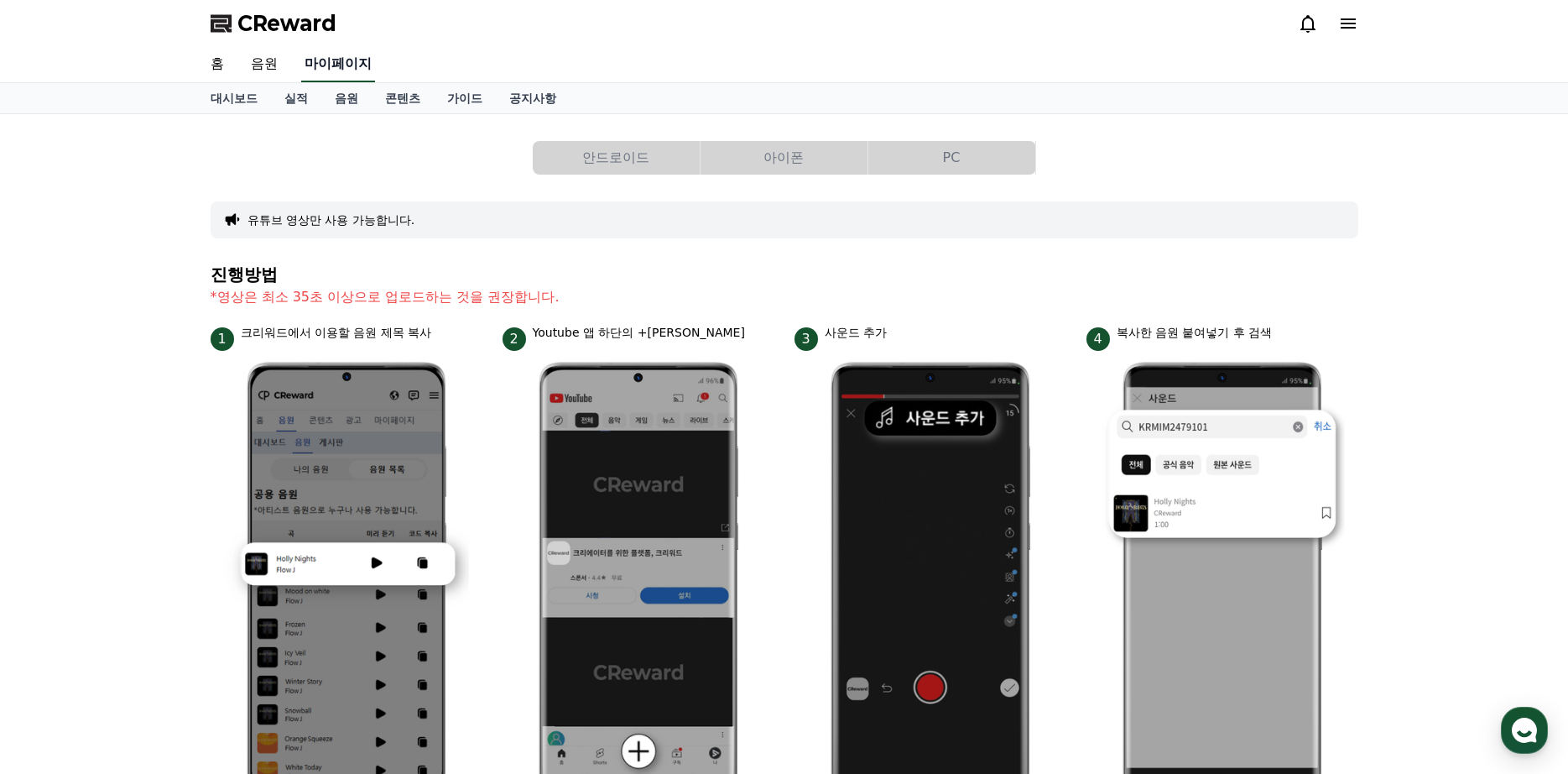
select select "**********"
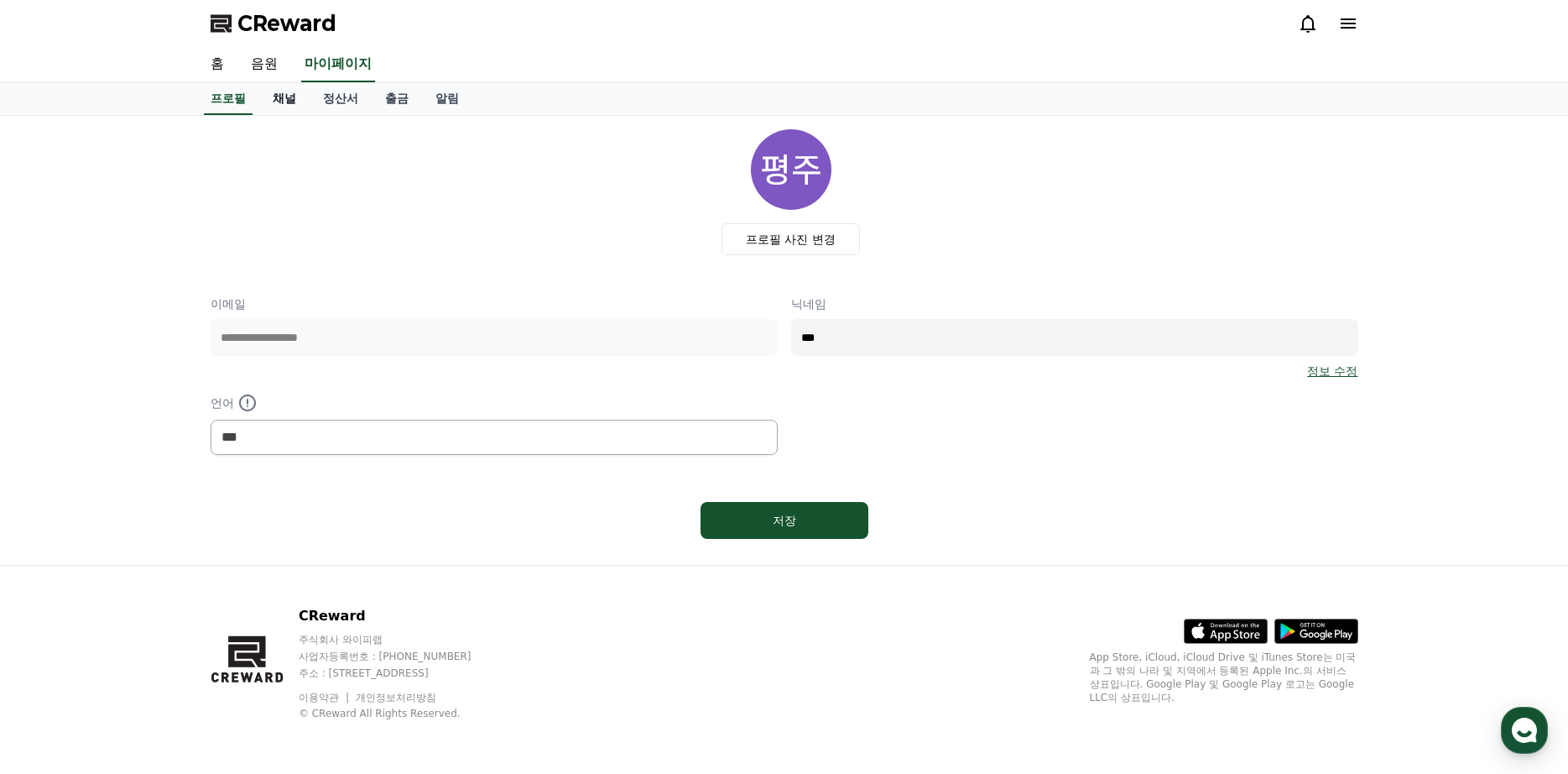
click at [285, 103] on link "채널" at bounding box center [284, 99] width 50 height 32
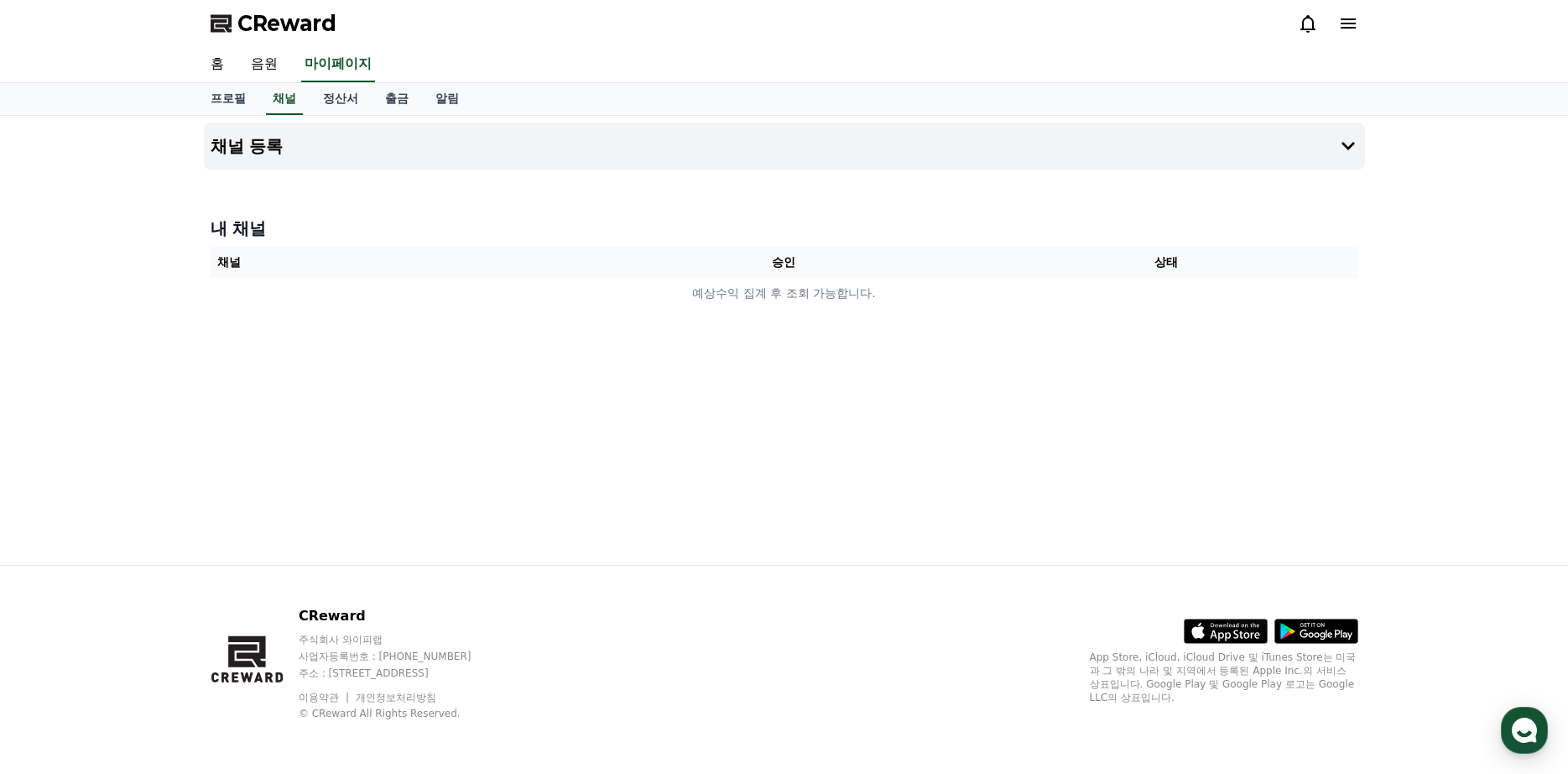
click at [1365, 144] on div "채널 등록 내 채널 채널 승인 상태 예상수익 집계 후 조회 가능합니다." at bounding box center [784, 341] width 1175 height 449
click at [1350, 143] on icon at bounding box center [1348, 146] width 20 height 20
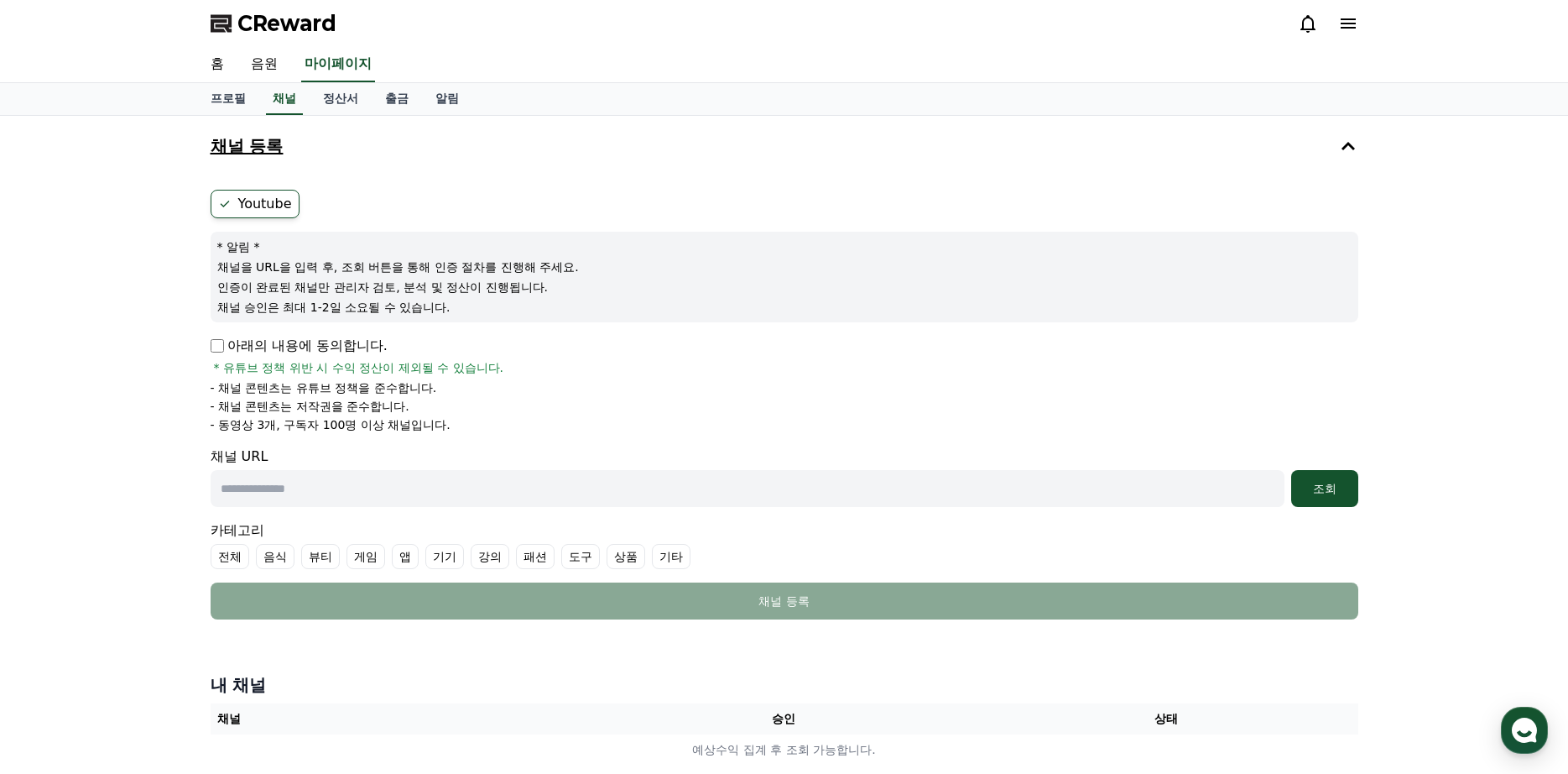
click at [1193, 495] on input "text" at bounding box center [747, 488] width 1073 height 37
click at [336, 491] on input "text" at bounding box center [747, 488] width 1073 height 37
paste input "**********"
type input "**********"
click at [1317, 493] on div "조회" at bounding box center [1325, 488] width 54 height 17
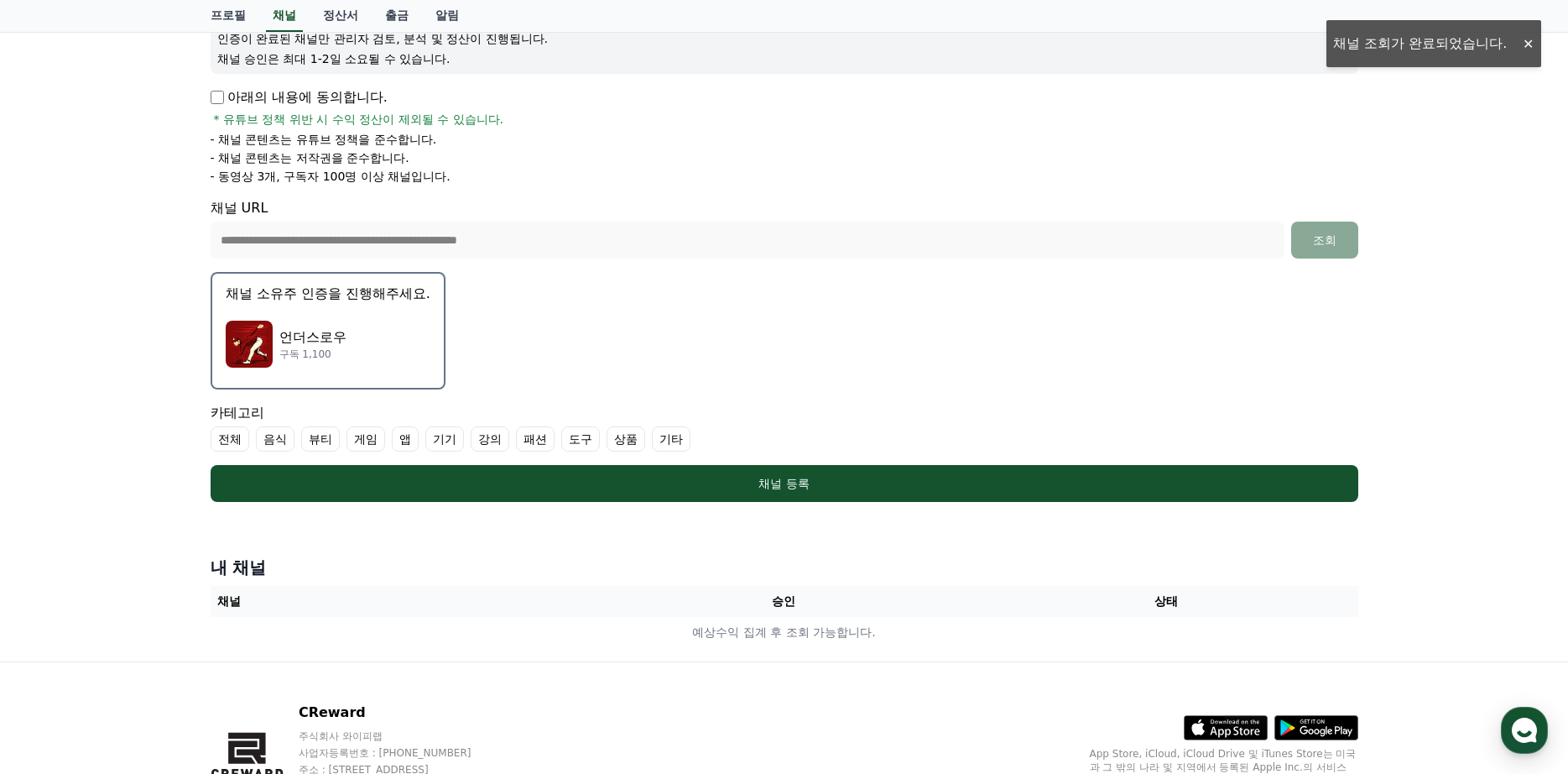
scroll to position [252, 0]
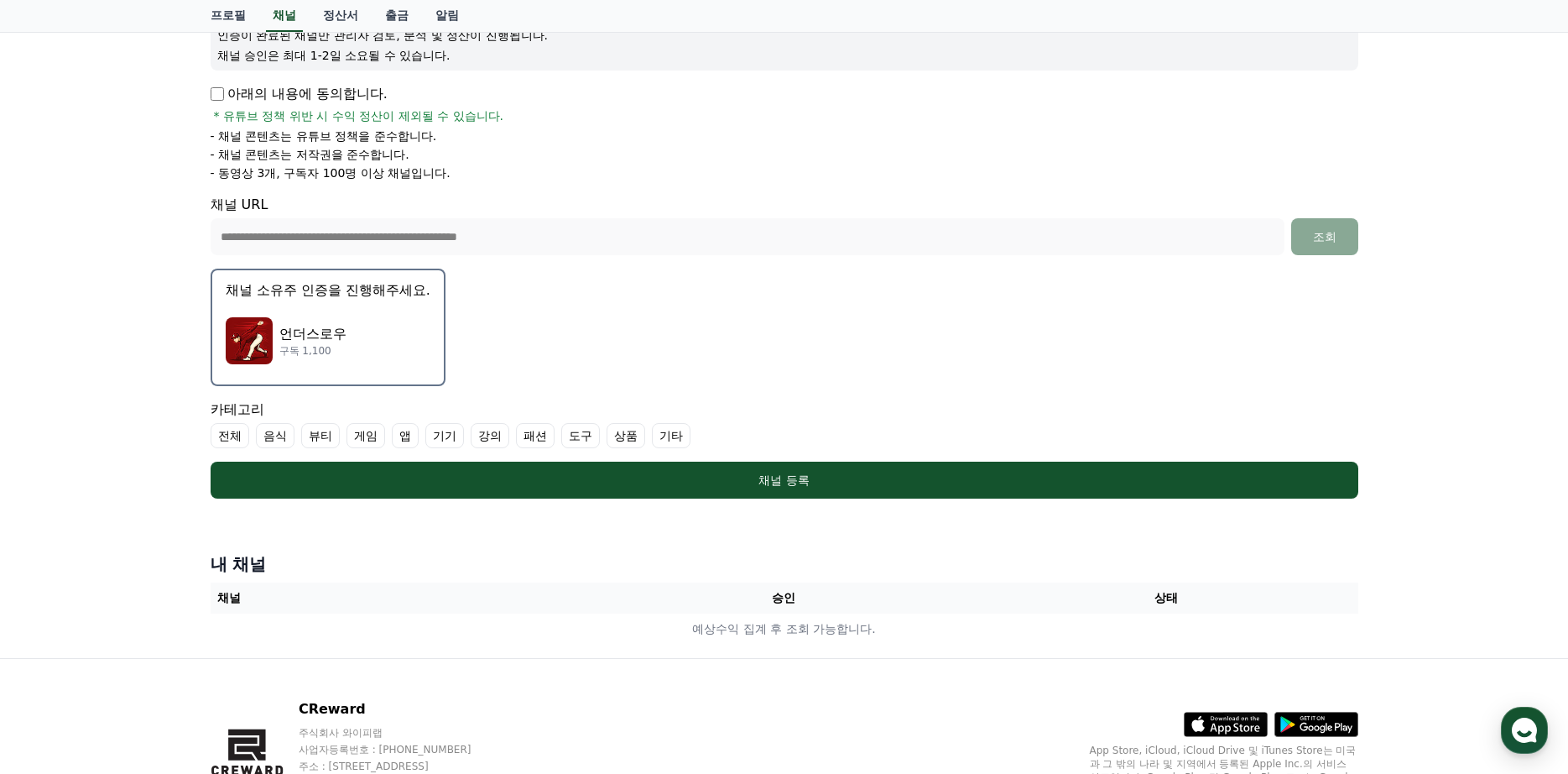
click at [351, 313] on div "언더스로우 구독 1,100" at bounding box center [328, 341] width 205 height 67
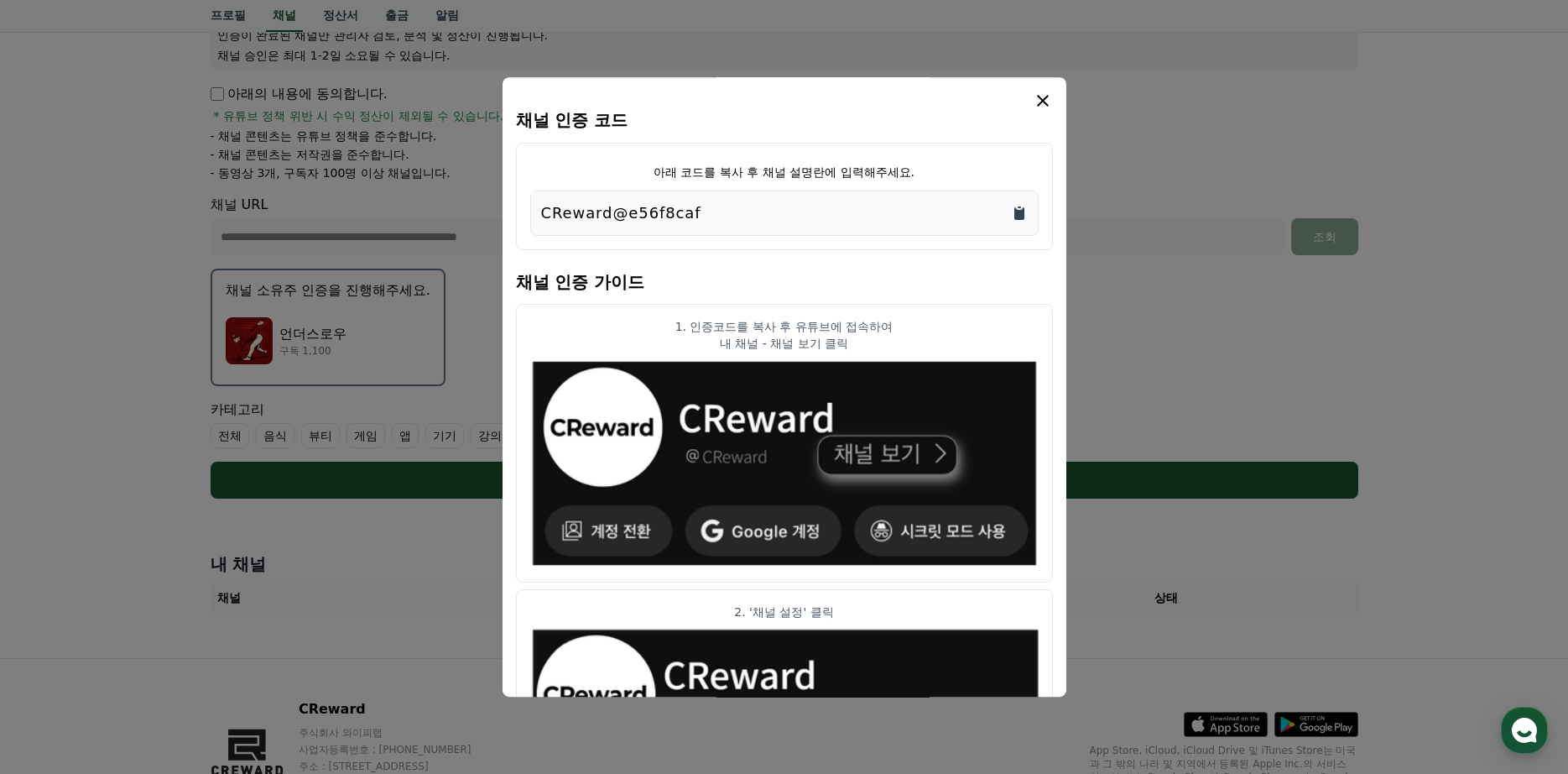
click at [1020, 214] on icon "Copy to clipboard" at bounding box center [1019, 213] width 10 height 13
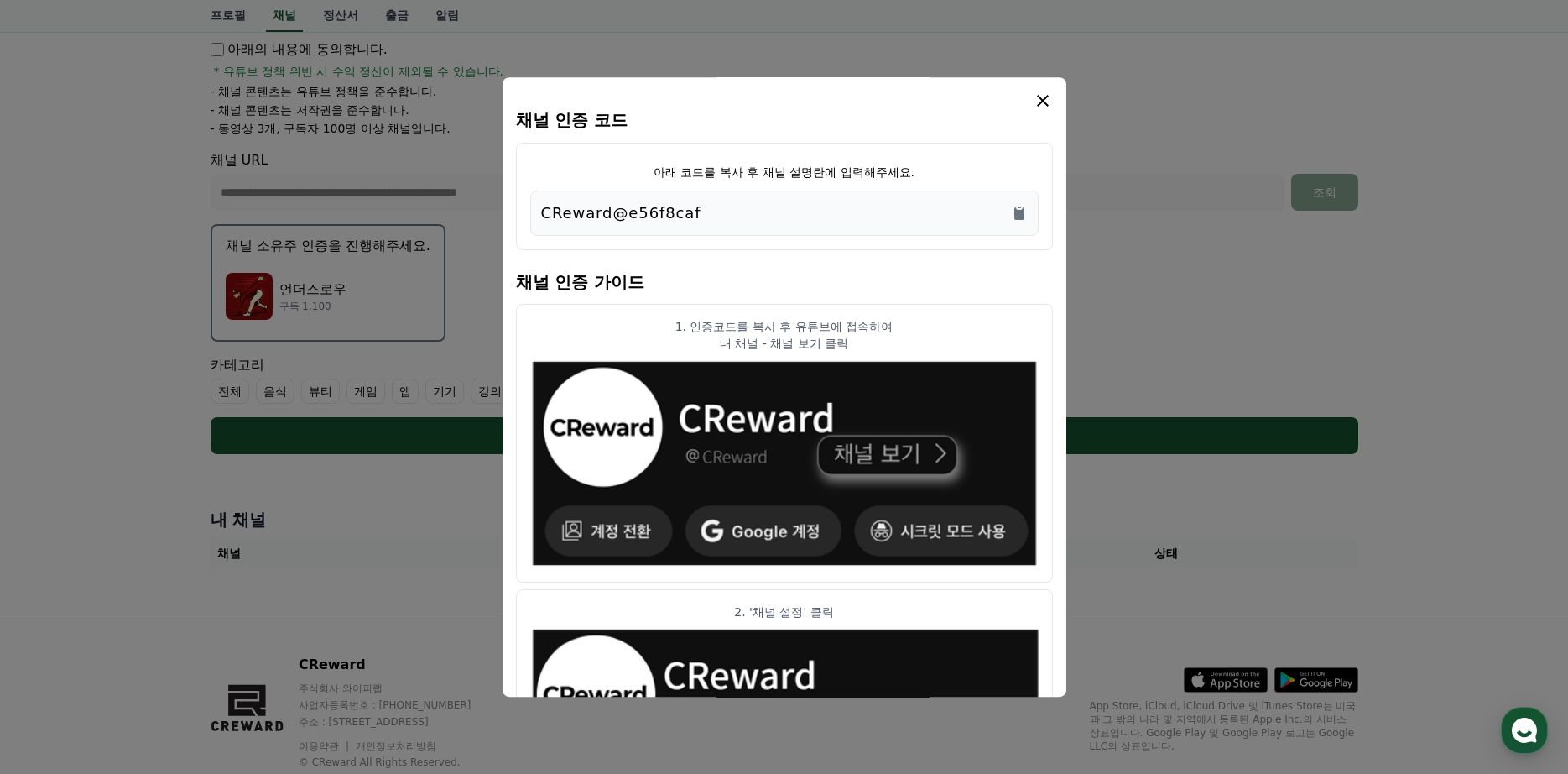
scroll to position [93, 0]
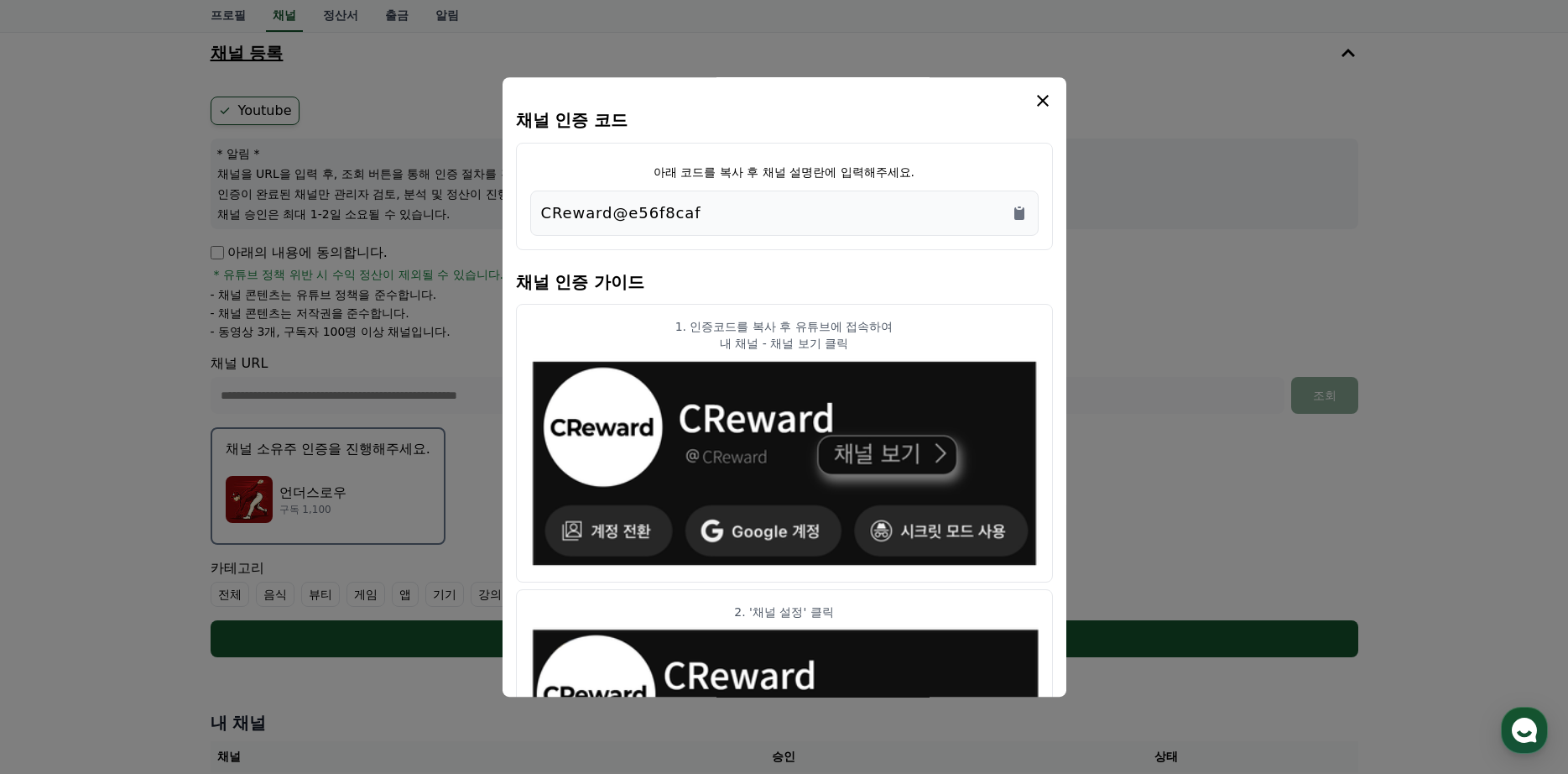
click at [1047, 100] on icon "modal" at bounding box center [1043, 101] width 20 height 20
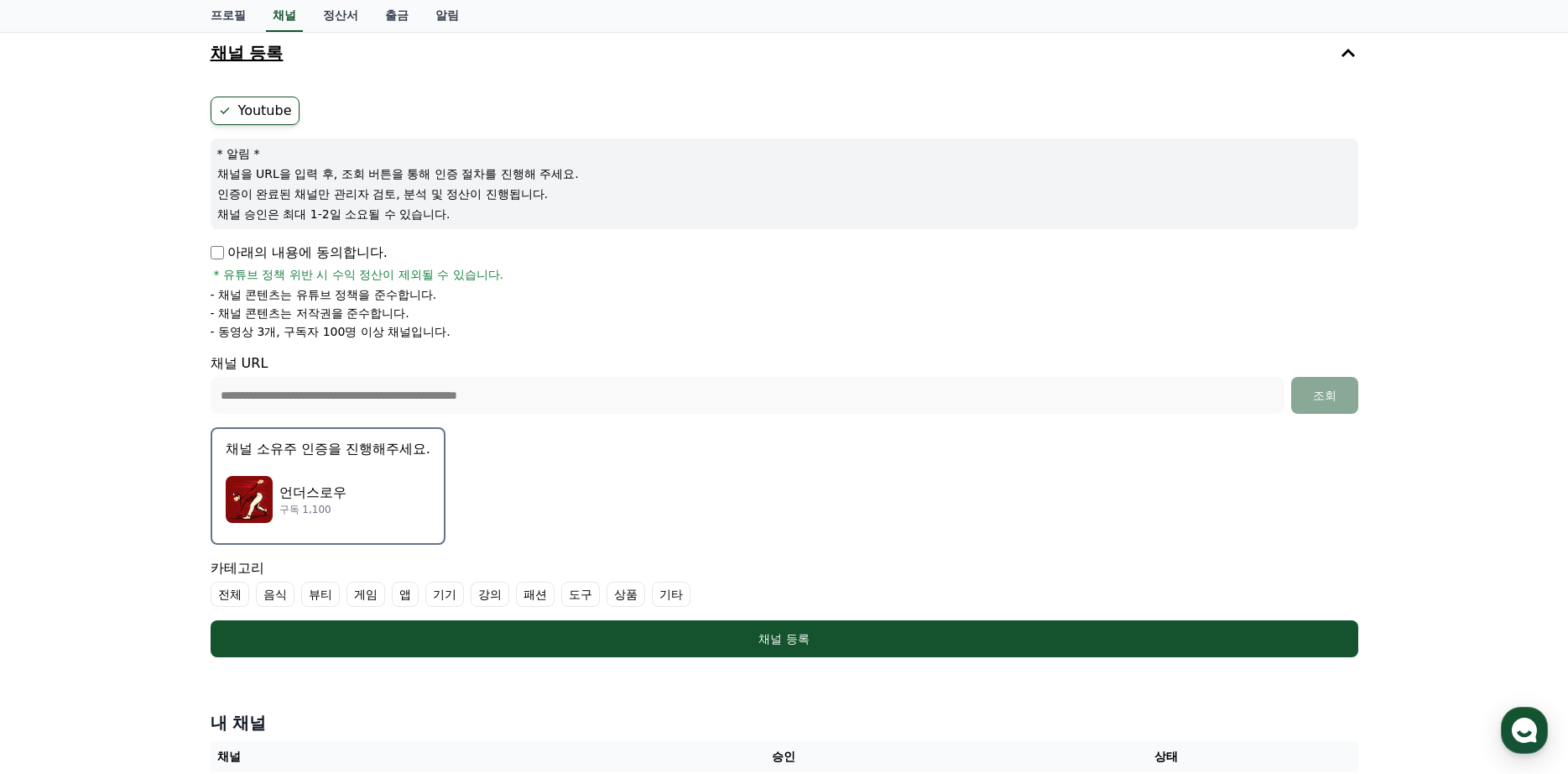
click at [251, 352] on form "**********" at bounding box center [784, 377] width 1148 height 561
click at [227, 372] on div "**********" at bounding box center [784, 383] width 1148 height 60
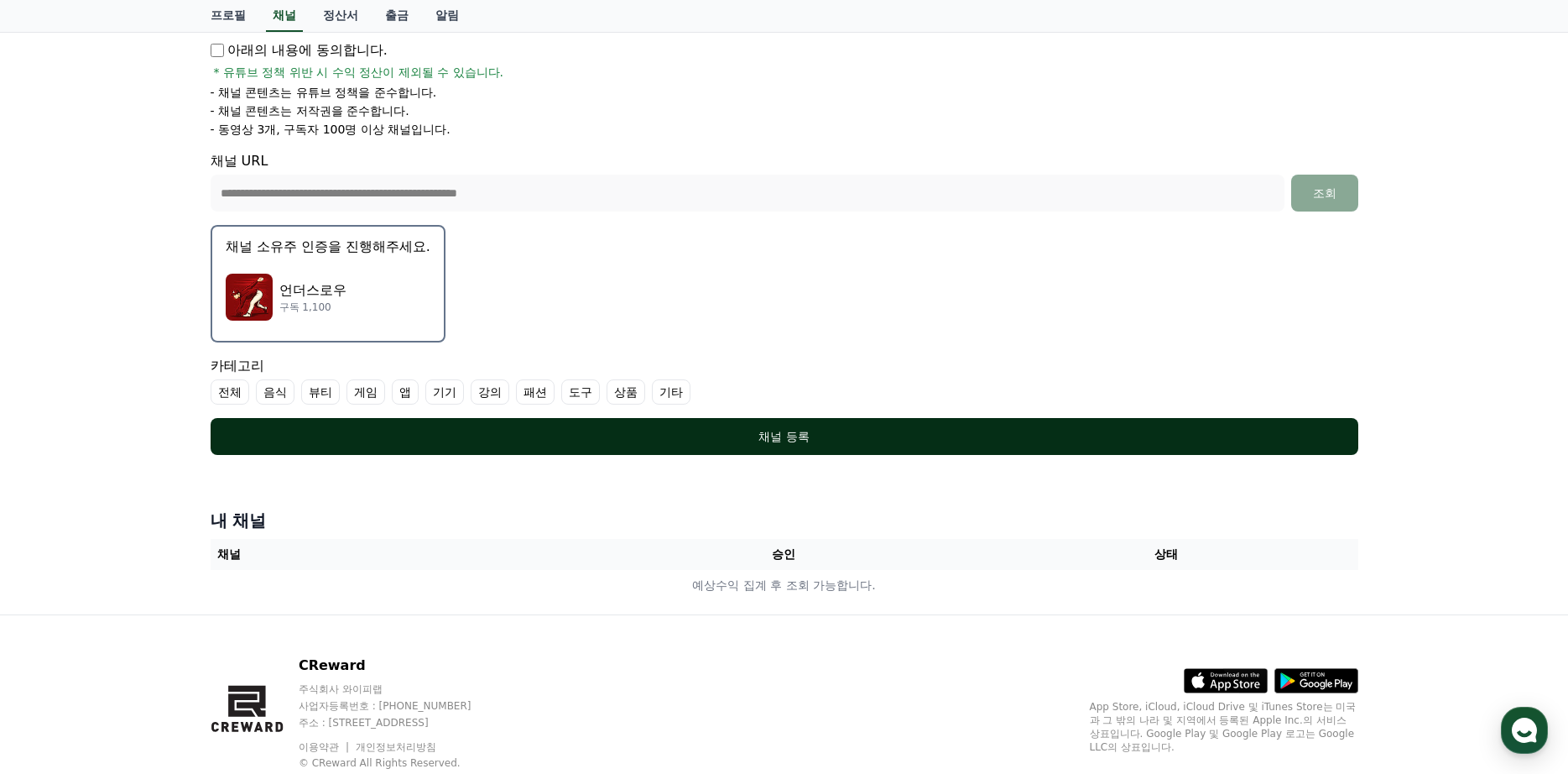
scroll to position [345, 0]
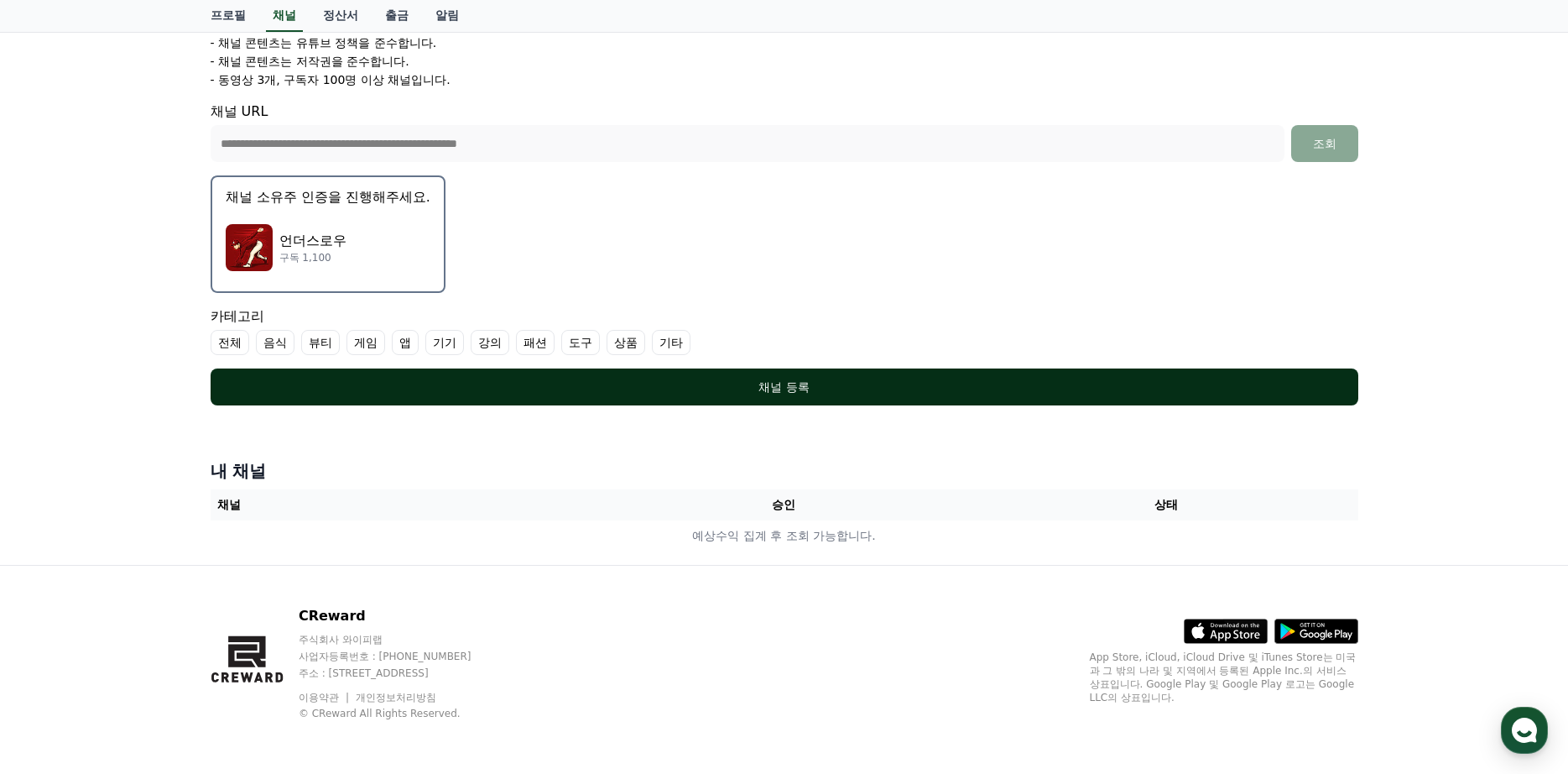
click at [471, 381] on div "채널 등록" at bounding box center [784, 387] width 1081 height 17
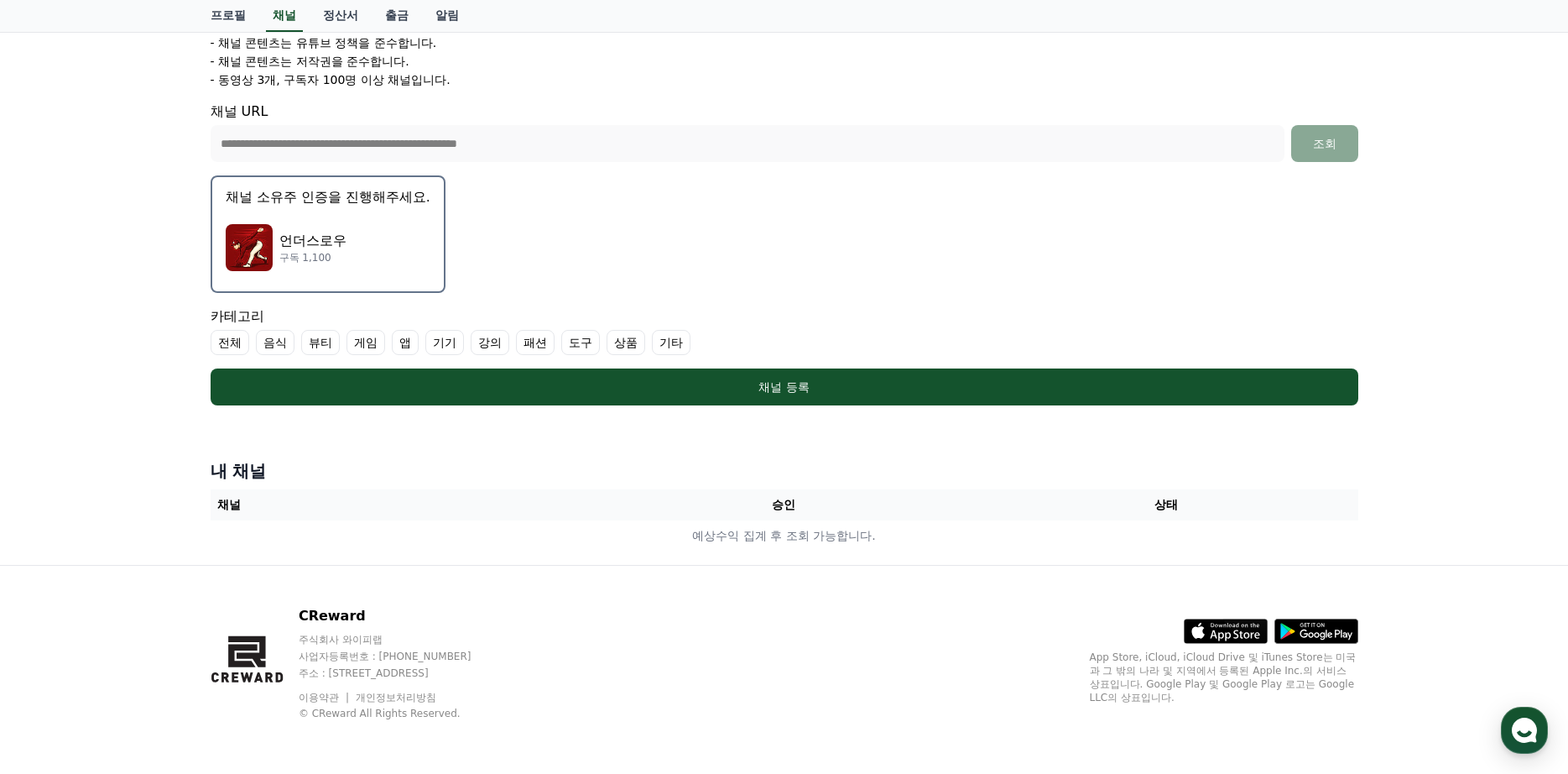
click at [675, 347] on label "기타" at bounding box center [672, 342] width 39 height 25
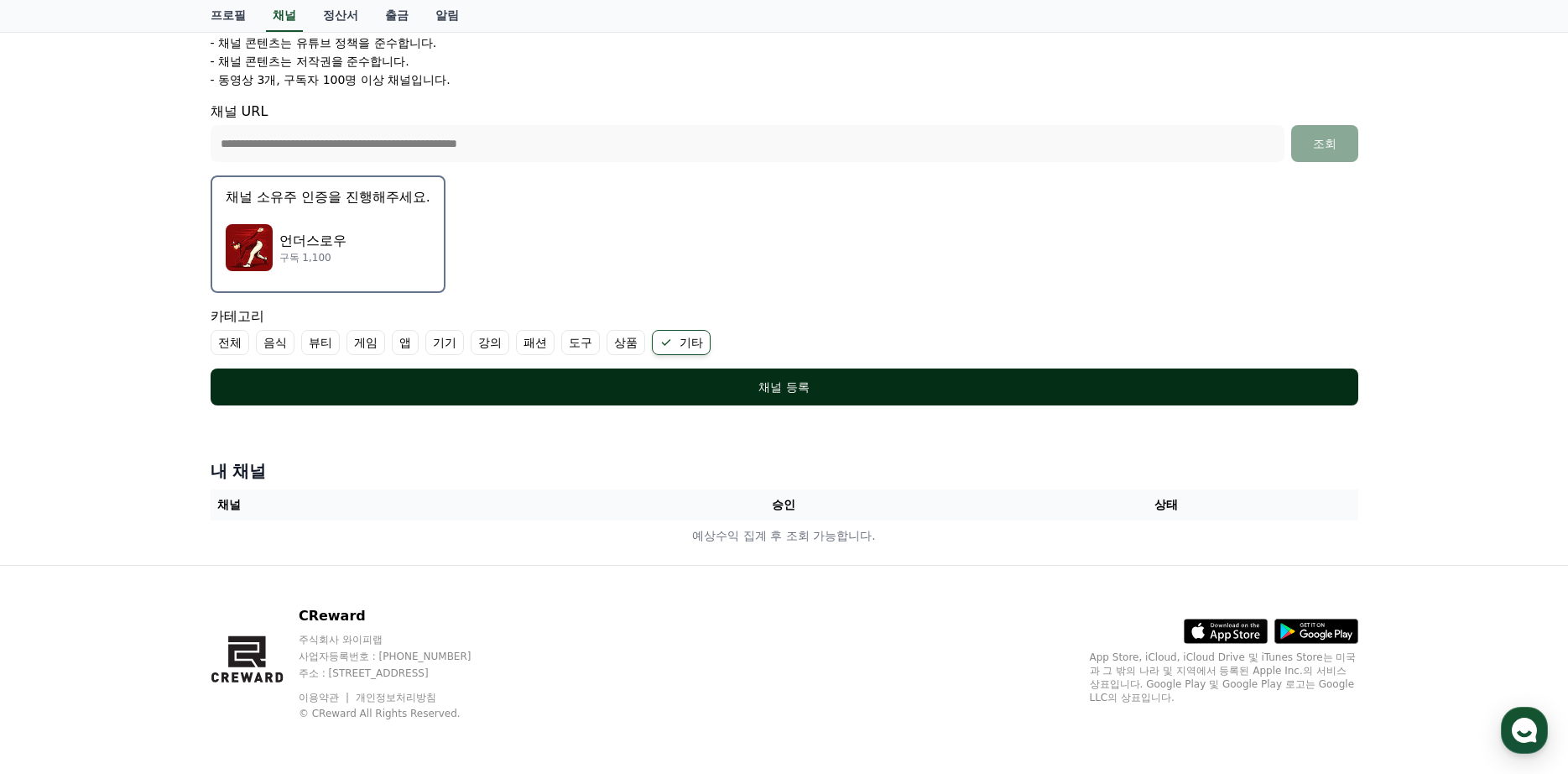
click at [741, 394] on div "채널 등록" at bounding box center [784, 387] width 1081 height 17
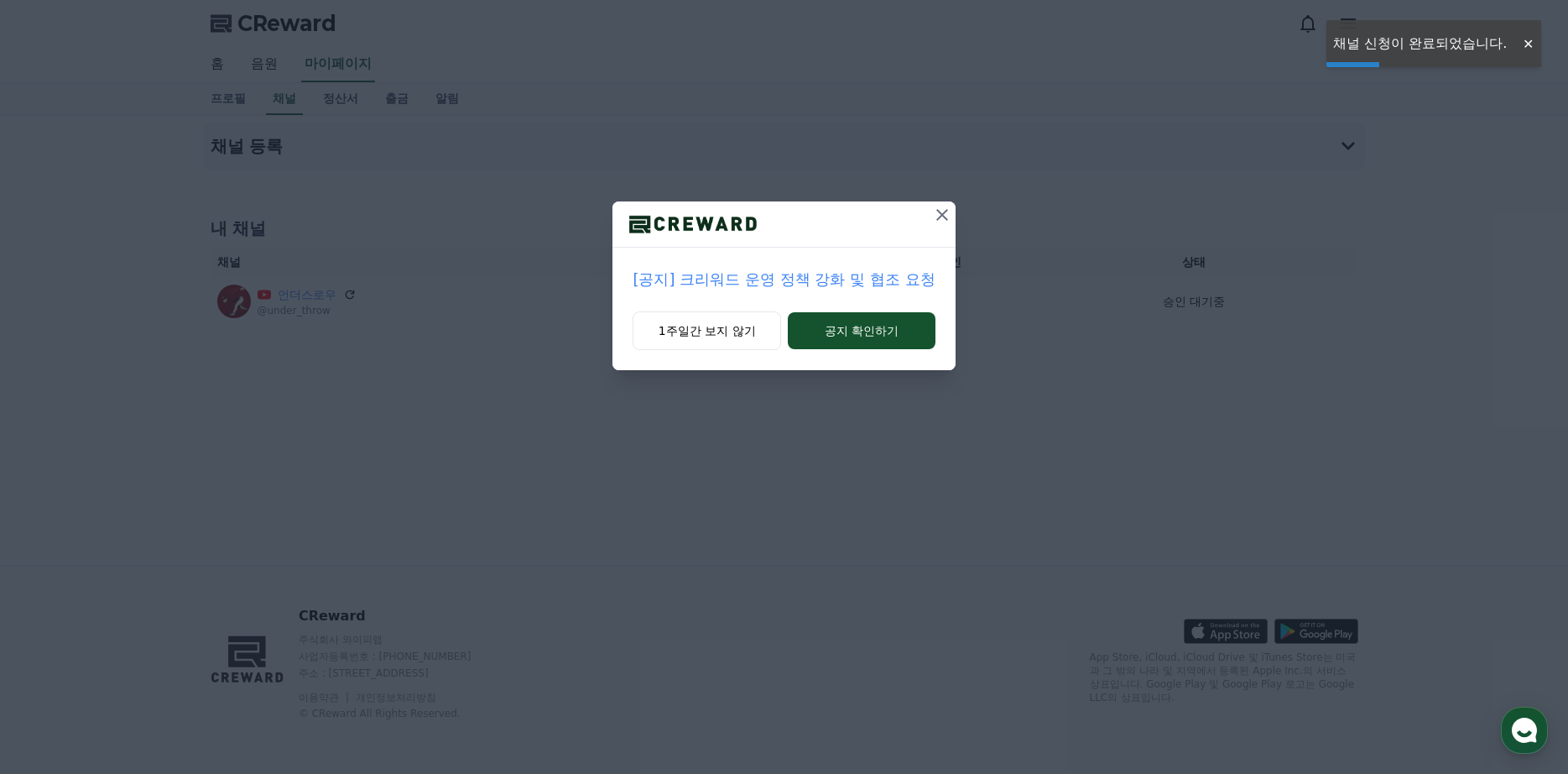
click at [941, 215] on icon at bounding box center [942, 214] width 12 height 12
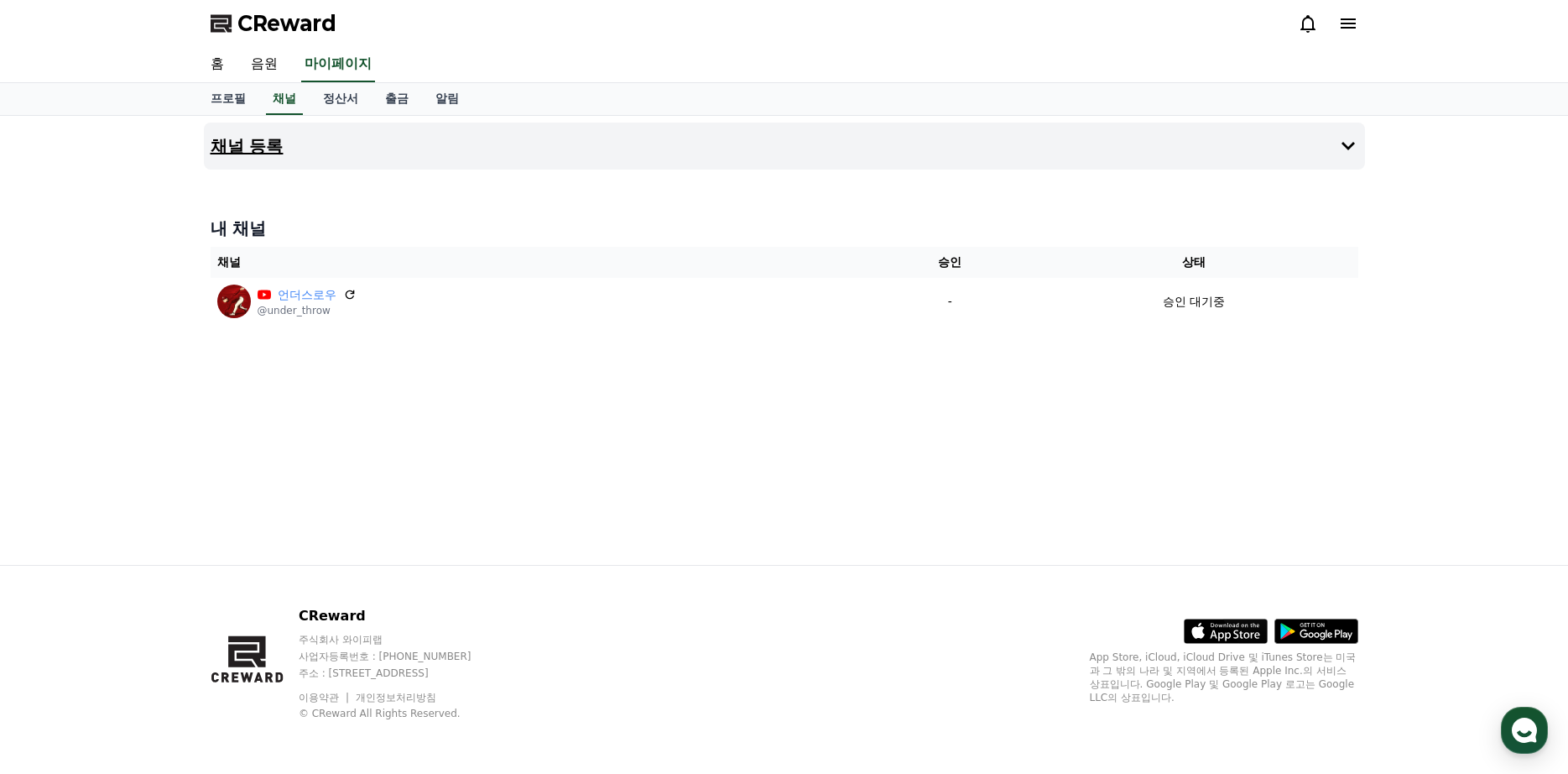
click at [1354, 144] on icon at bounding box center [1348, 146] width 13 height 8
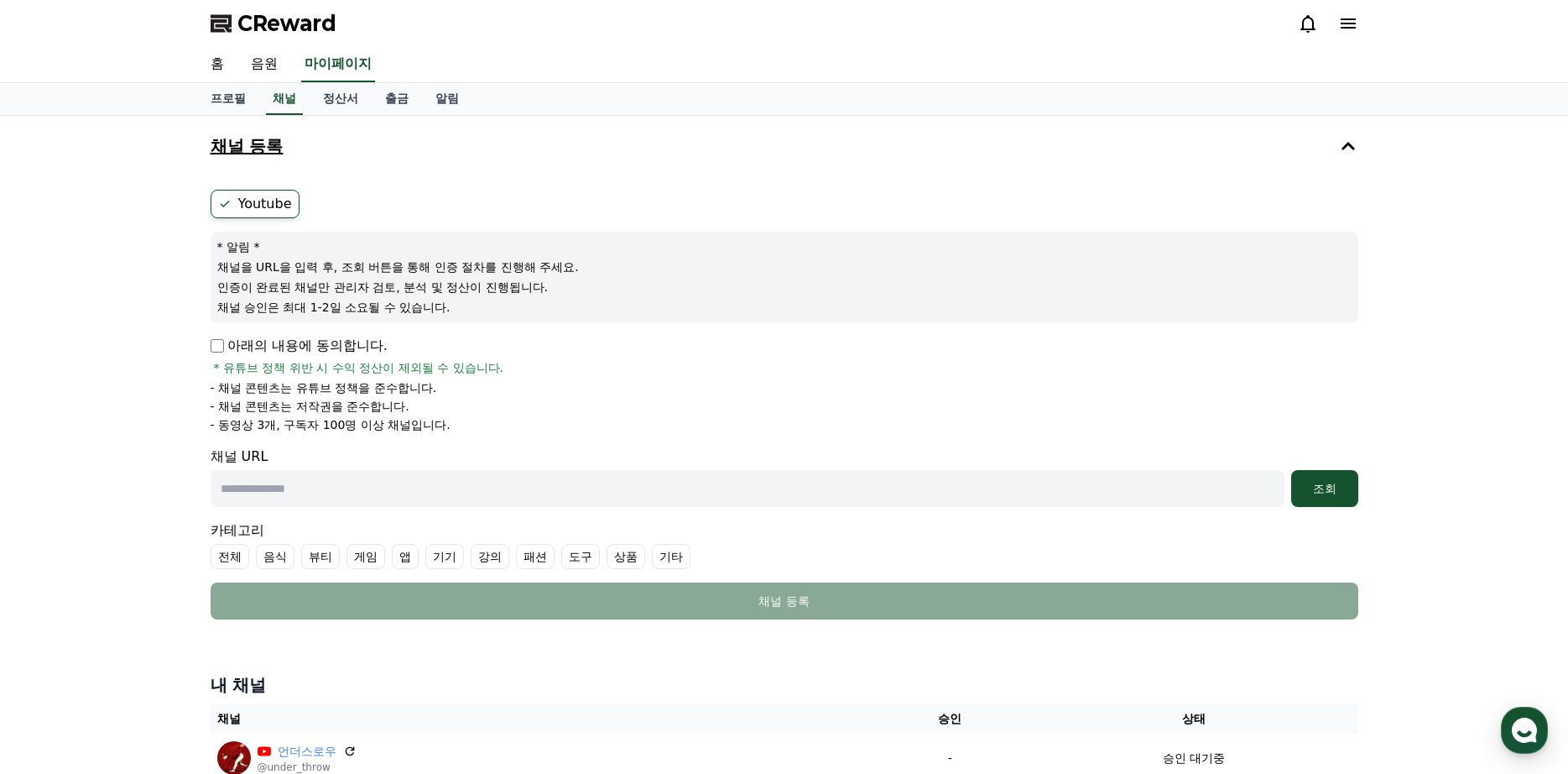
click at [209, 341] on div "Youtube * 알림 * 채널을 URL을 입력 후, 조회 버튼을 통해 인증 절차를 진행해 주세요. 인증이 완료된 채널만 관리자 검토, 분석 …" at bounding box center [784, 404] width 1161 height 443
click at [768, 513] on form "Youtube * 알림 * 채널을 URL을 입력 후, 조회 버튼을 통해 인증 절차를 진행해 주세요. 인증이 완료된 채널만 관리자 검토, 분석 …" at bounding box center [784, 404] width 1148 height 430
click at [778, 502] on input "text" at bounding box center [747, 488] width 1073 height 37
paste input "**********"
type input "**********"
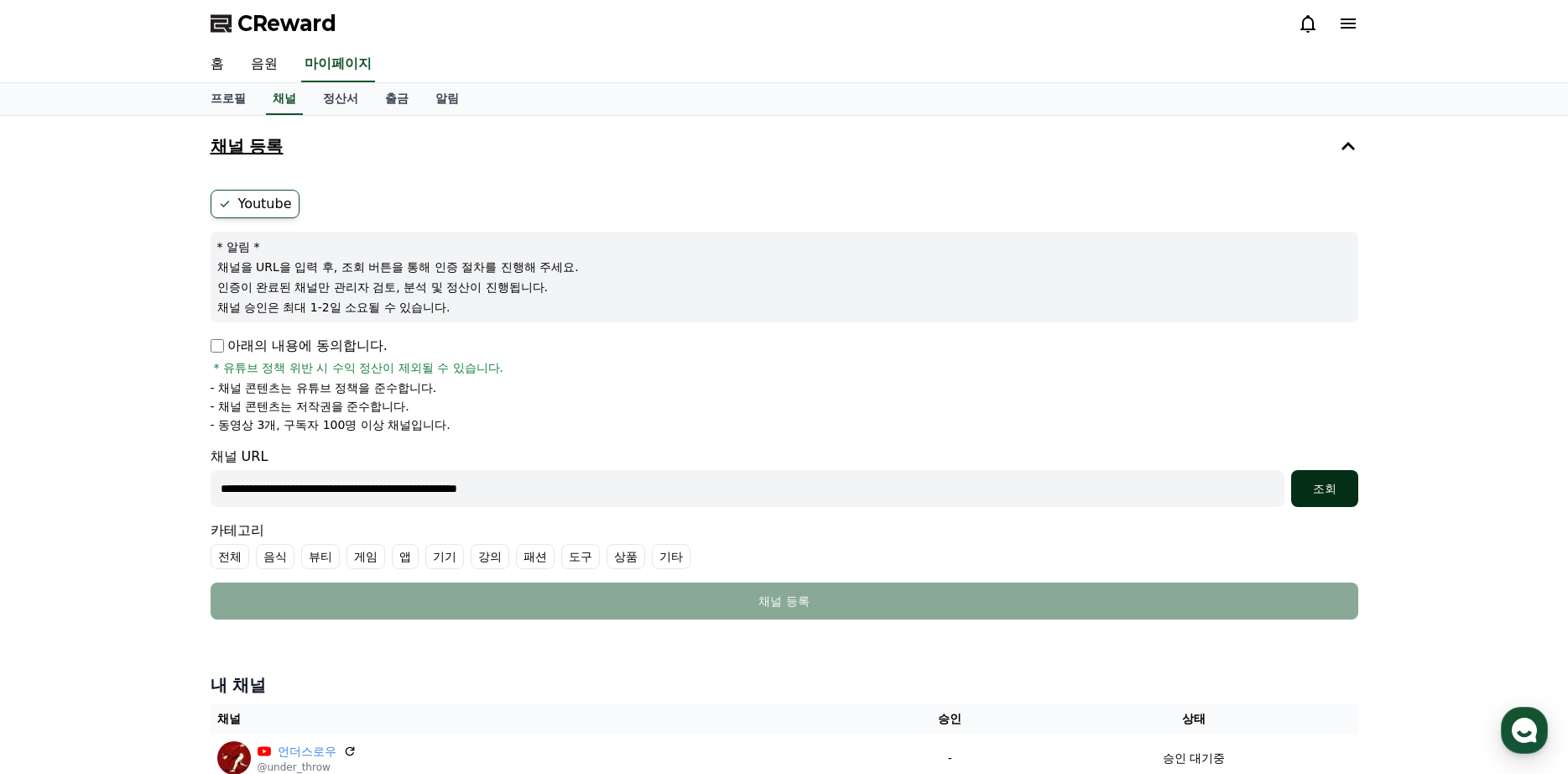
click at [1341, 497] on button "조회" at bounding box center [1324, 488] width 67 height 37
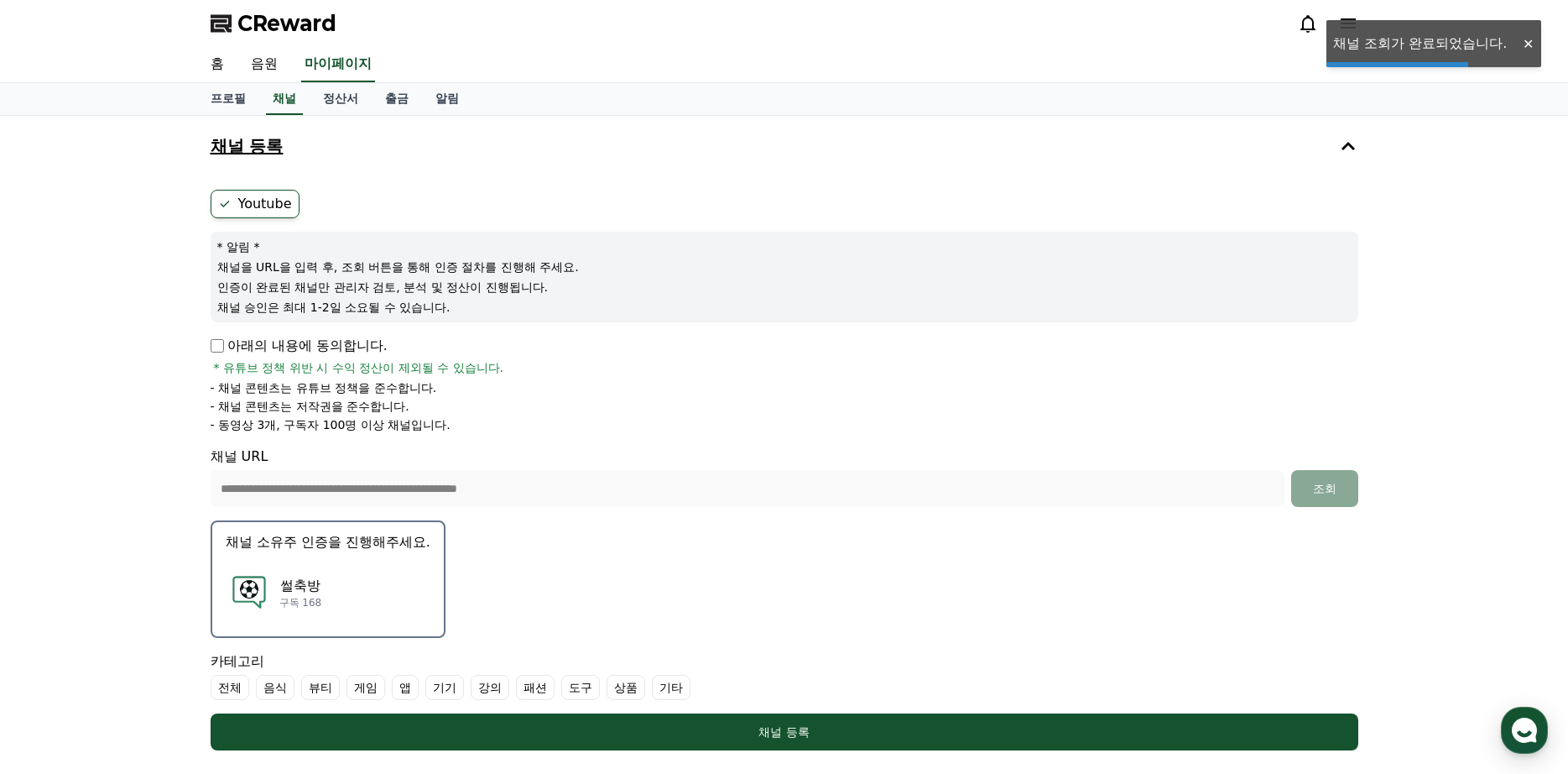
click at [392, 586] on div "썰축방 구독 168" at bounding box center [328, 592] width 205 height 67
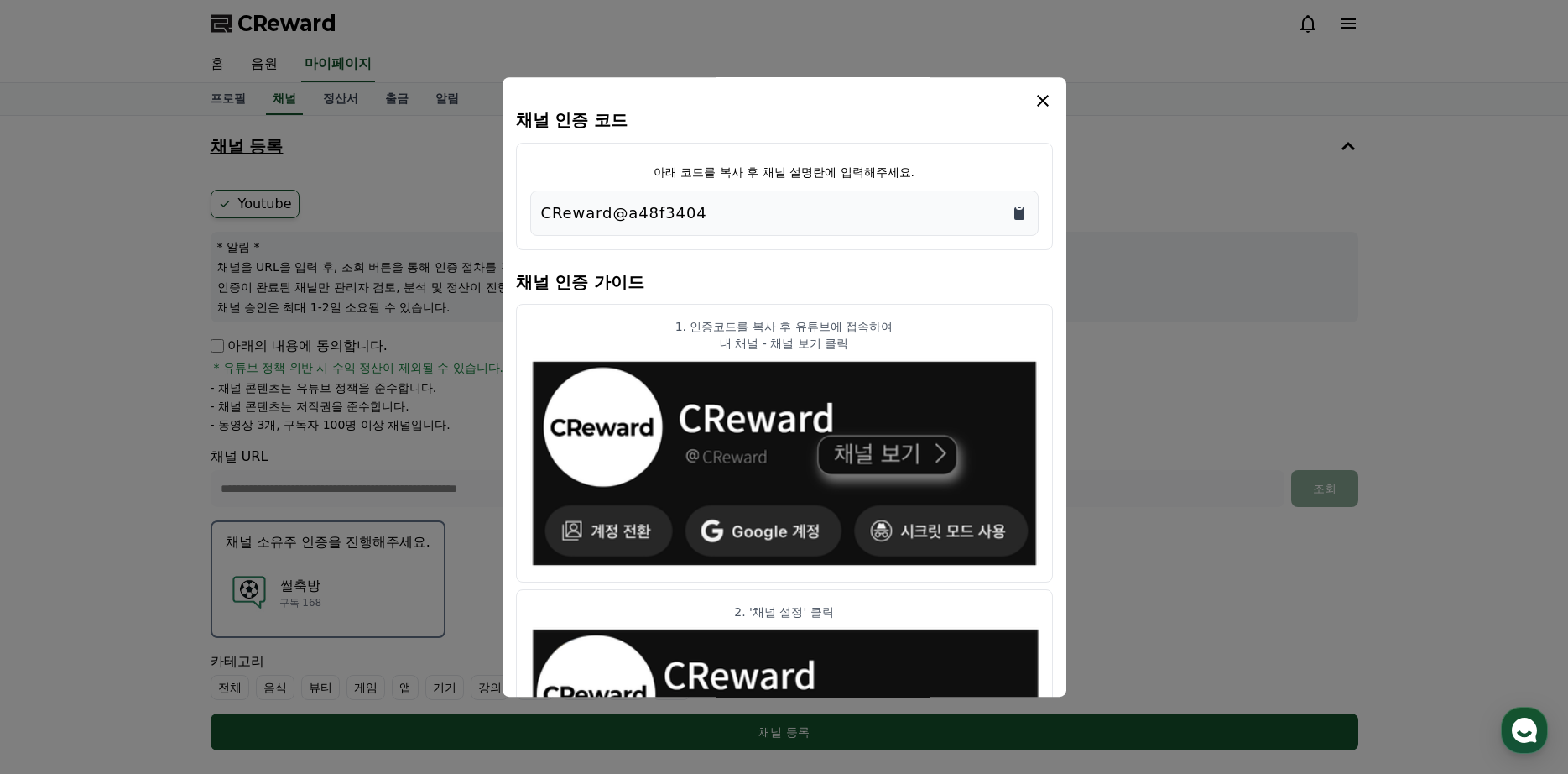
click at [1025, 215] on icon "Copy to clipboard" at bounding box center [1019, 213] width 17 height 17
click at [1044, 97] on icon "modal" at bounding box center [1043, 101] width 20 height 20
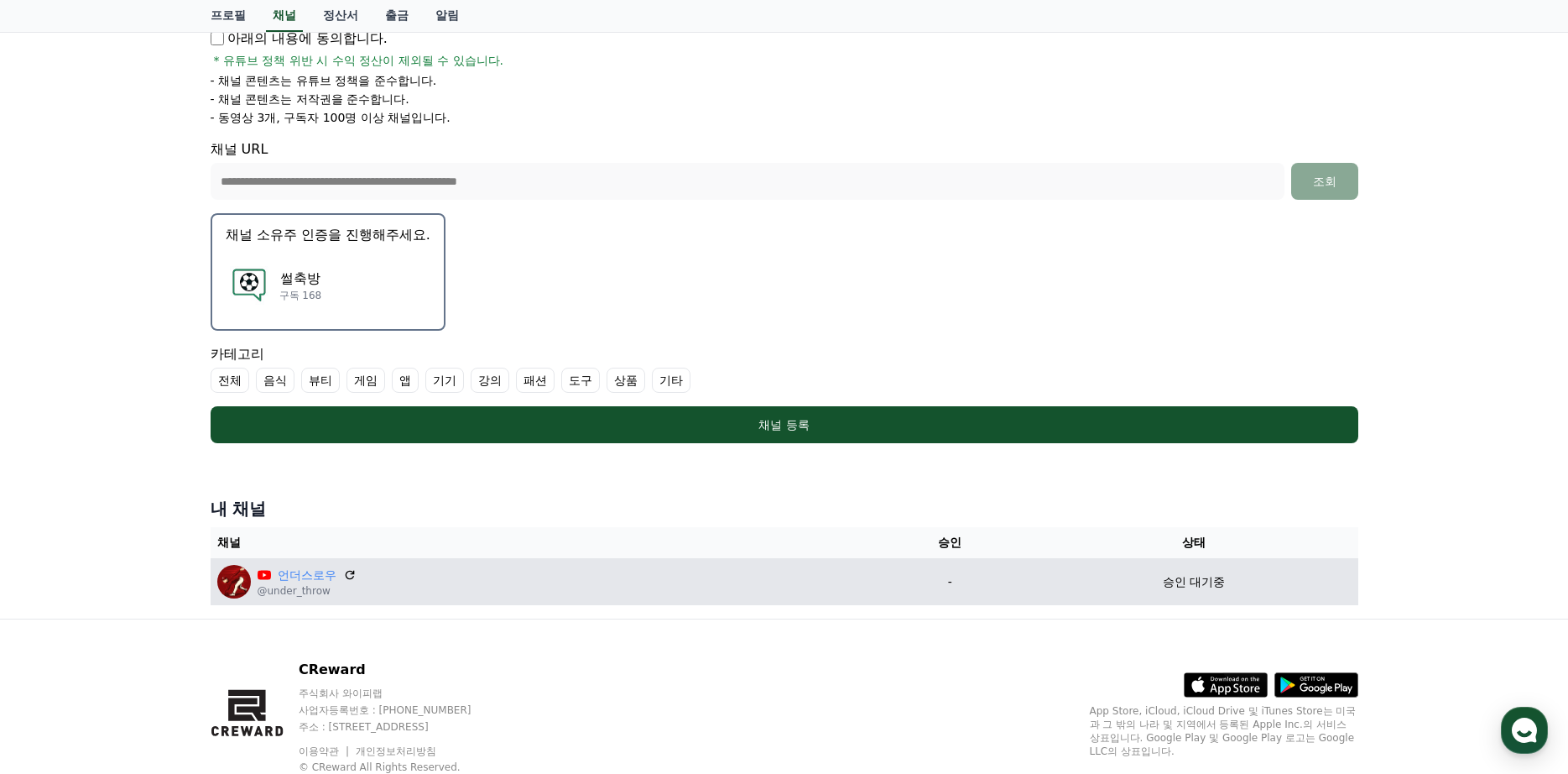
scroll to position [361, 0]
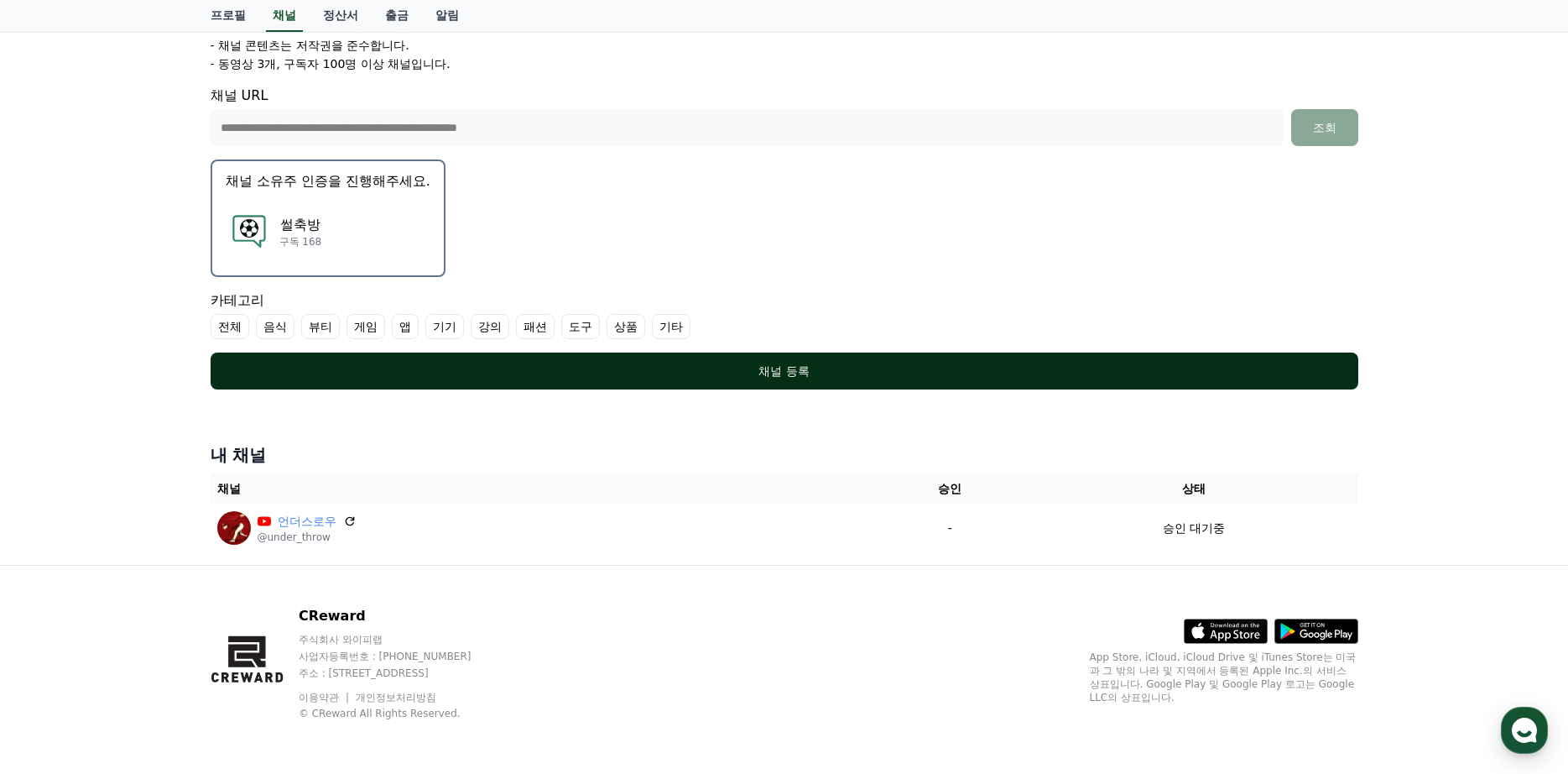
click at [888, 368] on div "채널 등록" at bounding box center [784, 371] width 1081 height 17
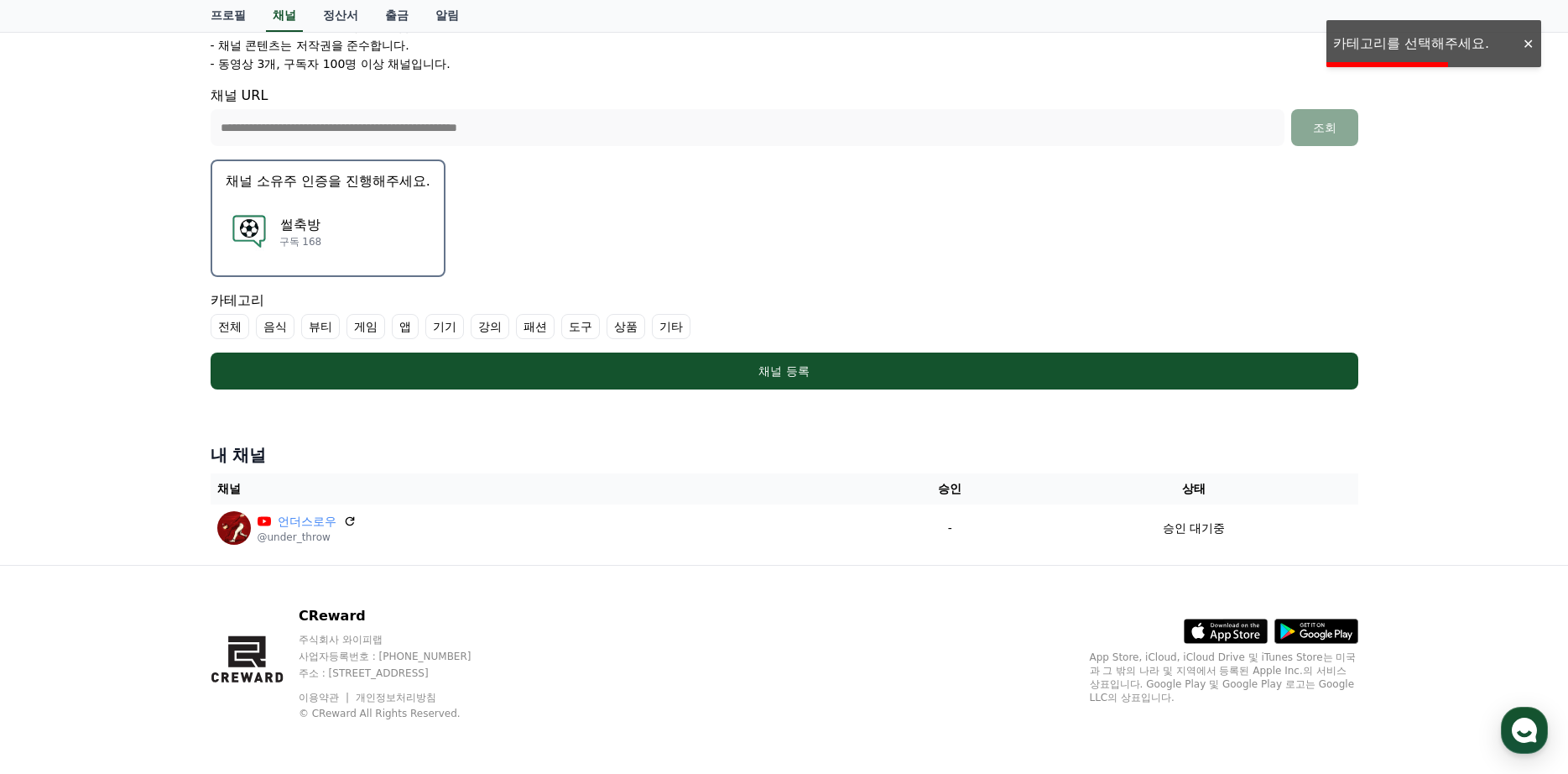
click at [685, 329] on label "기타" at bounding box center [672, 326] width 39 height 25
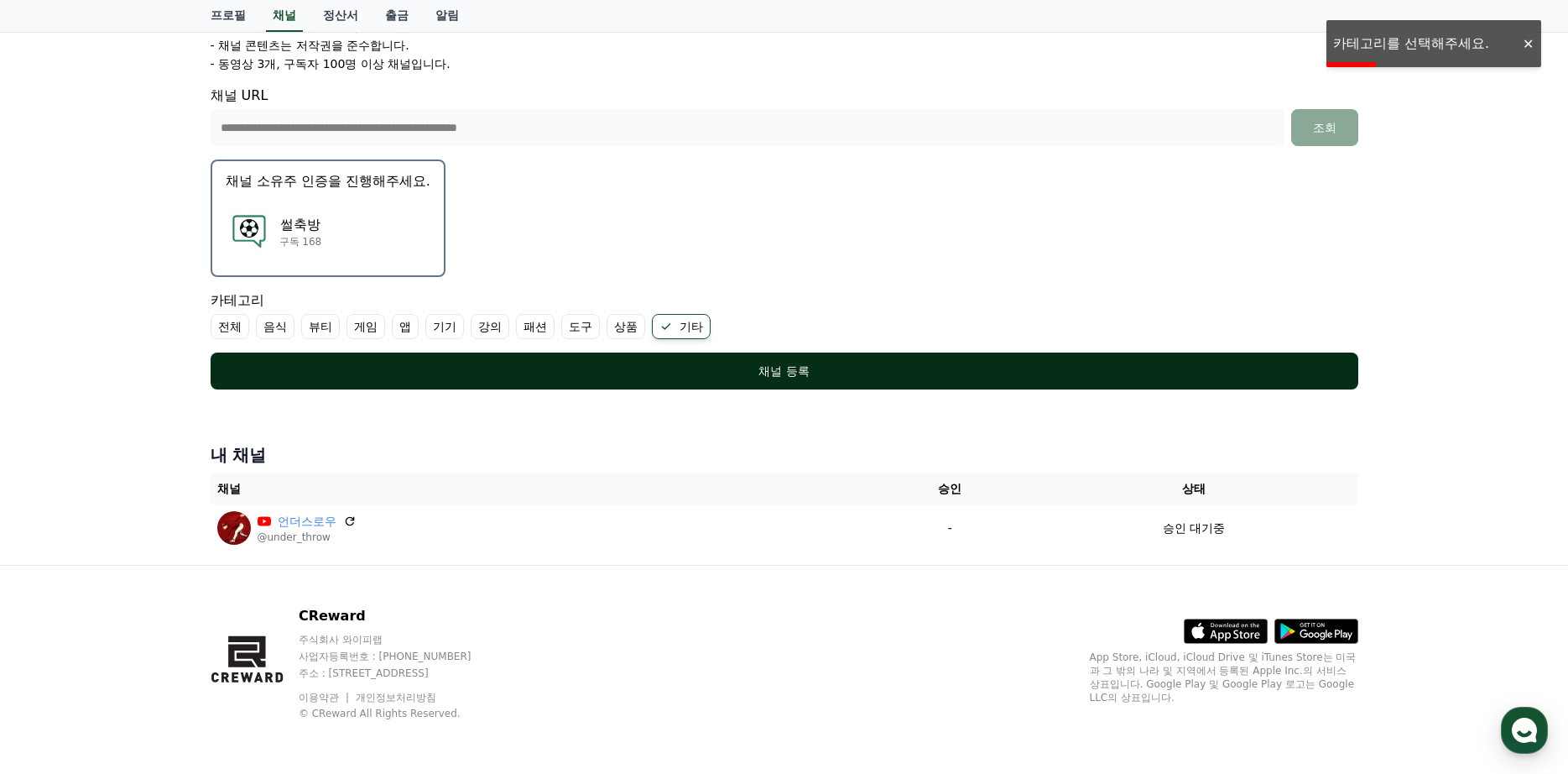
click at [662, 367] on div "채널 등록" at bounding box center [784, 371] width 1081 height 17
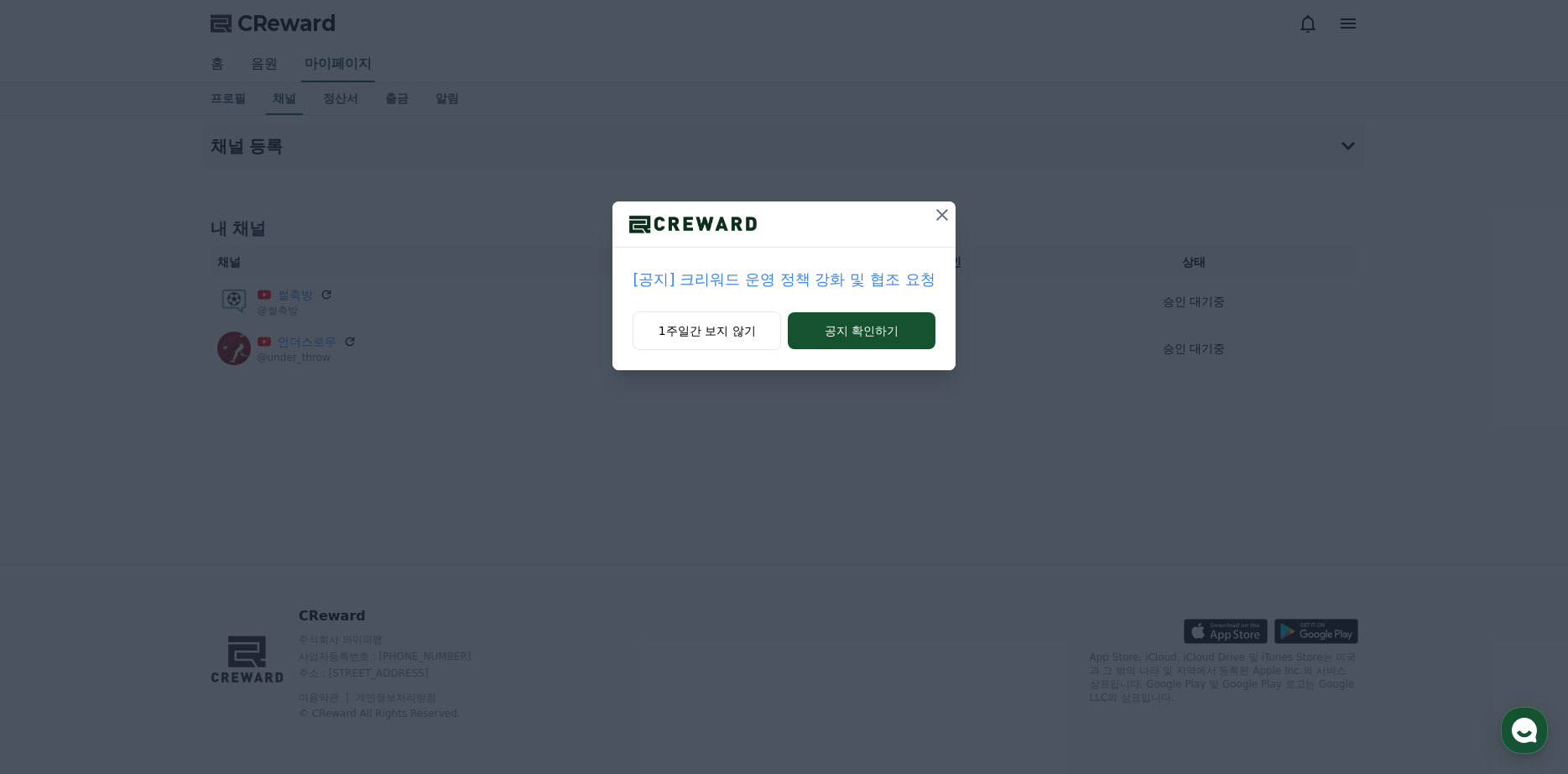
click at [949, 216] on icon at bounding box center [942, 215] width 20 height 20
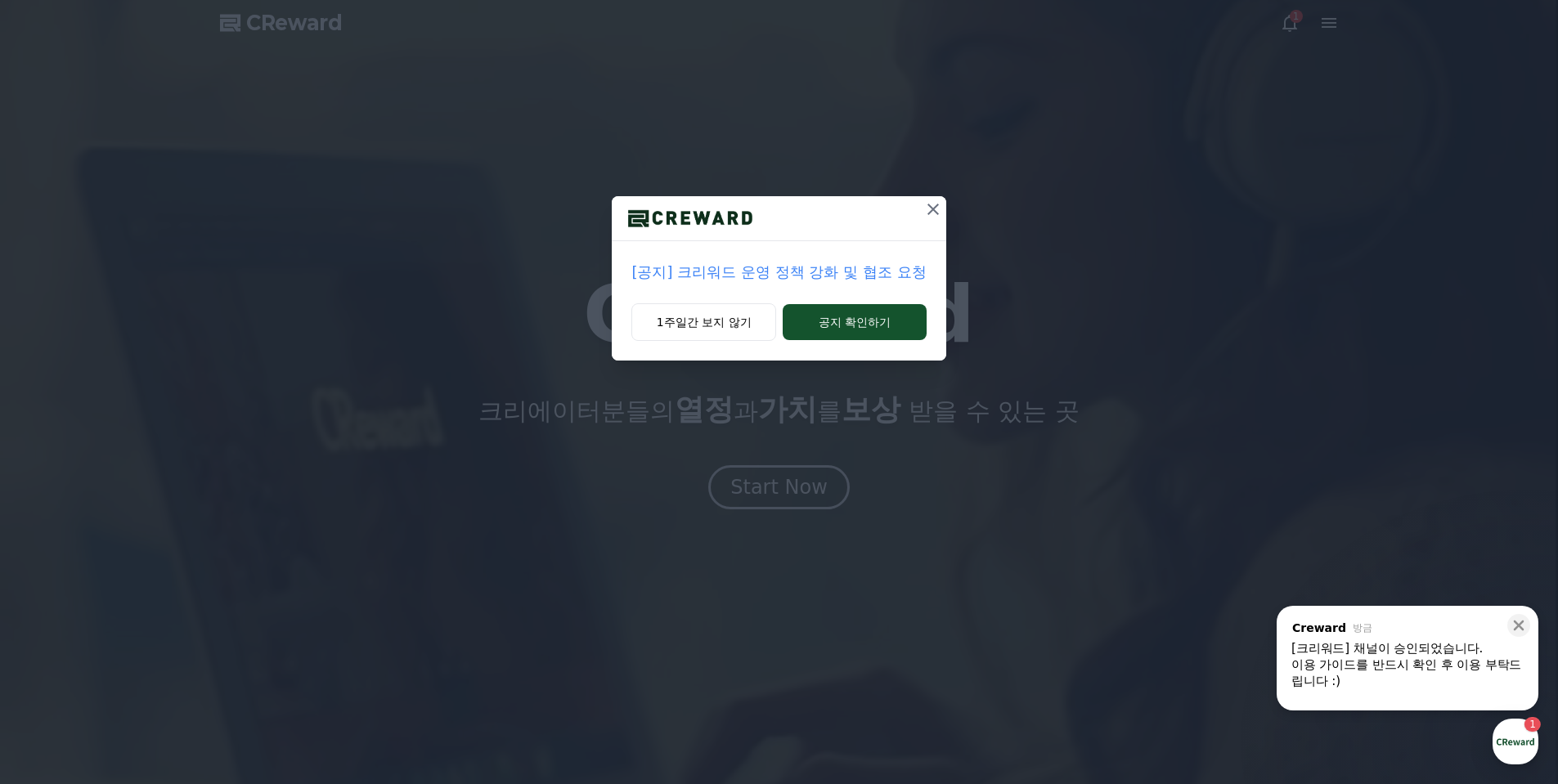
click at [926, 207] on icon at bounding box center [934, 210] width 20 height 20
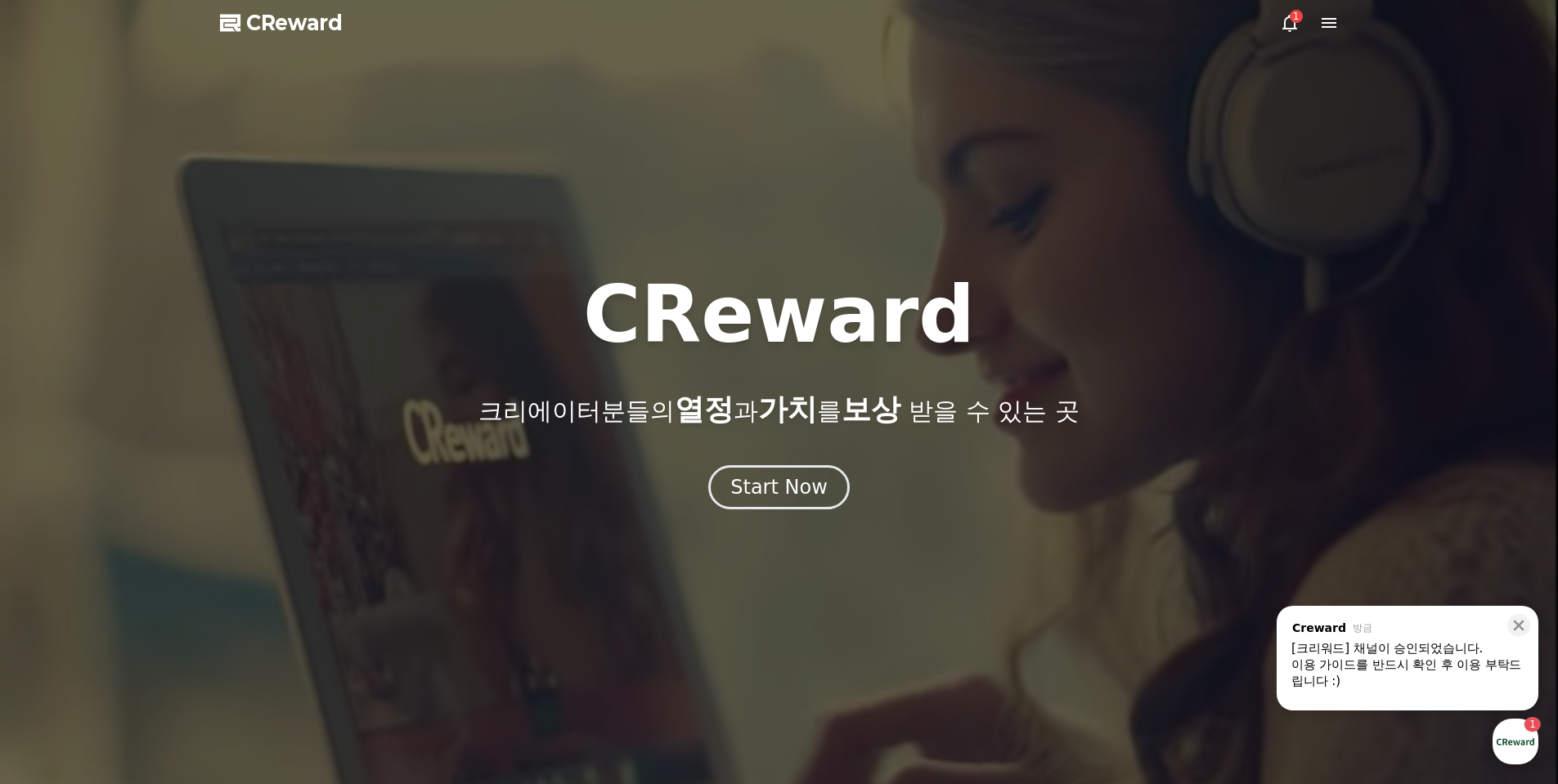
click at [1519, 741] on div "button" at bounding box center [1515, 741] width 46 height 46
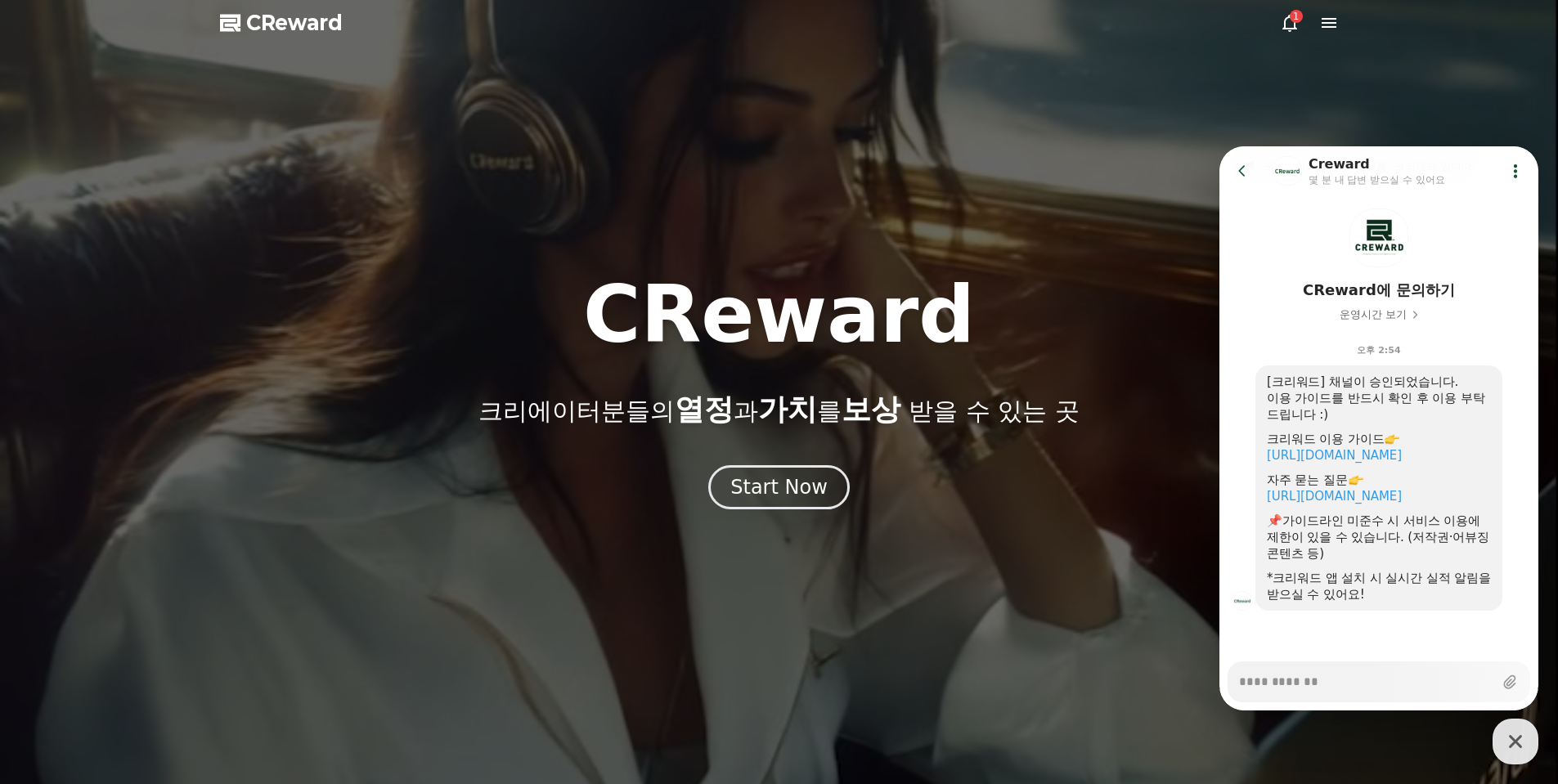
type textarea "*"
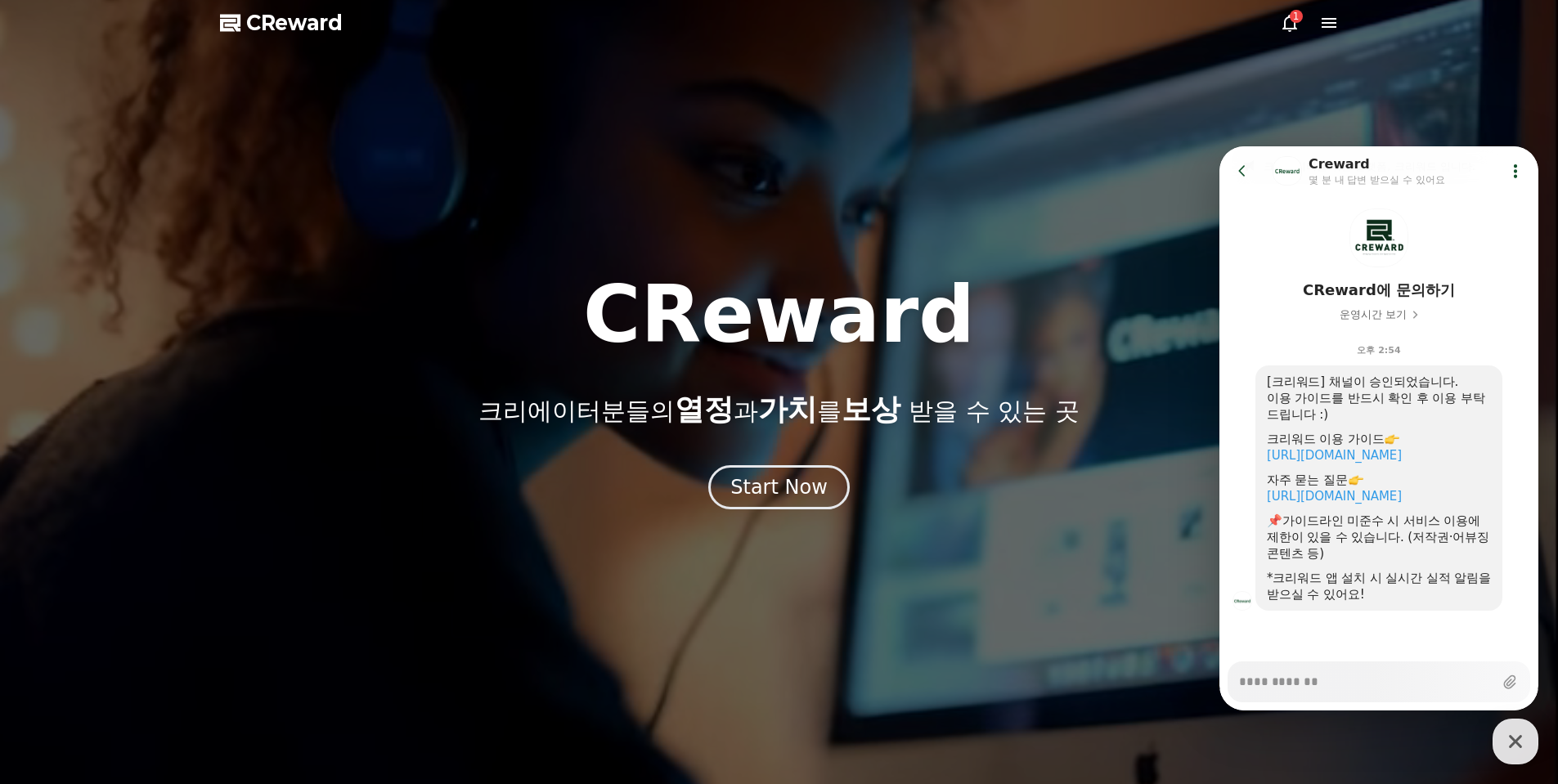
click at [866, 191] on div at bounding box center [779, 392] width 1558 height 784
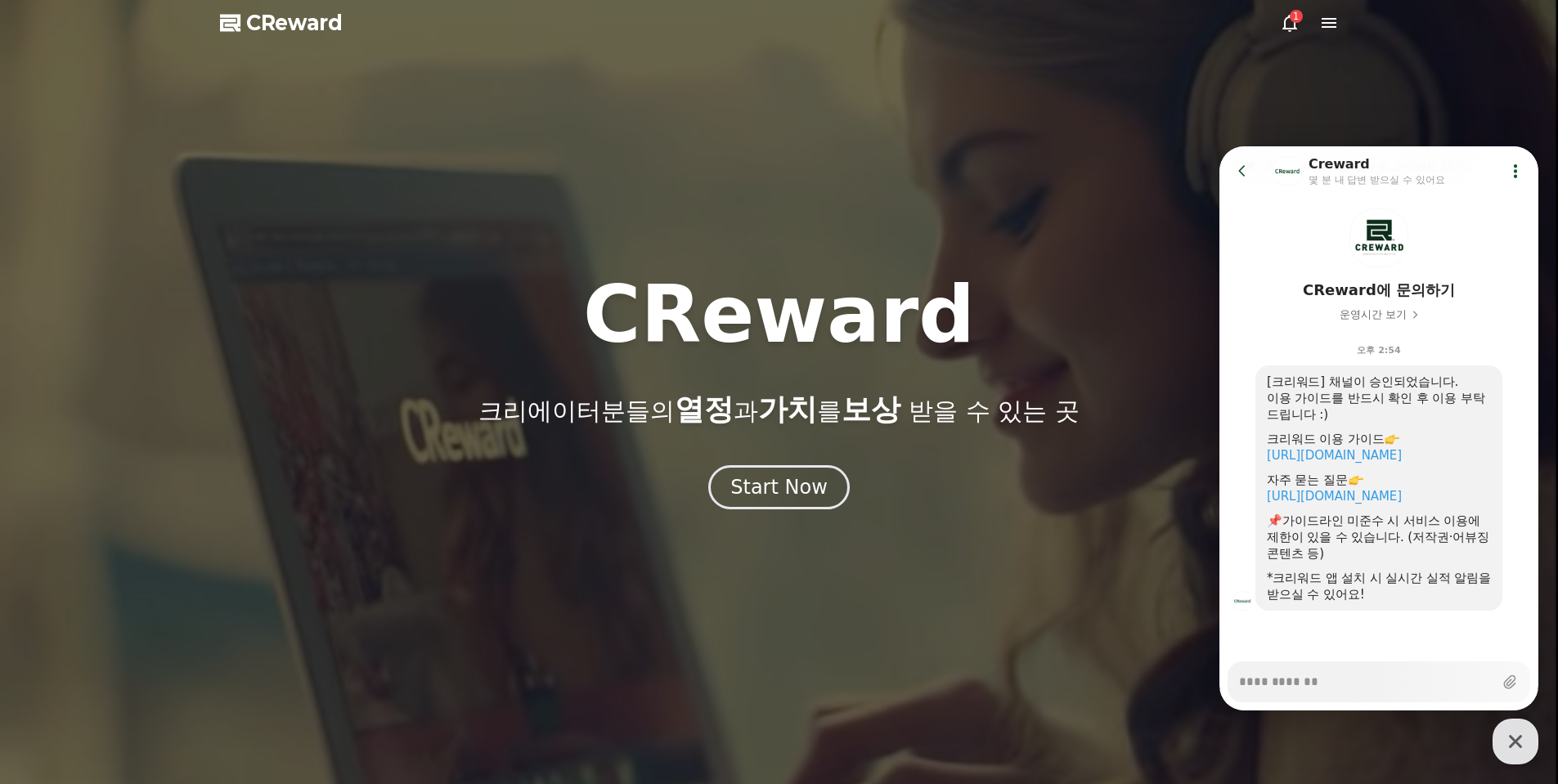
click at [1325, 23] on icon at bounding box center [1329, 23] width 14 height 10
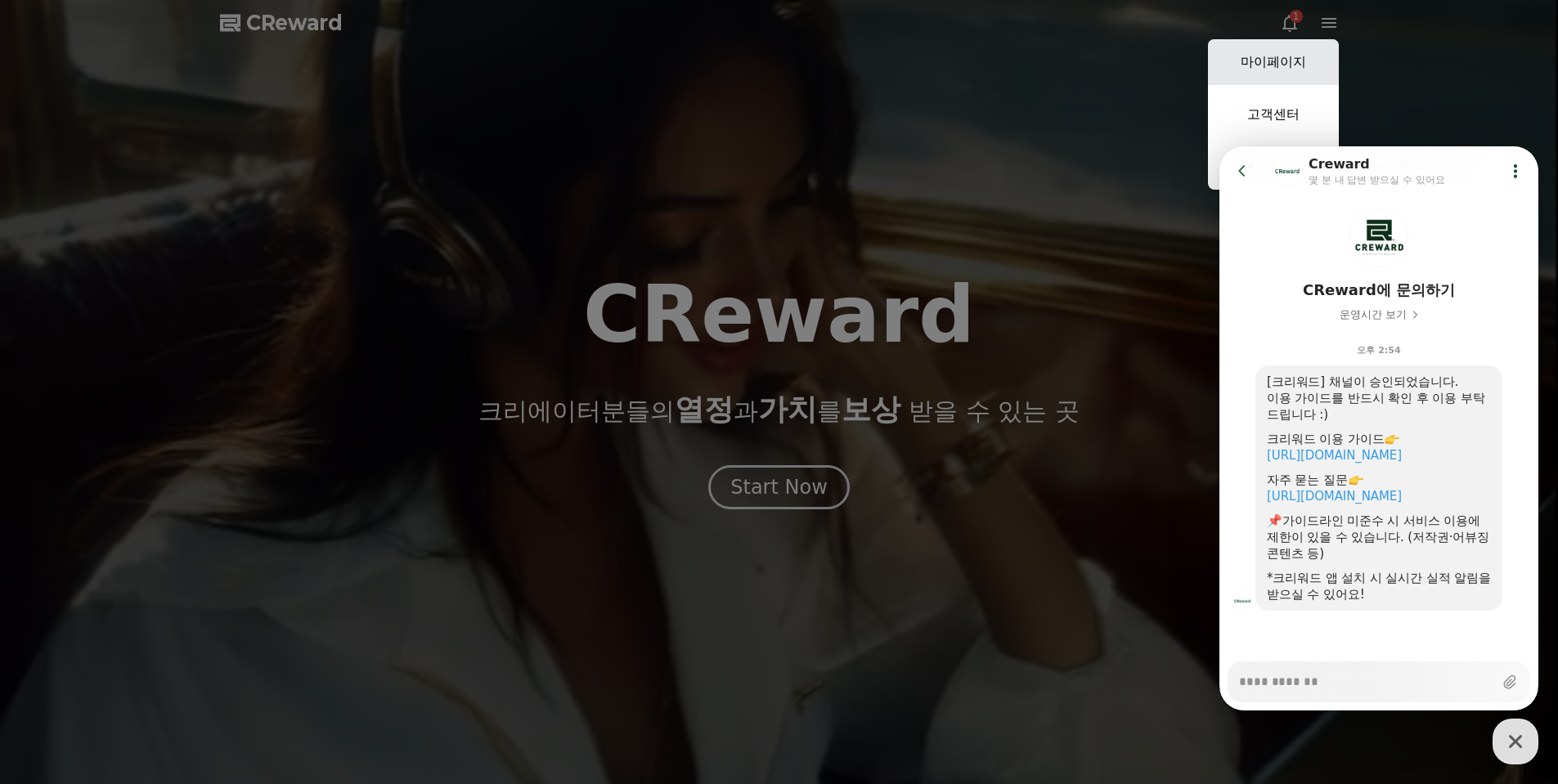
click at [1290, 47] on link "마이페이지" at bounding box center [1273, 61] width 131 height 46
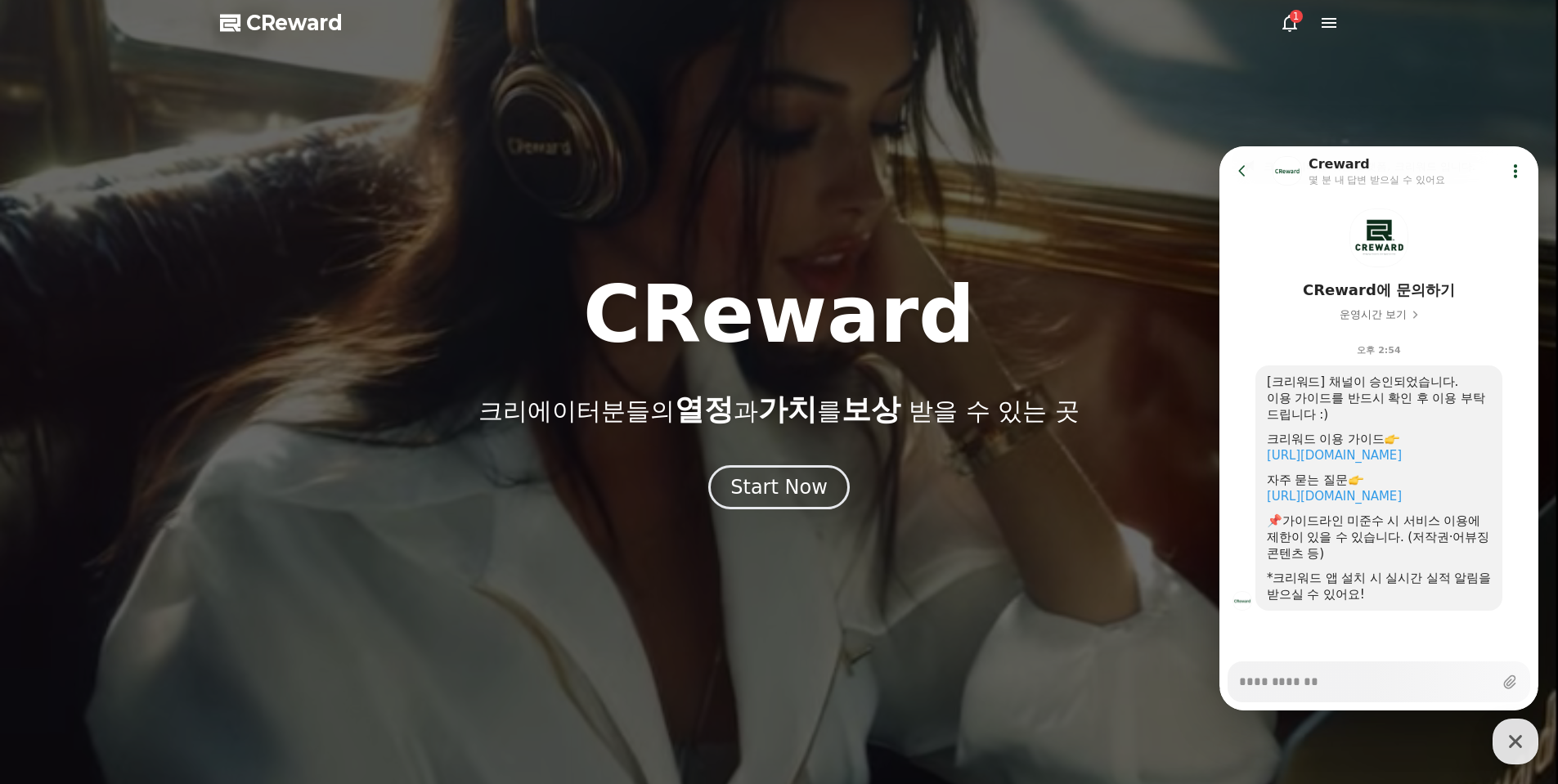
select select "**********"
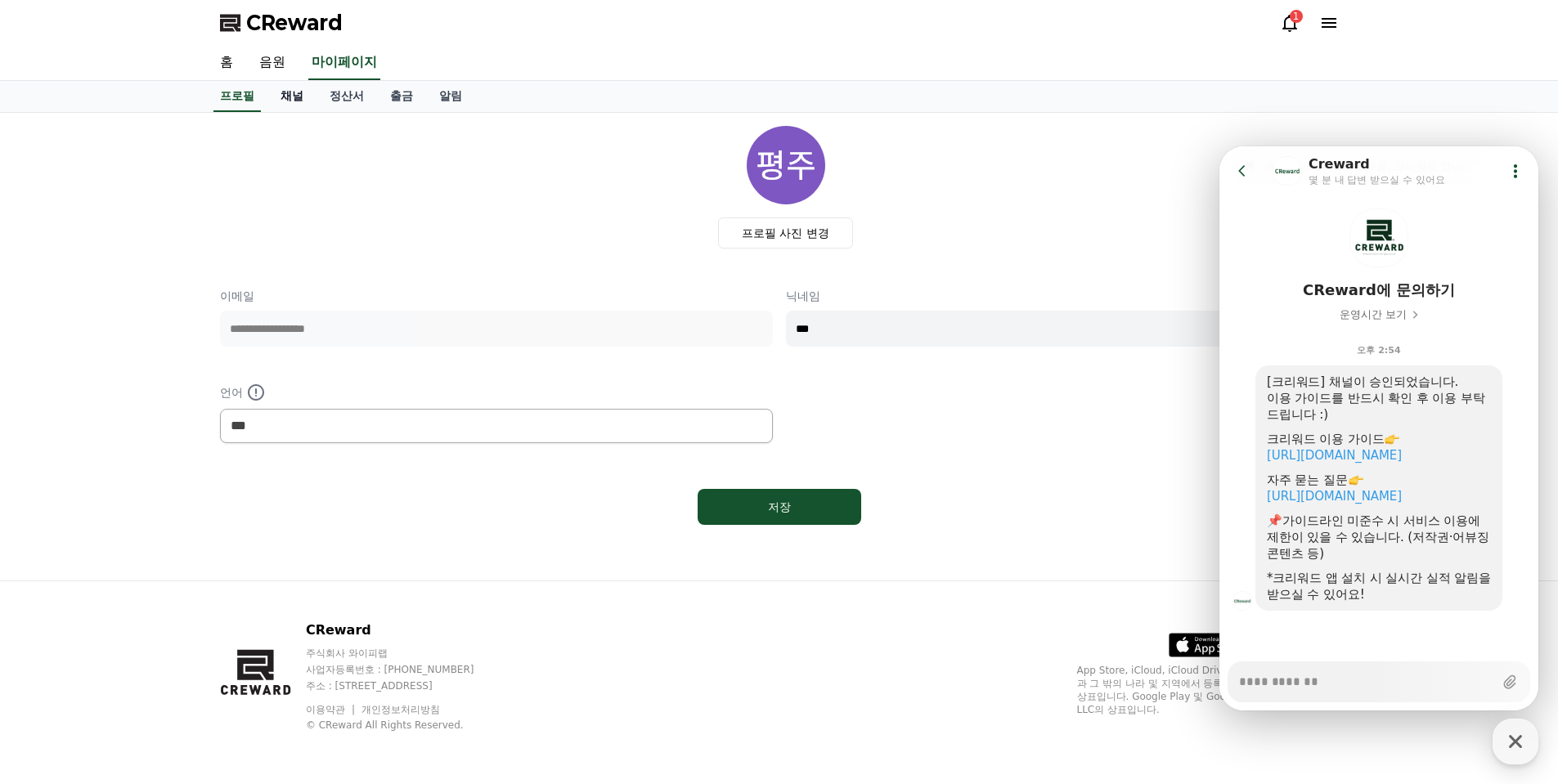
click at [284, 93] on link "채널" at bounding box center [292, 97] width 49 height 31
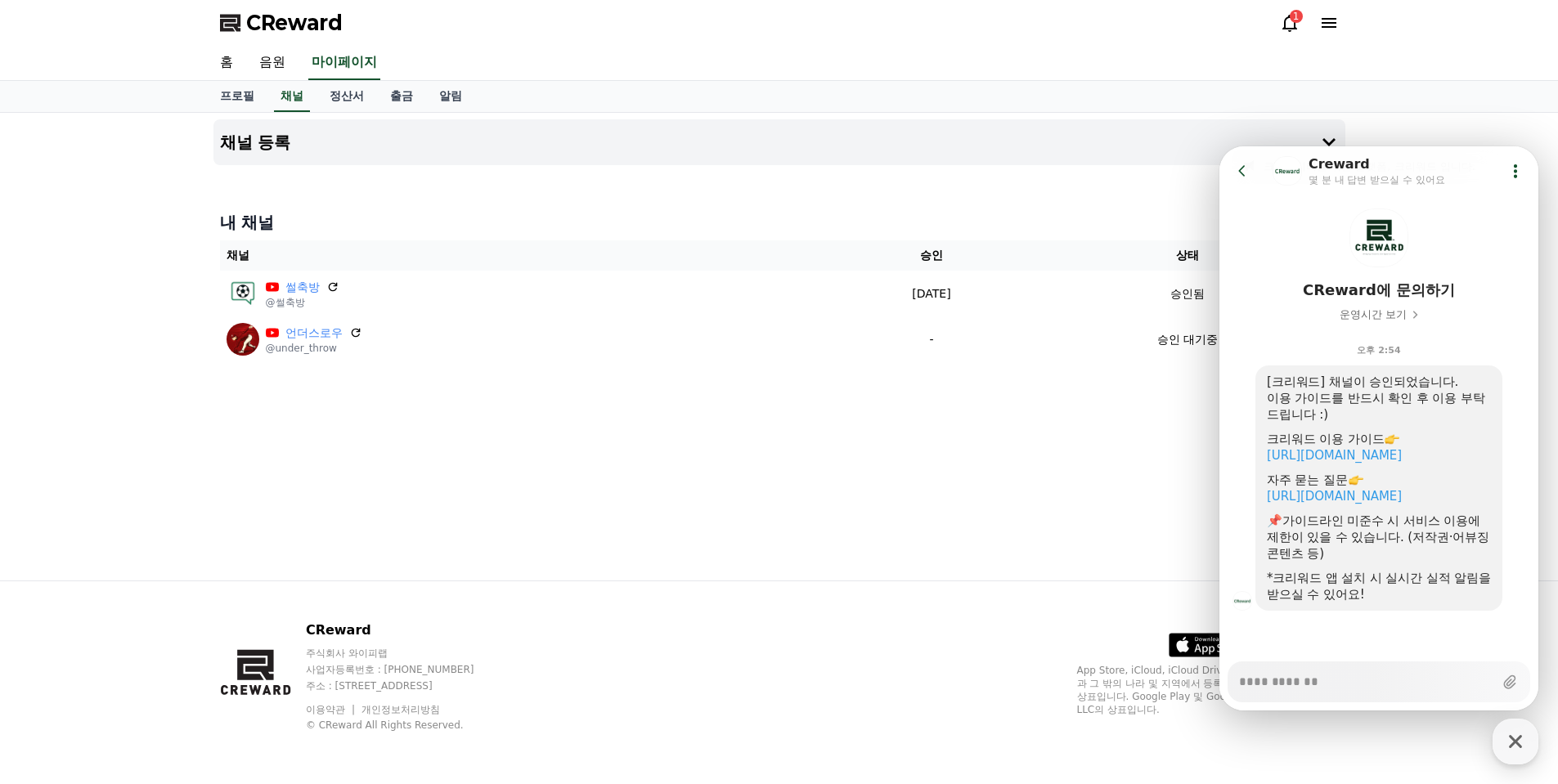
click at [1128, 439] on div "채널 등록 내 채널 채널 승인 상태 썰축방 @썰축방 [DATE] 09-17 승인됨 언더스로우 @under_throw - 승인 대기중" at bounding box center [780, 346] width 1145 height 468
click at [1116, 475] on div "채널 등록 내 채널 채널 승인 상태 썰축방 @썰축방 [DATE] 09-17 승인됨 언더스로우 @under_throw - 승인 대기중" at bounding box center [780, 346] width 1145 height 468
click at [1240, 179] on button "Go to previous page" at bounding box center [1249, 171] width 43 height 33
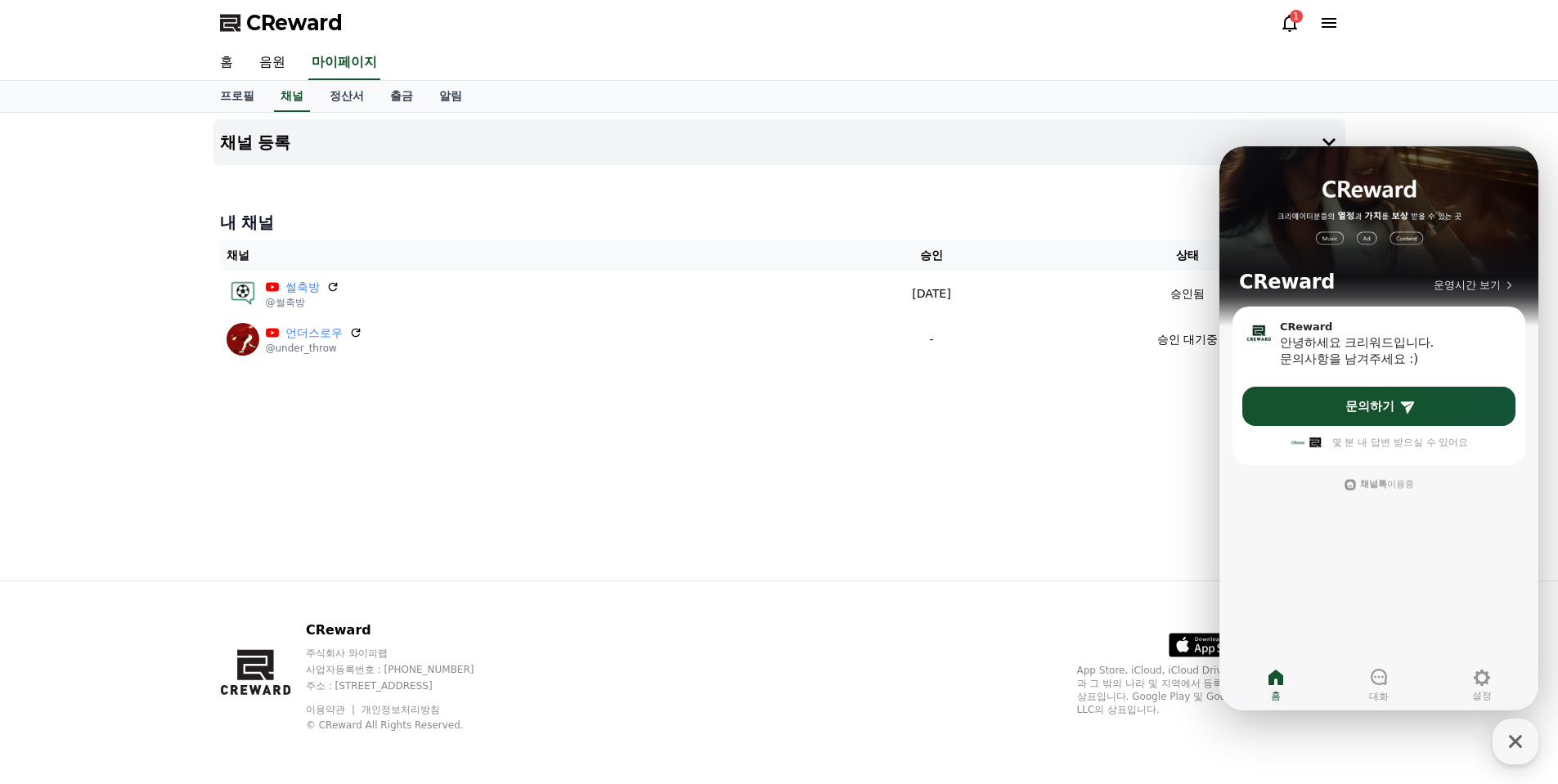
click at [1125, 505] on div "채널 등록 내 채널 채널 승인 상태 썰축방 @썰축방 [DATE] 09-17 승인됨 언더스로우 @under_throw - 승인 대기중" at bounding box center [780, 346] width 1145 height 468
click at [1509, 737] on icon "button" at bounding box center [1515, 741] width 30 height 30
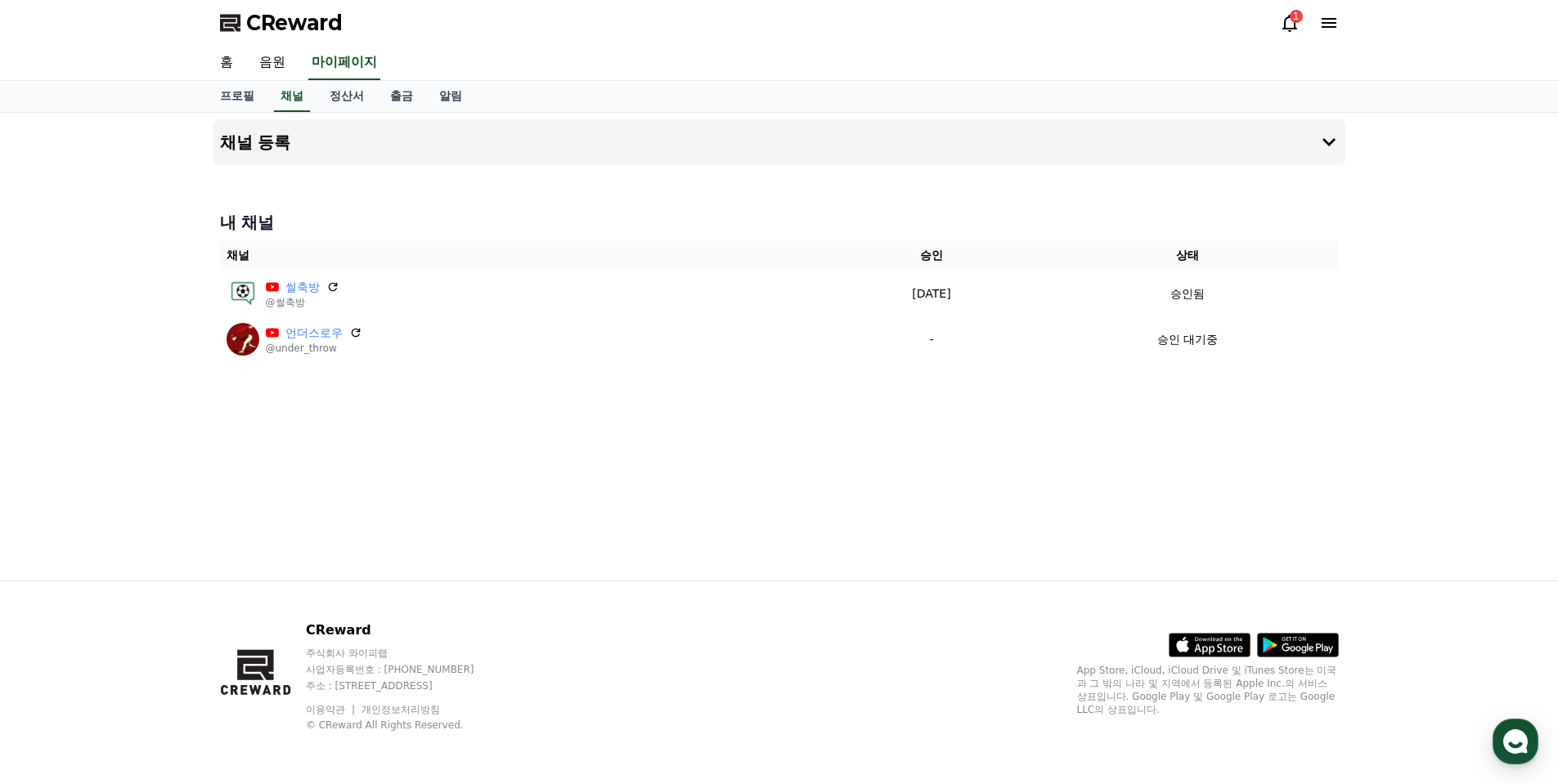
click at [1255, 507] on div "채널 등록 내 채널 채널 승인 상태 썰축방 @썰축방 [DATE] 09-17 승인됨 언더스로우 @under_throw - 승인 대기중" at bounding box center [780, 346] width 1145 height 468
